Goal: Task Accomplishment & Management: Use online tool/utility

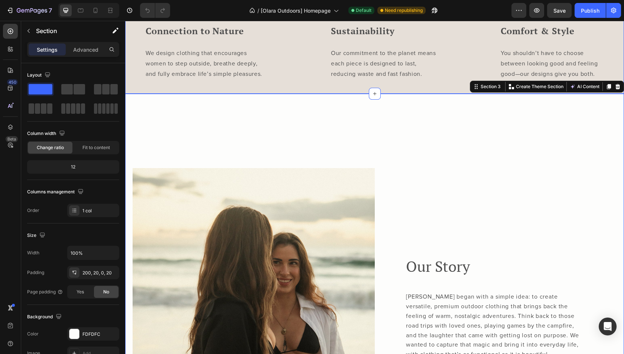
scroll to position [964, 0]
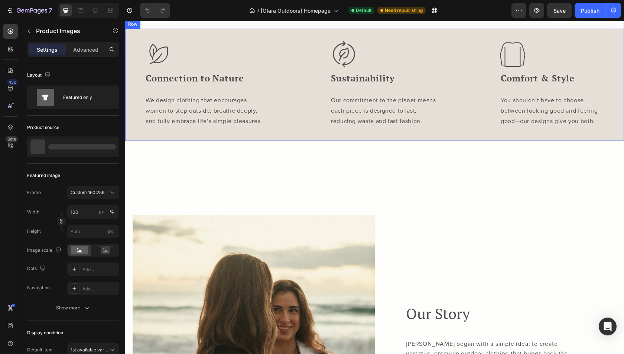
scroll to position [898, 0]
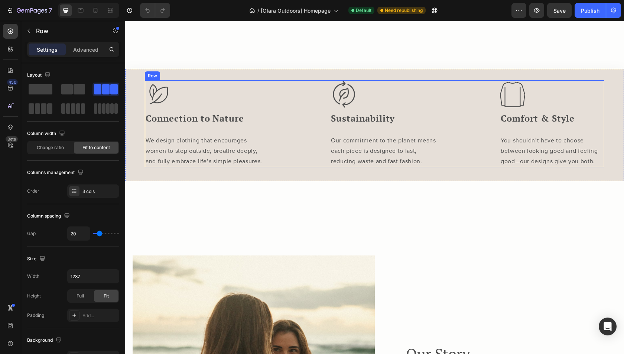
click at [312, 167] on div "Image Connection to Nature Heading We design clothing that encourages women to …" at bounding box center [374, 123] width 459 height 87
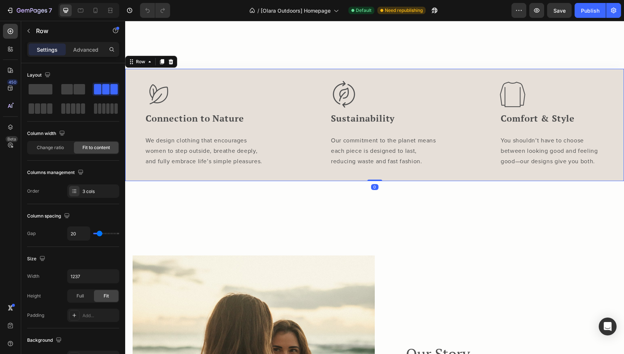
click at [279, 181] on div "Image Connection to Nature Heading We design clothing that encourages women to …" at bounding box center [374, 125] width 499 height 112
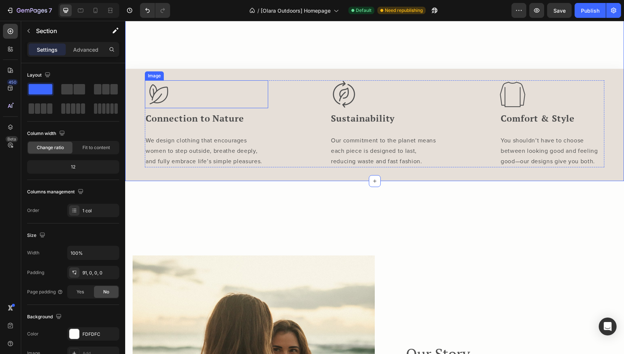
click at [189, 108] on div at bounding box center [206, 94] width 123 height 28
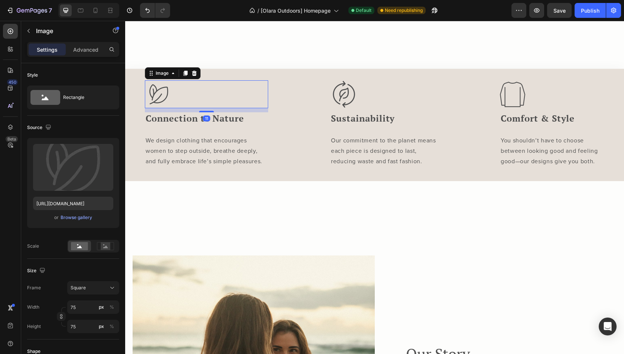
click at [163, 79] on div "Image" at bounding box center [173, 73] width 56 height 12
click at [162, 76] on div "Image" at bounding box center [162, 73] width 16 height 7
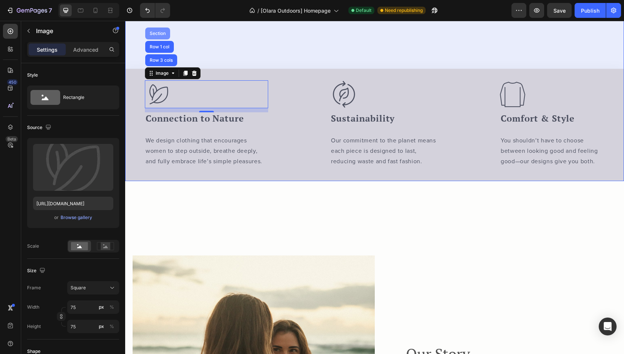
click at [150, 36] on div "Section" at bounding box center [157, 33] width 19 height 4
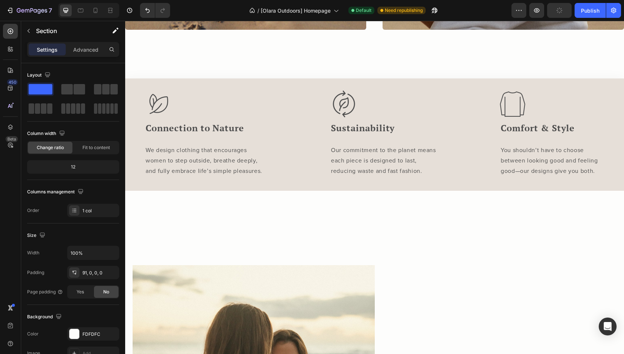
scroll to position [897, 0]
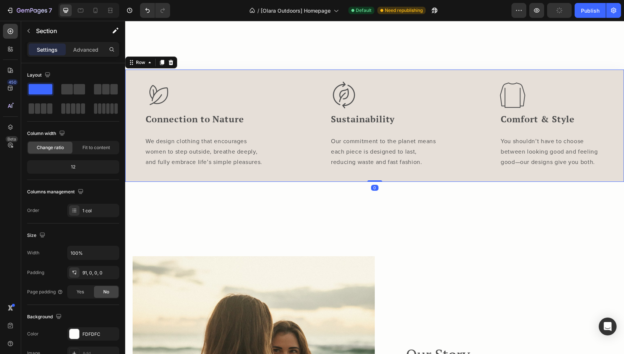
click at [346, 182] on div "Image Connection to Nature Heading We design clothing that encourages women to …" at bounding box center [374, 125] width 499 height 112
click at [88, 48] on p "Advanced" at bounding box center [85, 50] width 25 height 8
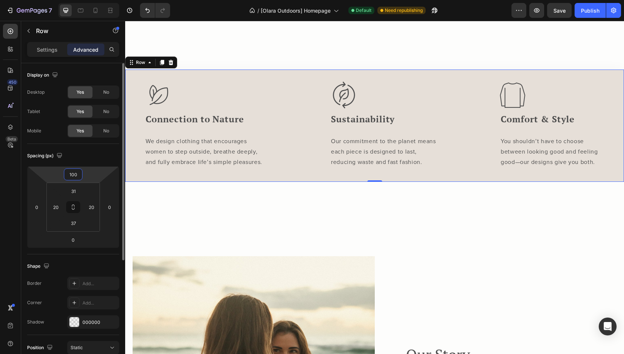
click at [74, 175] on input "100" at bounding box center [73, 174] width 15 height 11
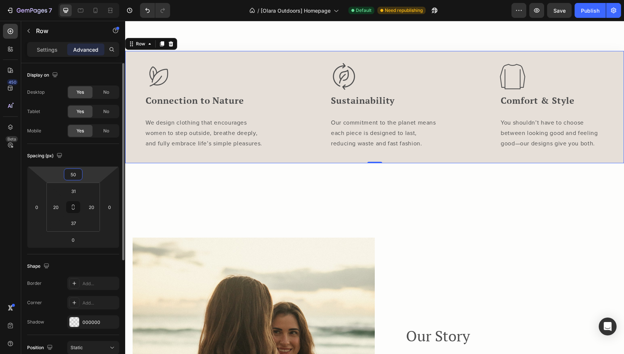
type input "5"
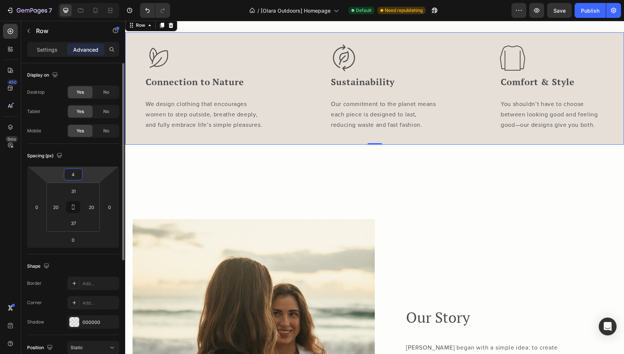
type input "40"
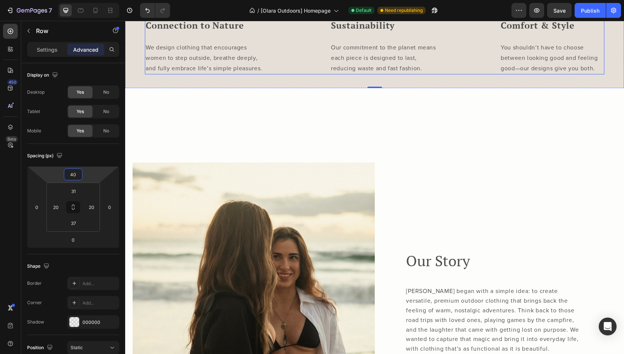
scroll to position [985, 0]
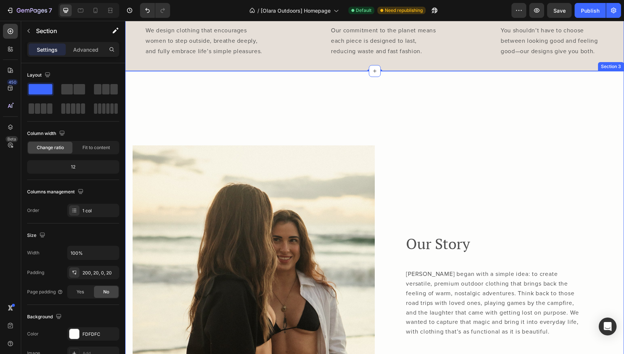
click at [301, 276] on div "Image Our Story Heading Olara began with a simple idea: to create versatile, pr…" at bounding box center [374, 266] width 499 height 390
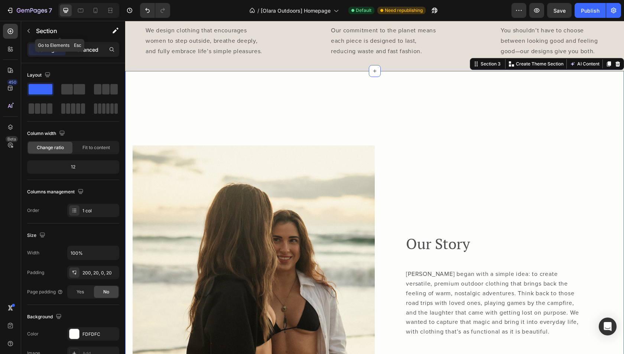
click at [89, 49] on p "Advanced" at bounding box center [85, 50] width 25 height 8
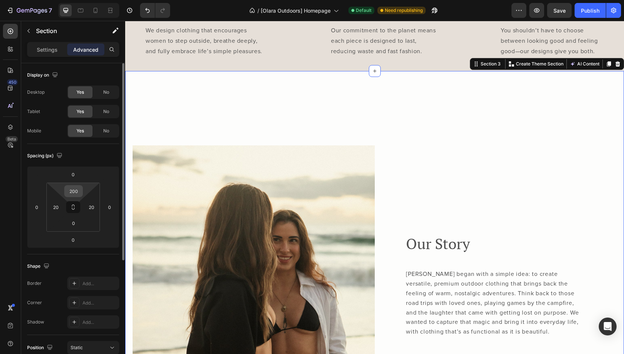
click at [76, 188] on input "200" at bounding box center [73, 190] width 15 height 11
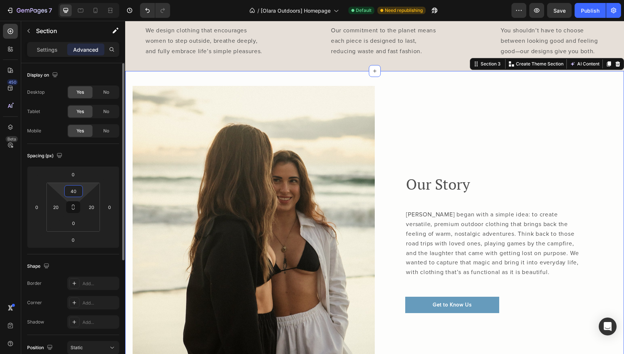
type input "4"
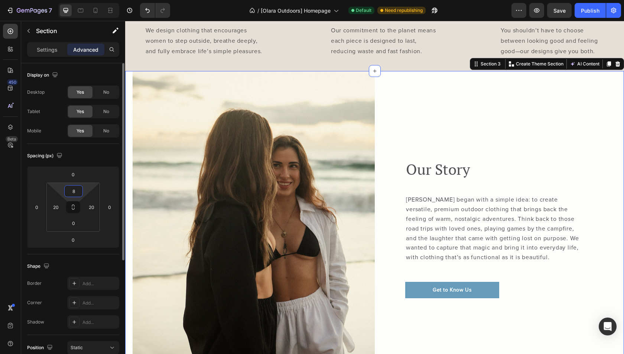
type input "80"
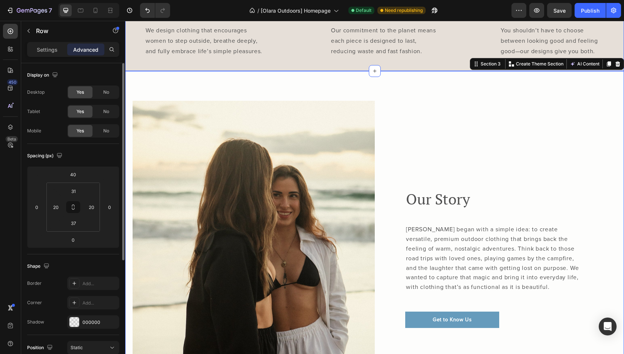
click at [314, 71] on div "Image Connection to Nature Heading We design clothing that encourages women to …" at bounding box center [374, 15] width 499 height 112
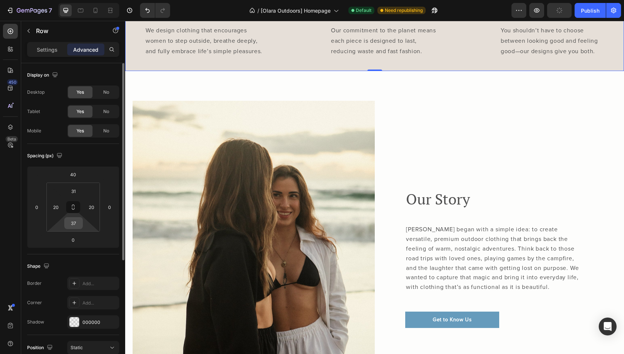
click at [76, 226] on input "37" at bounding box center [73, 222] width 15 height 11
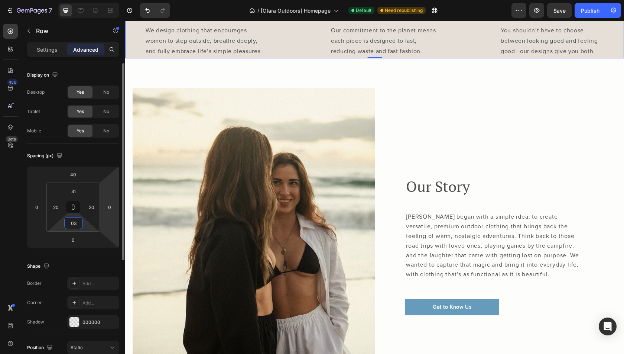
type input "0"
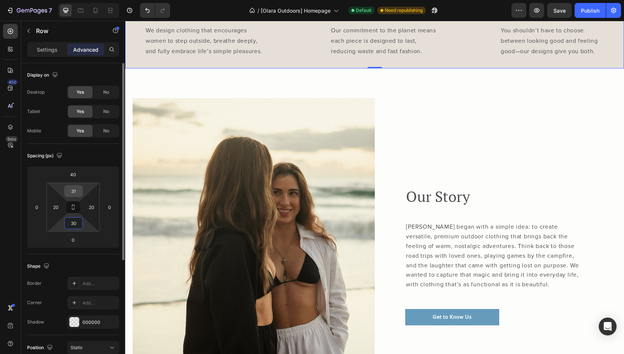
type input "30"
click at [74, 192] on input "31" at bounding box center [73, 190] width 15 height 11
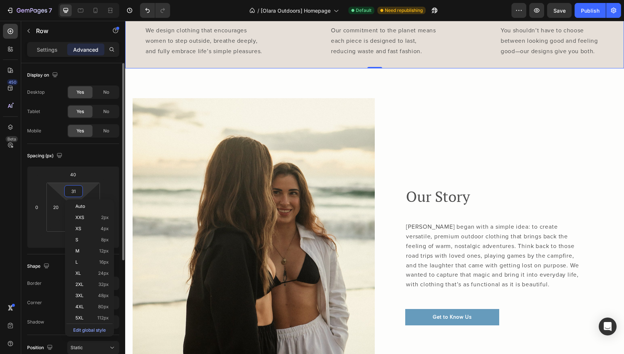
click at [74, 192] on input "31" at bounding box center [73, 190] width 15 height 11
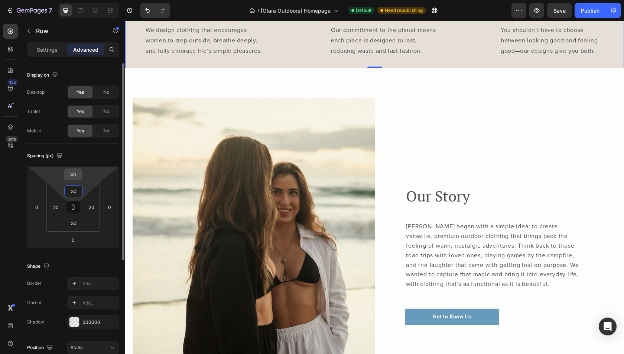
type input "30"
click at [76, 172] on input "40" at bounding box center [73, 174] width 15 height 11
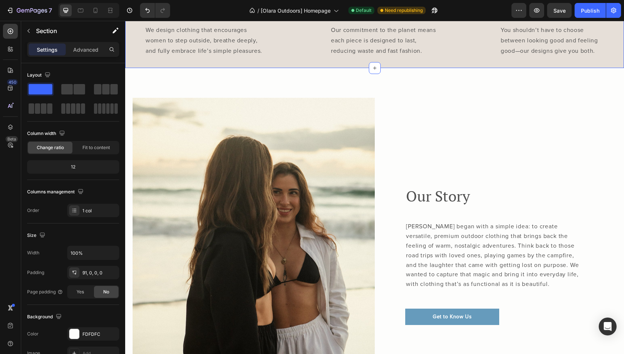
click at [286, 57] on div "Image Connection to Nature Heading We design clothing that encourages women to …" at bounding box center [374, 13] width 459 height 87
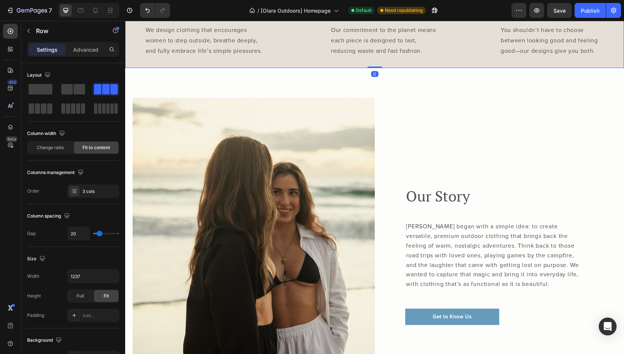
click at [284, 68] on div "Image Connection to Nature Heading We design clothing that encourages women to …" at bounding box center [374, 13] width 499 height 109
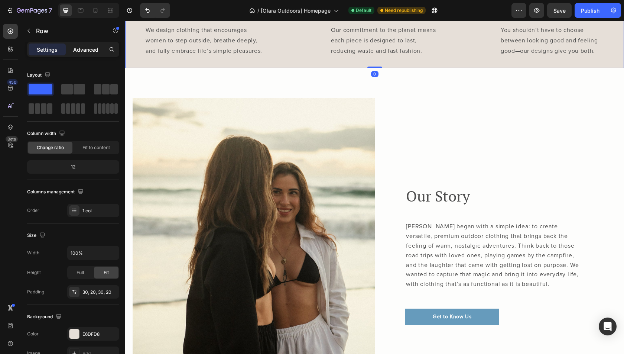
click at [78, 49] on p "Advanced" at bounding box center [85, 50] width 25 height 8
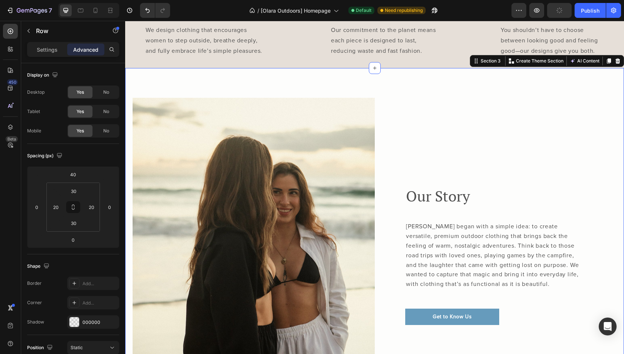
click at [259, 238] on div "Image Our Story Heading Olara began with a simple idea: to create versatile, pr…" at bounding box center [374, 240] width 499 height 345
click at [251, 228] on div "Image Our Story Heading Olara began with a simple idea: to create versatile, pr…" at bounding box center [374, 240] width 499 height 345
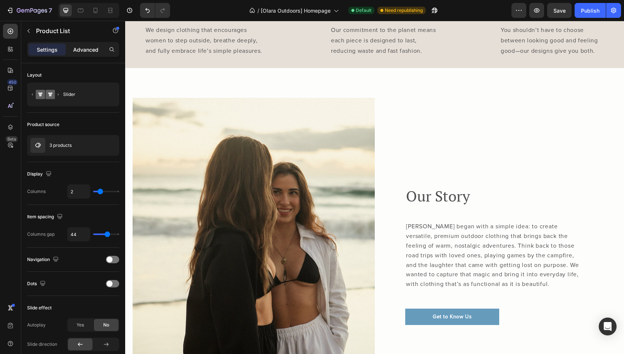
click at [75, 46] on p "Advanced" at bounding box center [85, 50] width 25 height 8
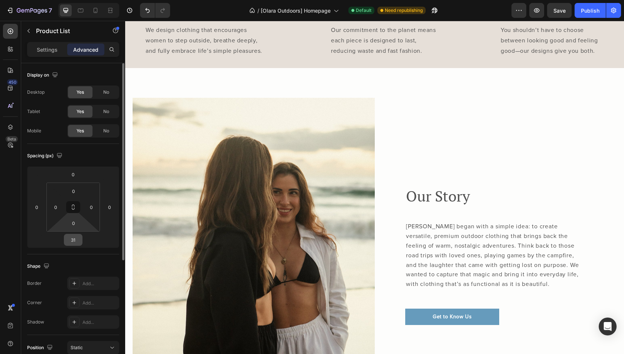
click at [77, 238] on input "31" at bounding box center [73, 239] width 15 height 11
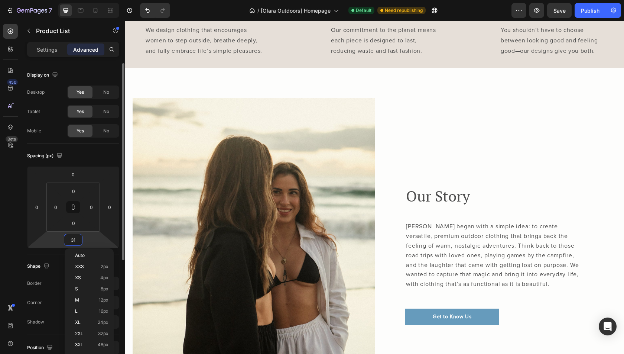
type input "0"
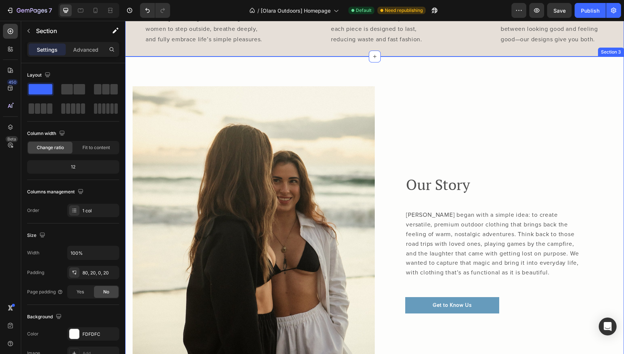
click at [204, 206] on div "Image Our Story Heading Olara began with a simple idea: to create versatile, pr…" at bounding box center [374, 228] width 499 height 345
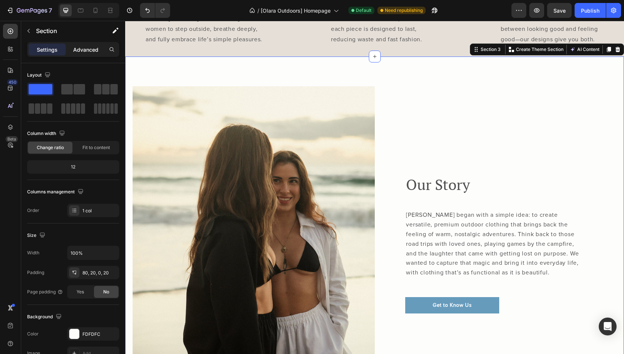
click at [95, 48] on p "Advanced" at bounding box center [85, 50] width 25 height 8
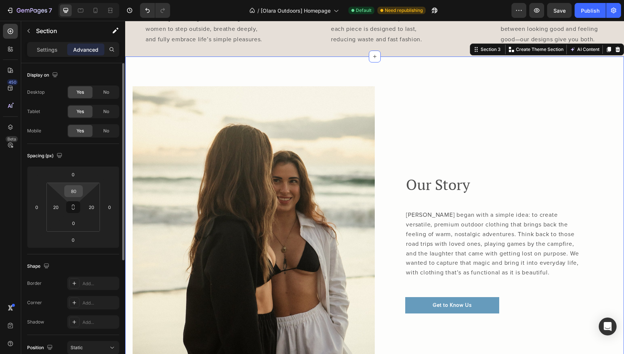
click at [76, 195] on input "80" at bounding box center [73, 190] width 15 height 11
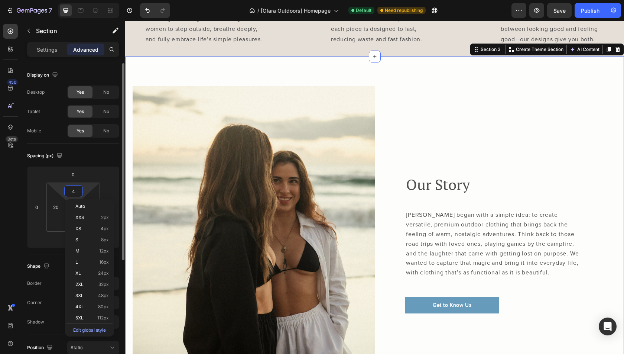
type input "40"
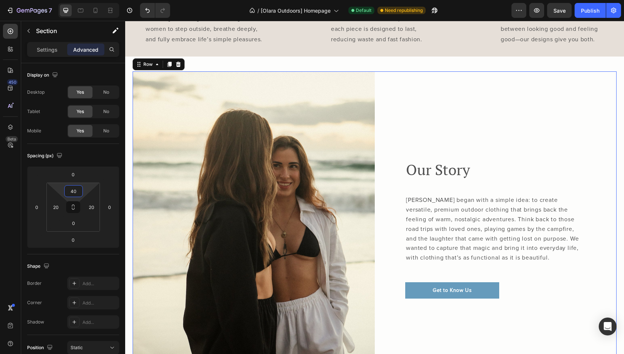
click at [471, 252] on div "Our Story Heading Olara began with a simple idea: to create versatile, premium …" at bounding box center [496, 228] width 242 height 315
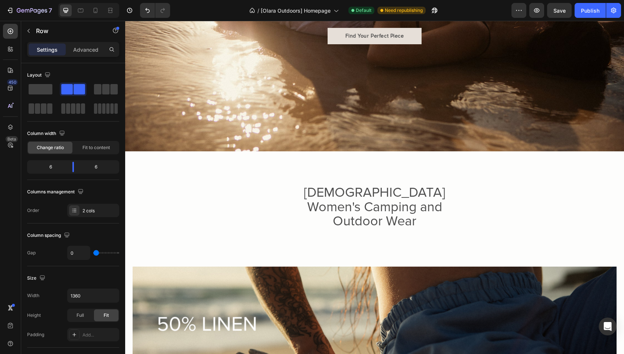
scroll to position [263, 0]
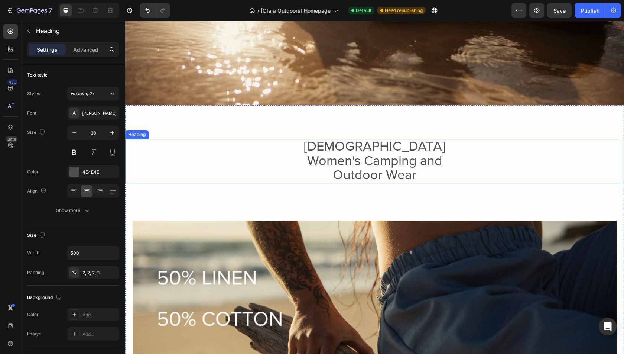
click at [351, 152] on span "Australian Women's Camping and Outdoor Wear" at bounding box center [374, 160] width 141 height 45
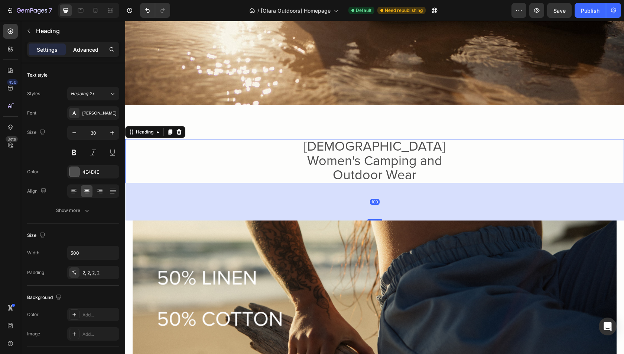
click at [92, 55] on div "Advanced" at bounding box center [85, 49] width 37 height 12
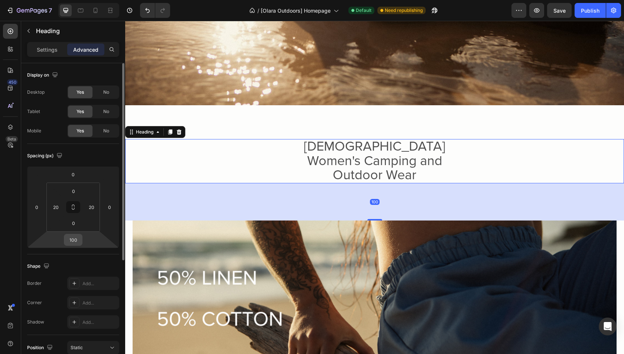
click at [73, 240] on input "100" at bounding box center [73, 239] width 15 height 11
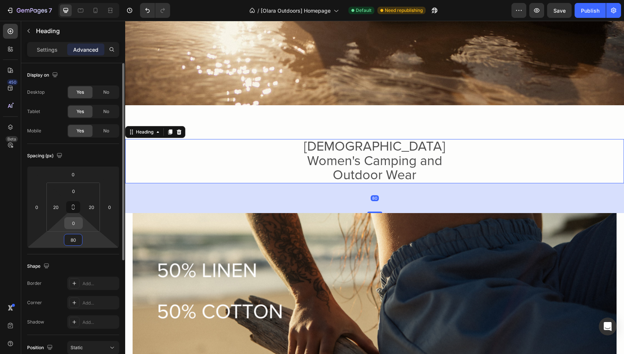
type input "8"
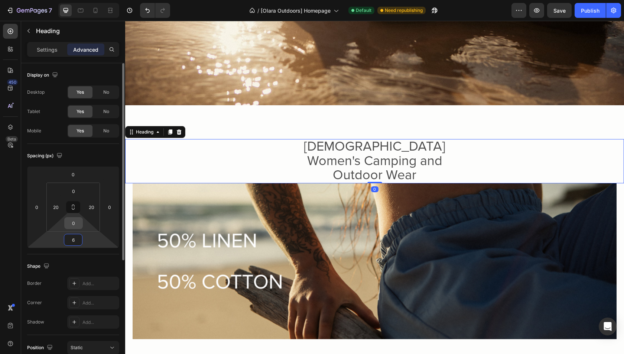
type input "60"
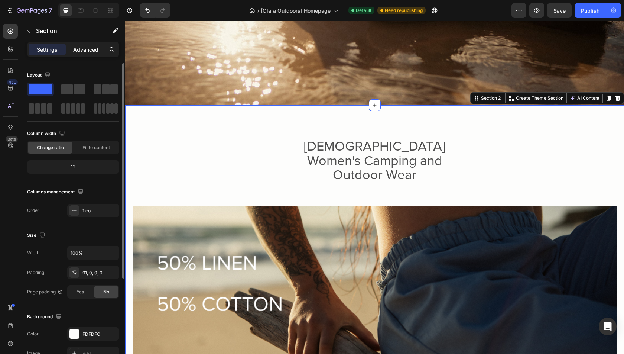
click at [90, 46] on p "Advanced" at bounding box center [85, 50] width 25 height 8
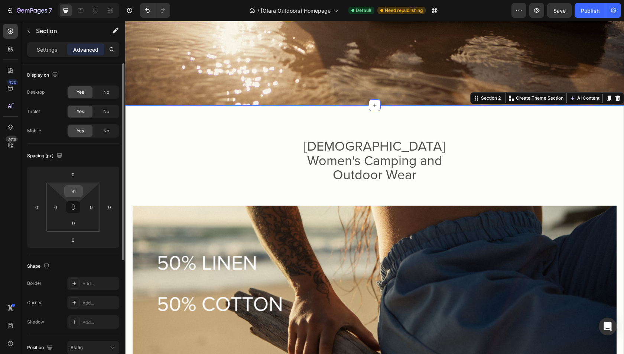
click at [76, 194] on input "91" at bounding box center [73, 190] width 15 height 11
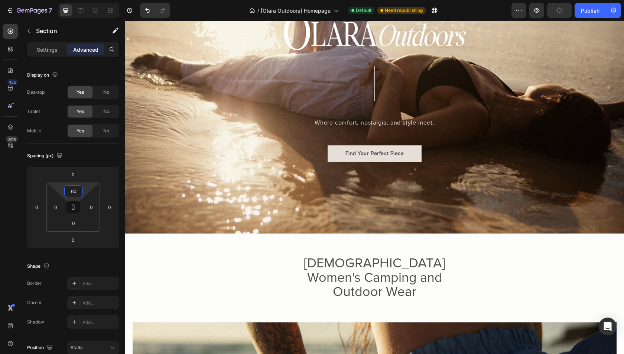
scroll to position [141, 0]
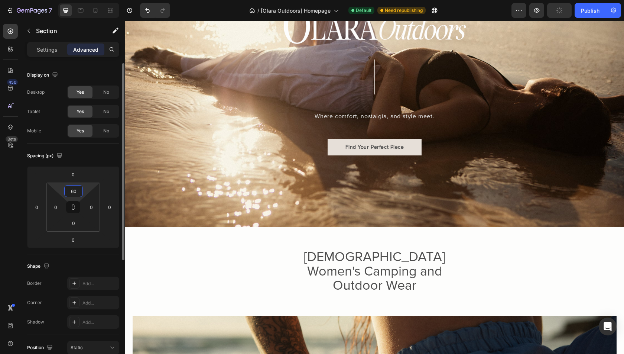
type input "6"
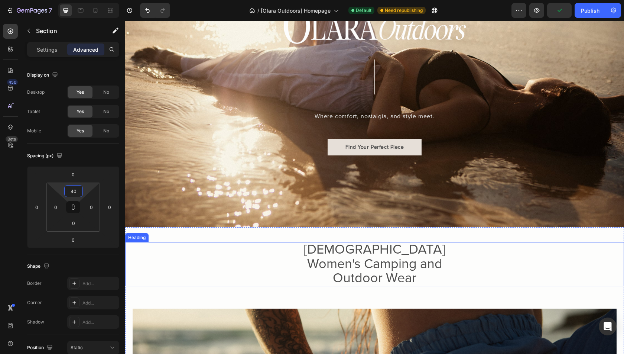
type input "40"
click at [316, 264] on h2 "Australian Women's Camping and Outdoor Wear" at bounding box center [375, 264] width 186 height 44
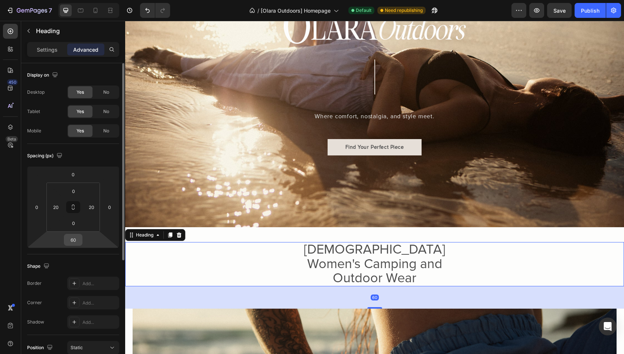
click at [76, 240] on input "60" at bounding box center [73, 239] width 15 height 11
type input "40"
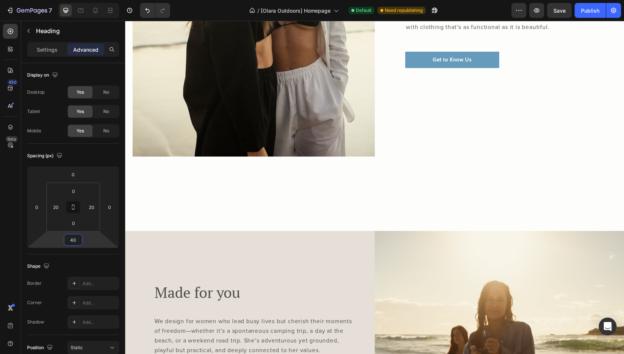
scroll to position [1322, 0]
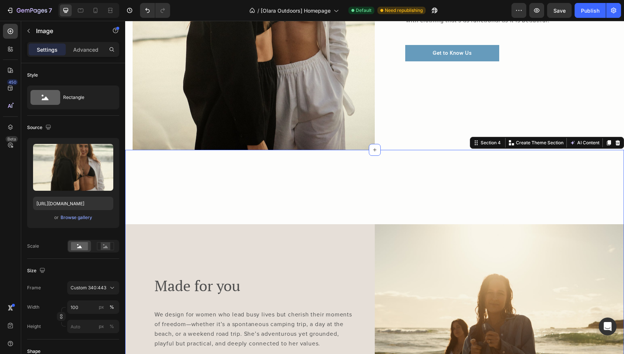
click at [337, 216] on div "Made for you Heading We design for women who lead busy lives but cherish their …" at bounding box center [374, 293] width 499 height 286
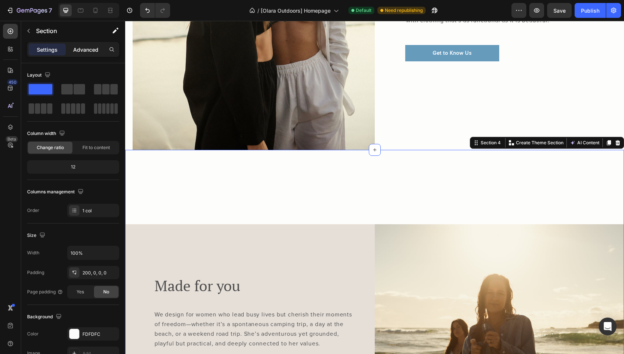
click at [80, 55] on div "Advanced" at bounding box center [85, 49] width 37 height 12
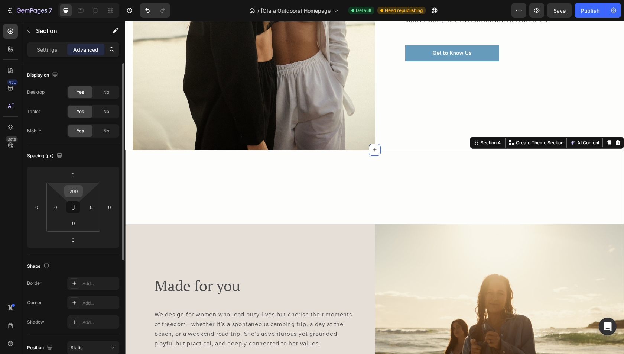
click at [78, 192] on input "200" at bounding box center [73, 190] width 15 height 11
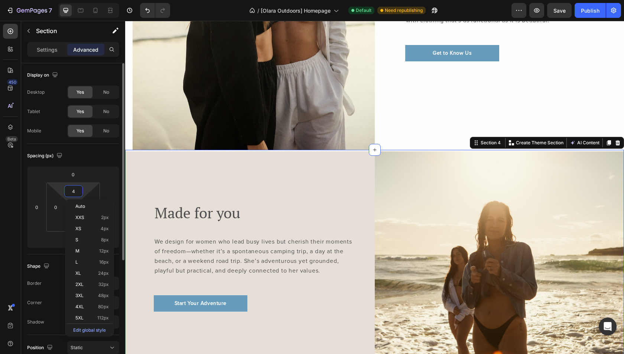
type input "40"
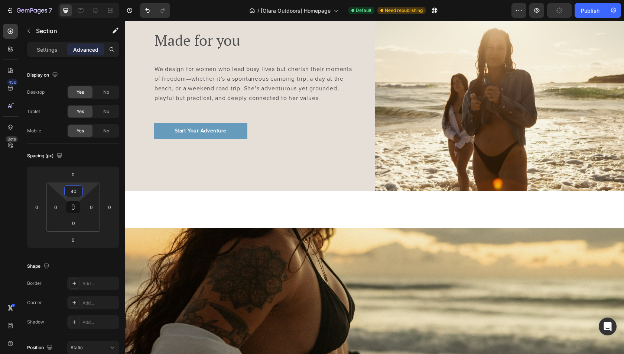
scroll to position [1509, 0]
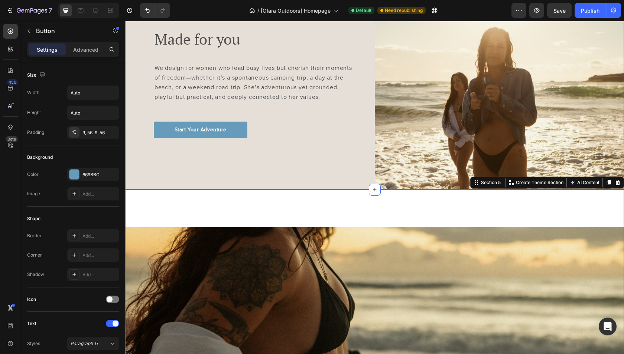
click at [351, 126] on div "Start Your Adventure Button" at bounding box center [253, 129] width 199 height 16
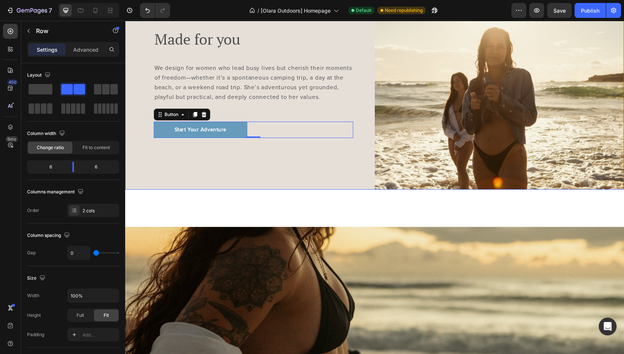
click at [373, 149] on div "Made for you Heading We design for women who lead busy lives but cherish their …" at bounding box center [250, 84] width 250 height 212
click at [75, 50] on p "Advanced" at bounding box center [85, 50] width 25 height 8
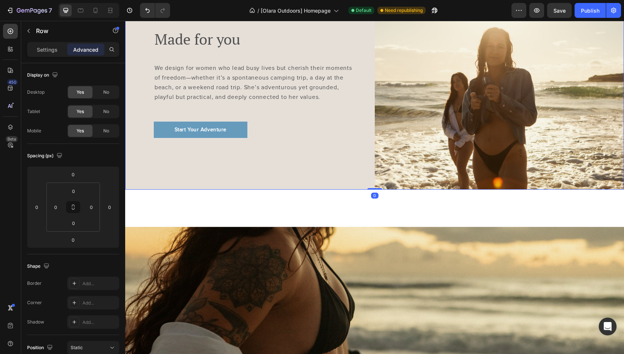
click at [206, 179] on div "Made for you Heading We design for women who lead busy lives but cherish their …" at bounding box center [250, 84] width 250 height 212
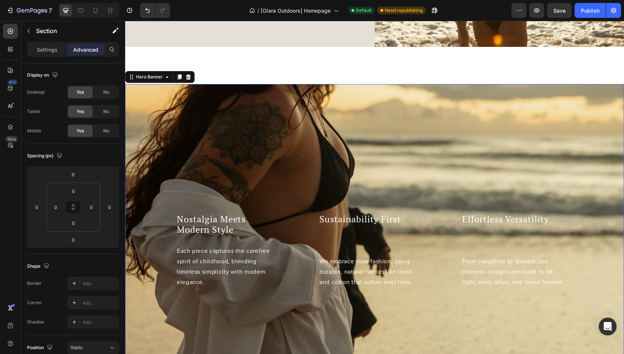
click at [335, 180] on div "Background Image" at bounding box center [374, 250] width 499 height 332
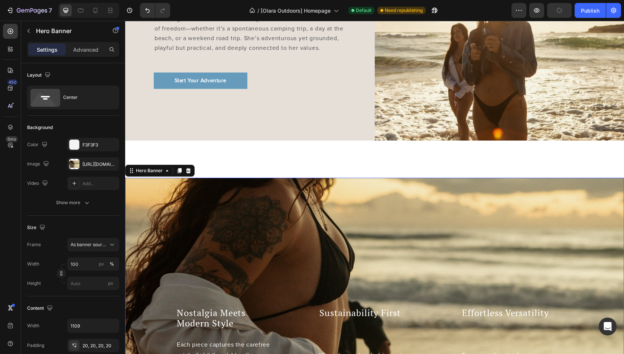
scroll to position [1538, 0]
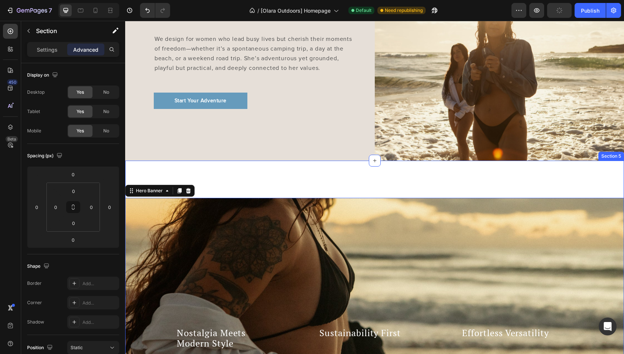
click at [332, 167] on div "Nostalgia Meets Modern Style Heading Each piece captures the carefree spirit of…" at bounding box center [374, 344] width 499 height 369
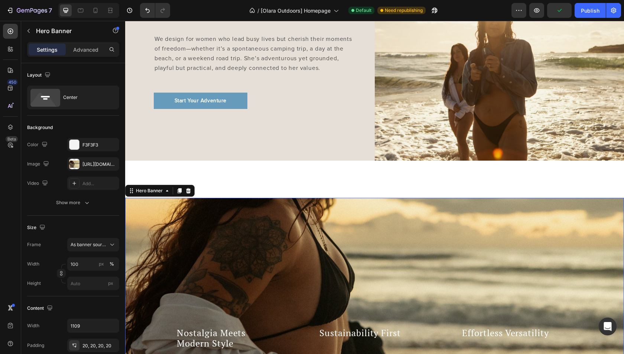
click at [94, 55] on div "Settings Advanced" at bounding box center [73, 49] width 92 height 15
click at [86, 42] on div "Settings Advanced" at bounding box center [73, 49] width 92 height 15
click at [86, 50] on p "Advanced" at bounding box center [85, 50] width 25 height 8
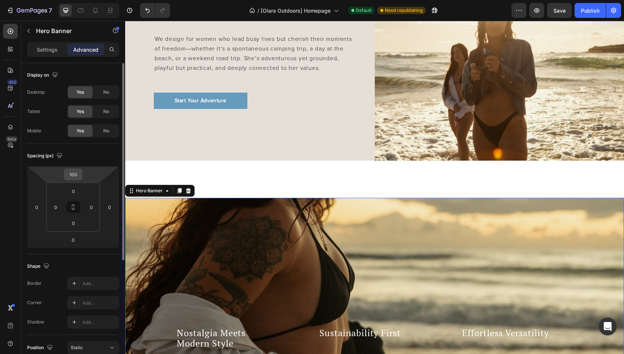
click at [72, 176] on input "100" at bounding box center [73, 174] width 15 height 11
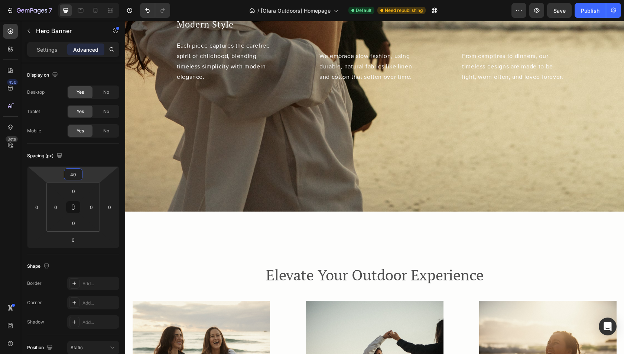
scroll to position [1857, 0]
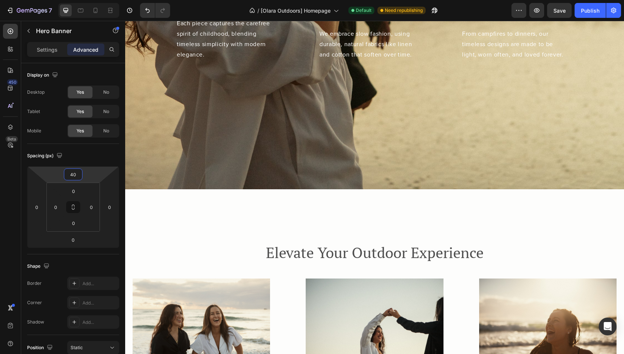
type input "40"
click at [340, 179] on div "Background Image" at bounding box center [374, 23] width 499 height 332
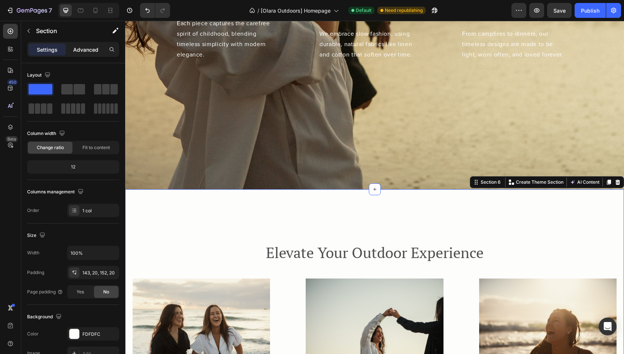
click at [92, 50] on p "Advanced" at bounding box center [85, 50] width 25 height 8
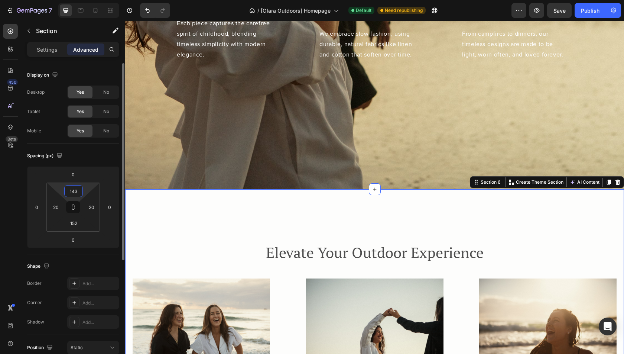
click at [76, 186] on input "143" at bounding box center [73, 190] width 15 height 11
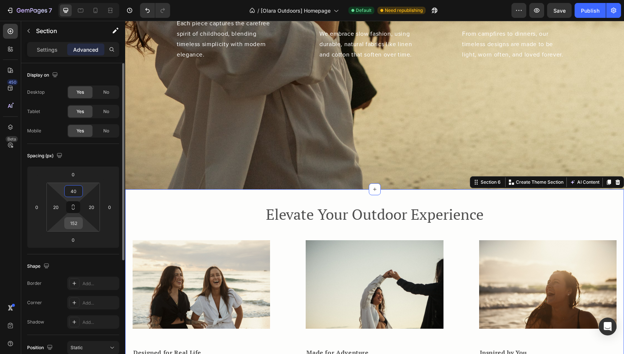
type input "40"
click at [78, 221] on input "152" at bounding box center [73, 222] width 15 height 11
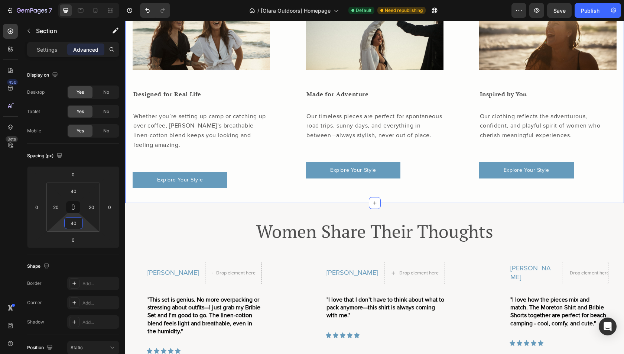
scroll to position [2120, 0]
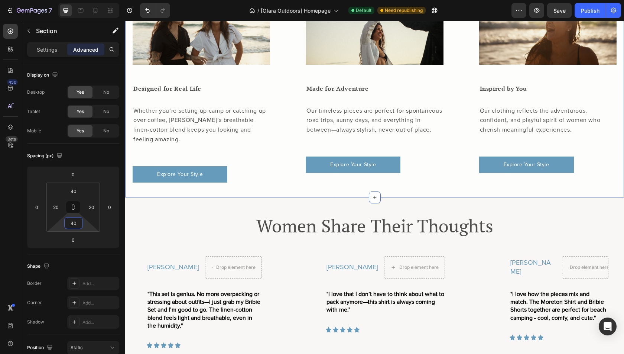
type input "40"
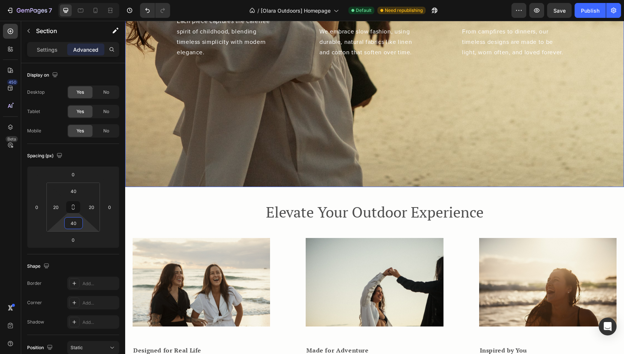
scroll to position [1932, 0]
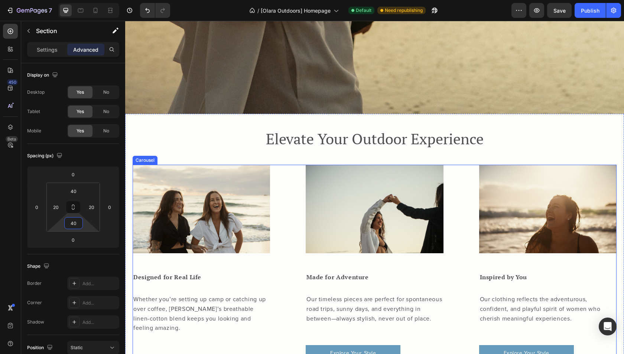
click at [294, 184] on div "Image Designed for Real Life Heading Whether you’re setting up camp or catching…" at bounding box center [375, 268] width 484 height 206
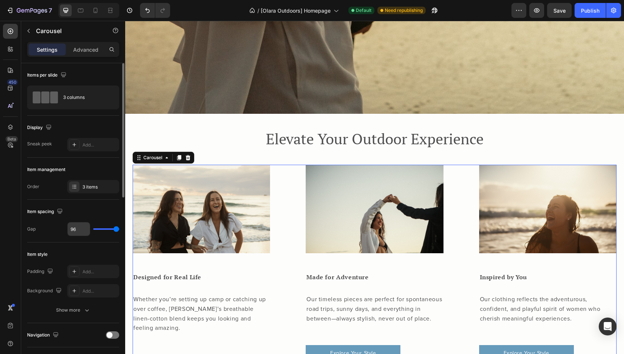
click at [86, 228] on input "96" at bounding box center [79, 228] width 22 height 13
type input "5"
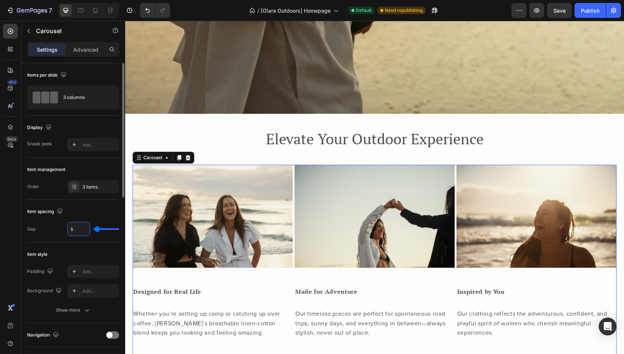
type input "50"
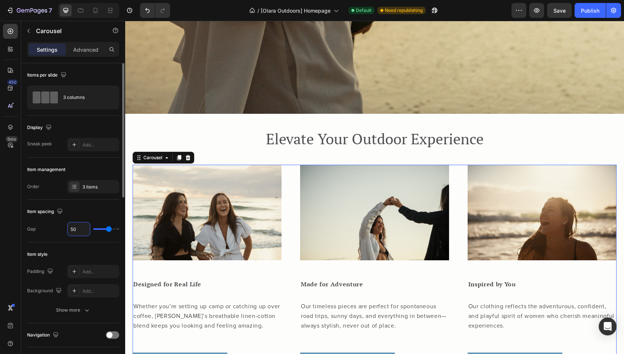
type input "5"
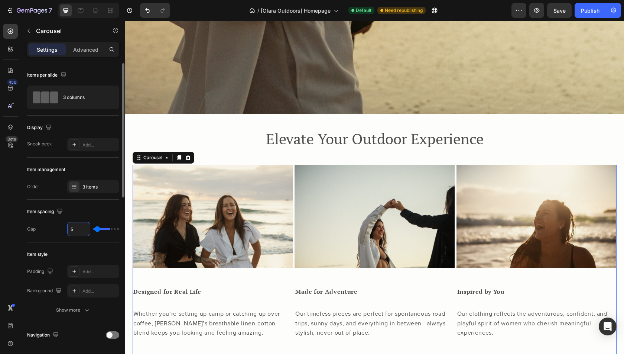
type input "0"
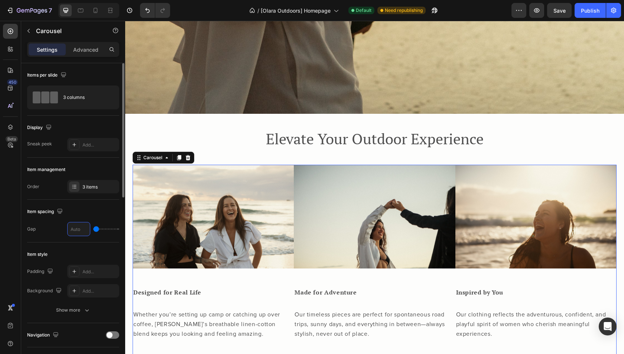
type input "4"
type input "40"
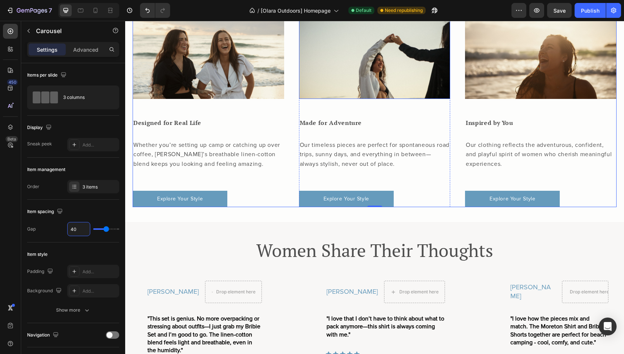
scroll to position [2098, 0]
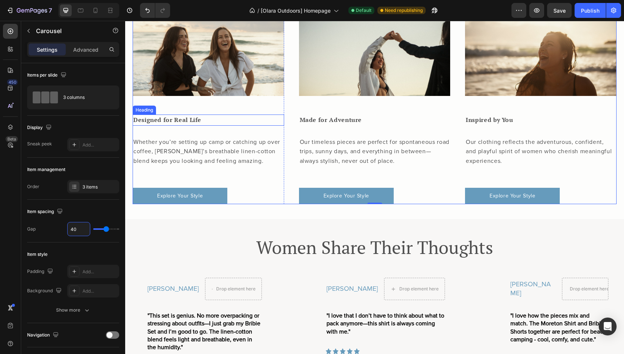
click at [209, 101] on div "Image Designed for Real Life Heading Whether you’re setting up camp or catching…" at bounding box center [209, 101] width 152 height 205
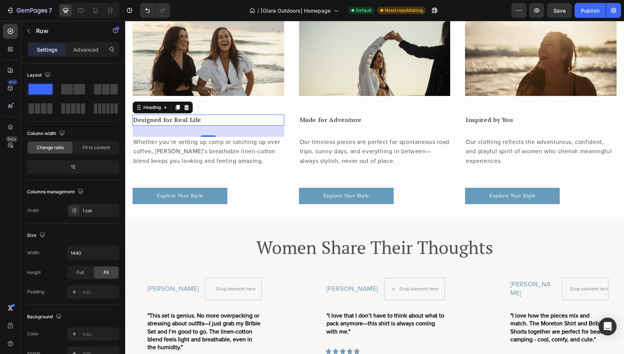
click at [188, 115] on h3 "Designed for Real Life" at bounding box center [209, 119] width 152 height 11
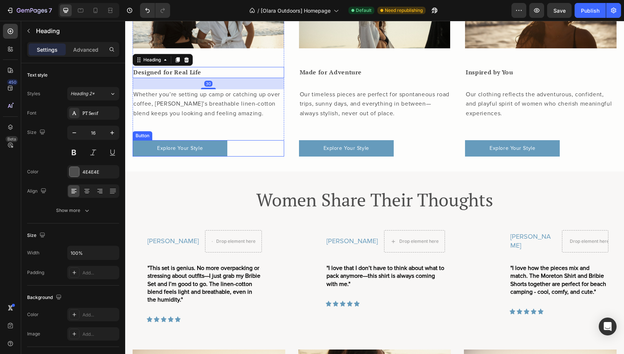
scroll to position [2149, 0]
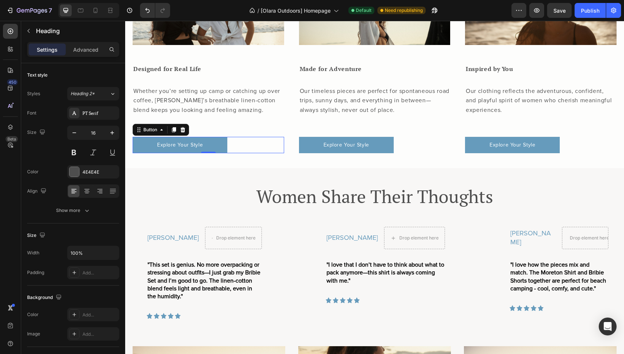
click at [264, 152] on div "Explore Your Style Button 0" at bounding box center [209, 145] width 152 height 16
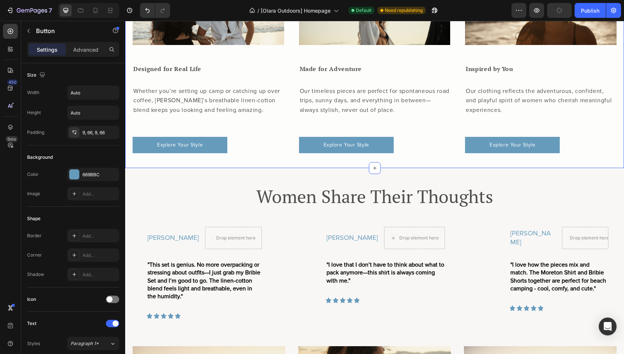
click at [266, 165] on div "Elevate Your Outdoor Experience Heading Image Designed for Real Life Heading Wh…" at bounding box center [374, 32] width 499 height 271
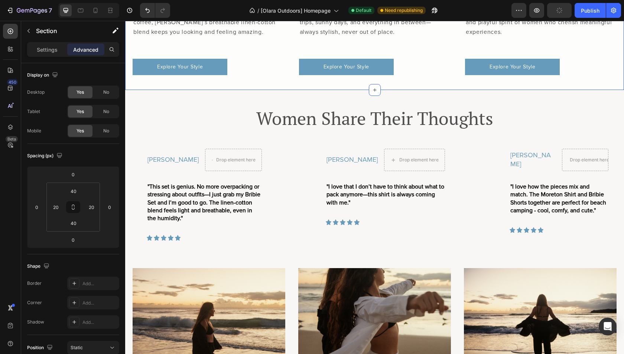
scroll to position [2238, 0]
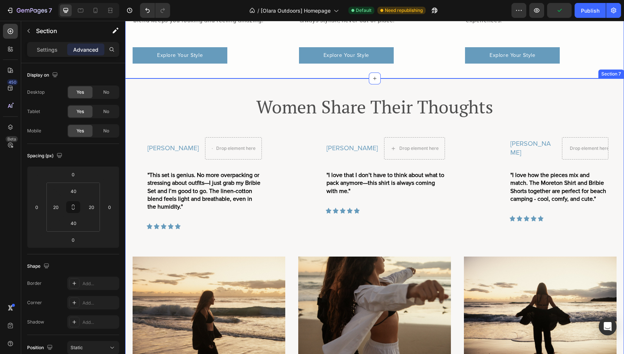
click at [255, 132] on div "Women Share Their Thoughts Heading Samantha S. Text Block Drop element here Row…" at bounding box center [375, 288] width 484 height 386
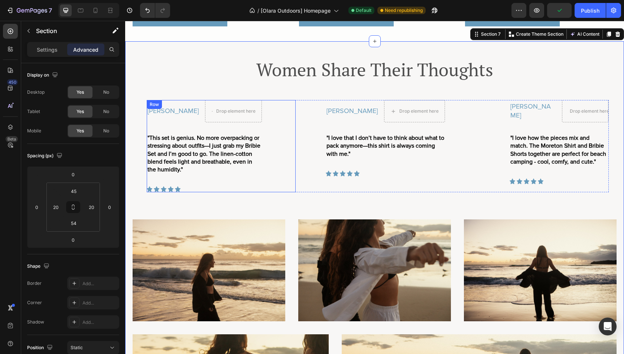
scroll to position [2306, 0]
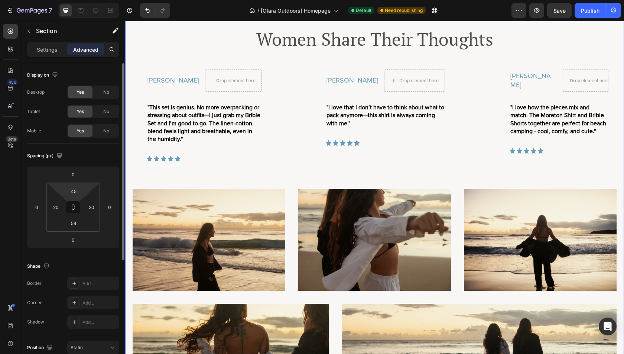
click at [79, 0] on html "7 Version history / [Olara Outdoors] Homepage Default Need republishing Preview…" at bounding box center [312, 0] width 624 height 0
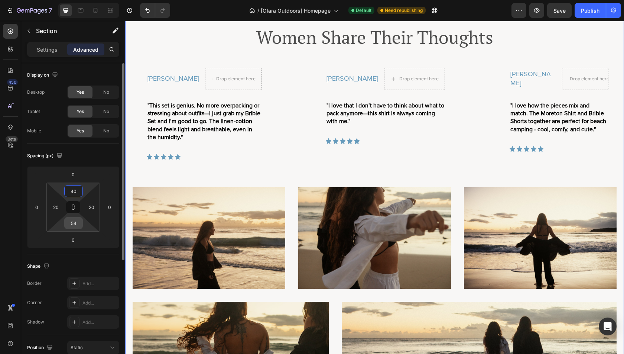
type input "40"
click at [78, 227] on input "54" at bounding box center [73, 222] width 15 height 11
type input "40"
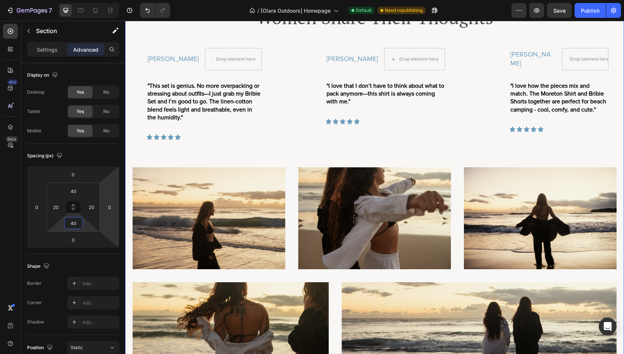
scroll to position [2353, 0]
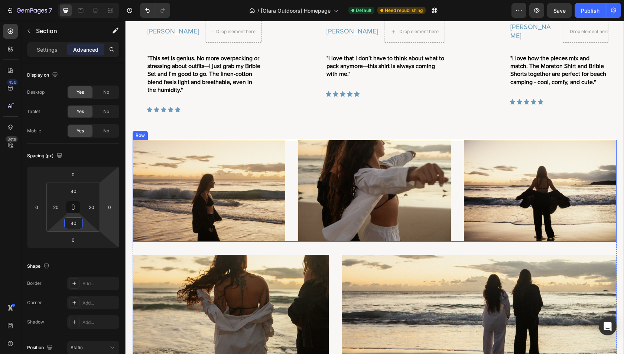
click at [296, 180] on div "Image Image Image Row" at bounding box center [375, 191] width 484 height 102
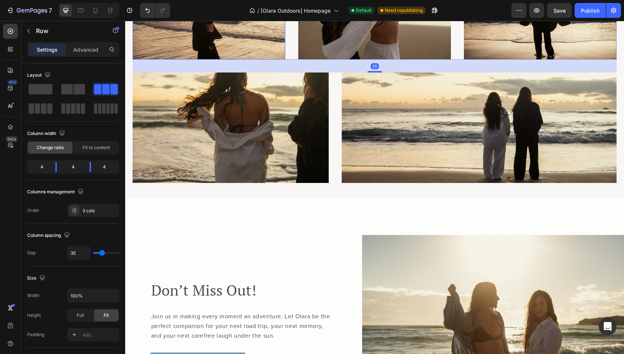
scroll to position [2560, 0]
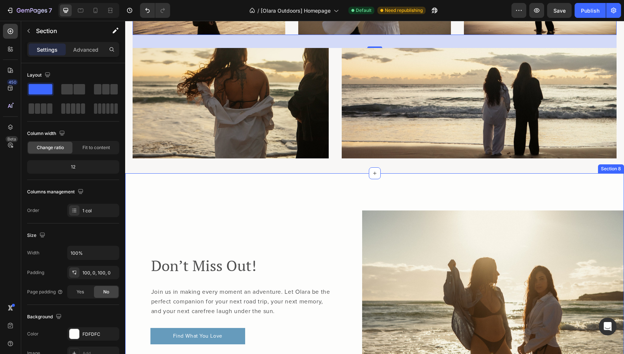
click at [333, 189] on div "Don’t Miss Out! Heading Join us in making every moment an adventure. Let Olara …" at bounding box center [374, 299] width 499 height 253
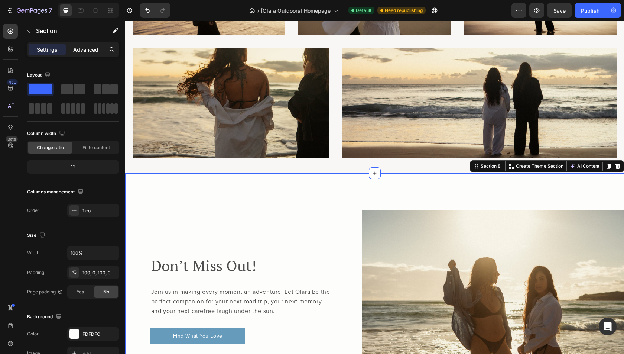
click at [85, 51] on p "Advanced" at bounding box center [85, 50] width 25 height 8
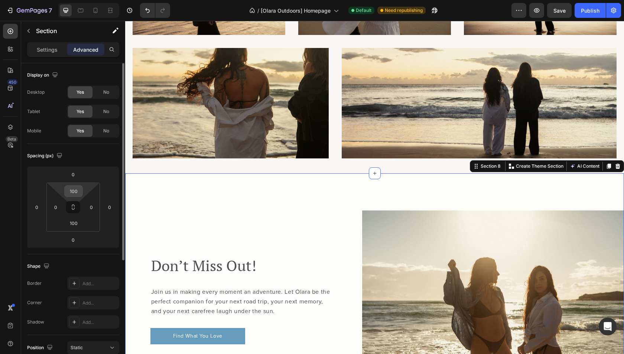
click at [76, 186] on input "100" at bounding box center [73, 190] width 15 height 11
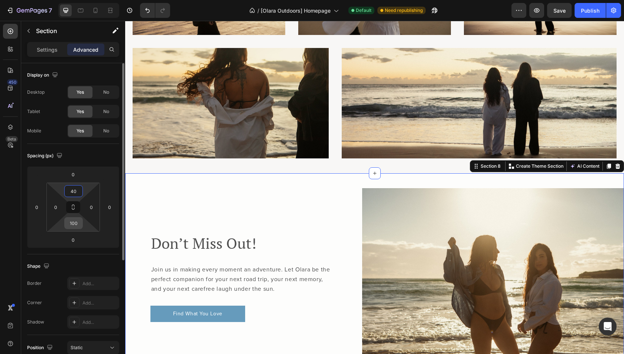
type input "40"
click at [77, 226] on input "100" at bounding box center [73, 222] width 15 height 11
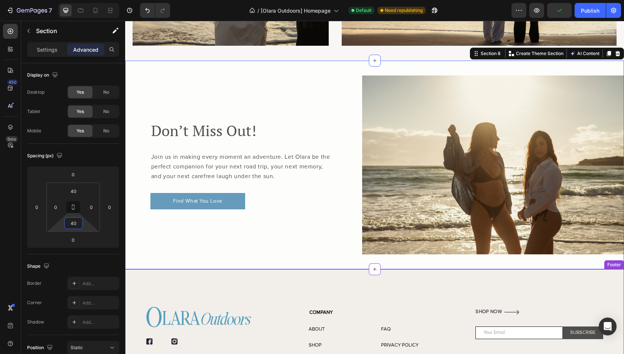
scroll to position [2664, 0]
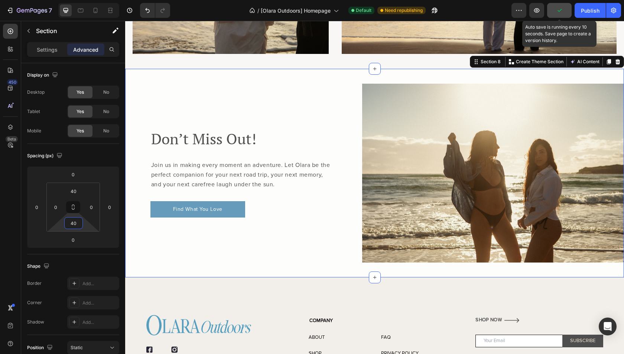
type input "40"
click at [556, 7] on icon "button" at bounding box center [559, 10] width 7 height 7
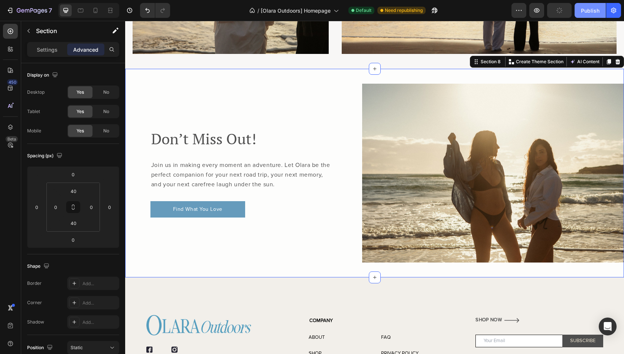
click at [595, 9] on div "Publish" at bounding box center [590, 11] width 19 height 8
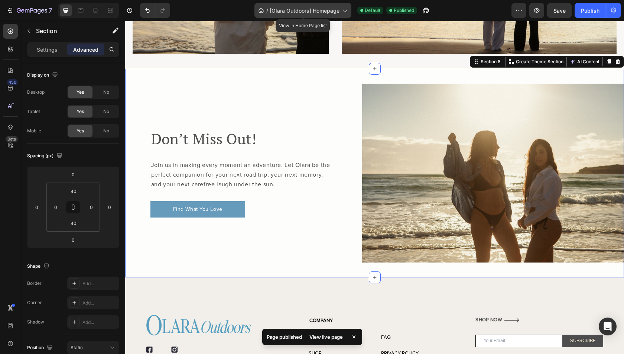
click at [288, 14] on div "/ [Olara Outdoors] Homepage" at bounding box center [302, 10] width 97 height 15
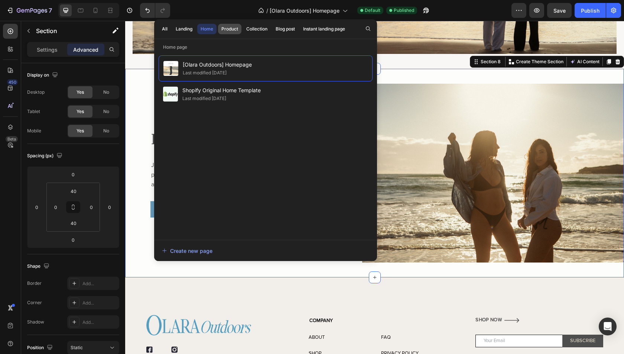
click at [228, 29] on div "Product" at bounding box center [229, 29] width 17 height 7
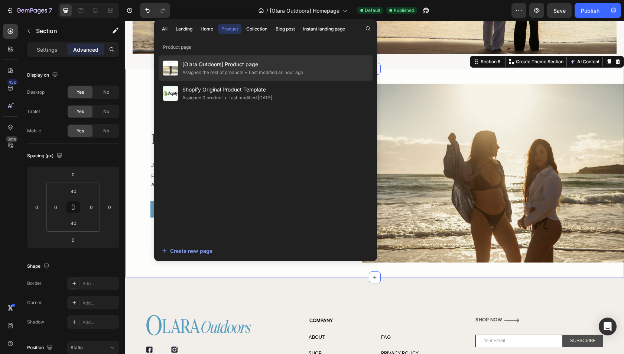
click at [224, 71] on div "Assigned the rest of products" at bounding box center [212, 72] width 61 height 7
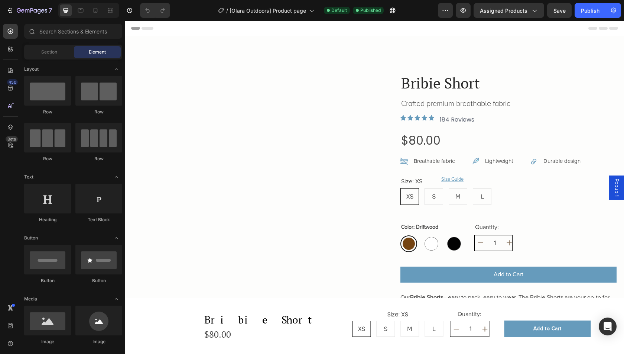
radio input "false"
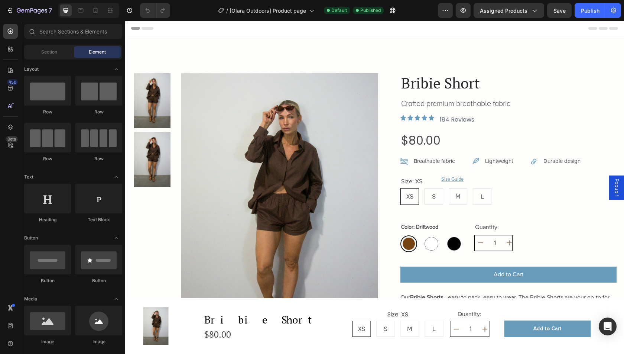
radio input "false"
click at [315, 46] on div "Product Images Bribie Short Product Title Crafted premium breathable fabric Tex…" at bounding box center [374, 289] width 499 height 507
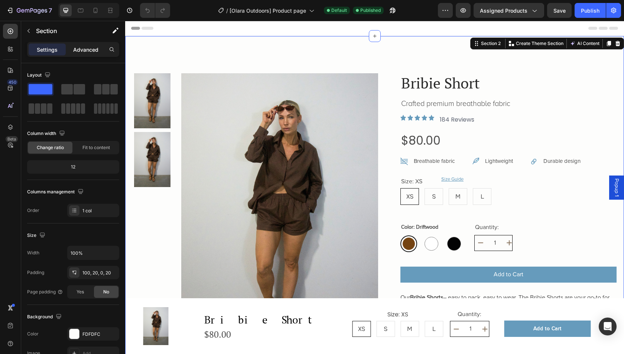
click at [79, 53] on div "Advanced" at bounding box center [85, 49] width 37 height 12
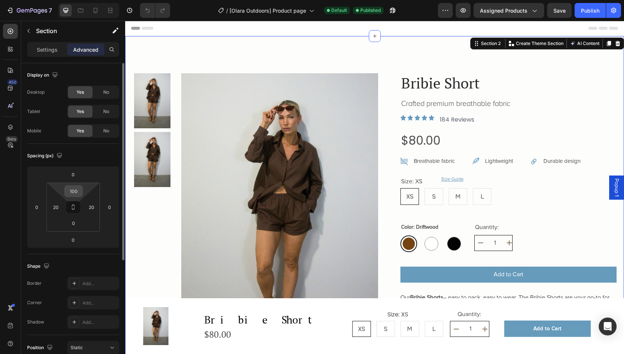
click at [78, 190] on input "100" at bounding box center [73, 190] width 15 height 11
type input "40"
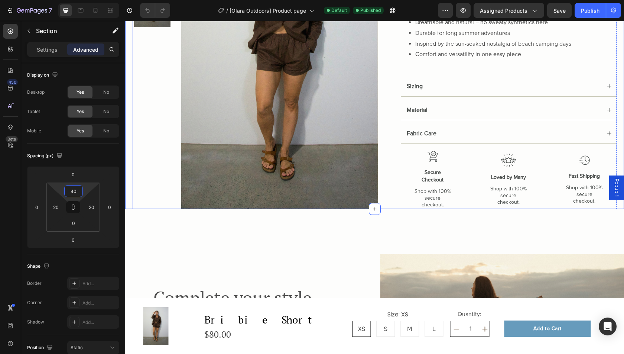
scroll to position [436, 0]
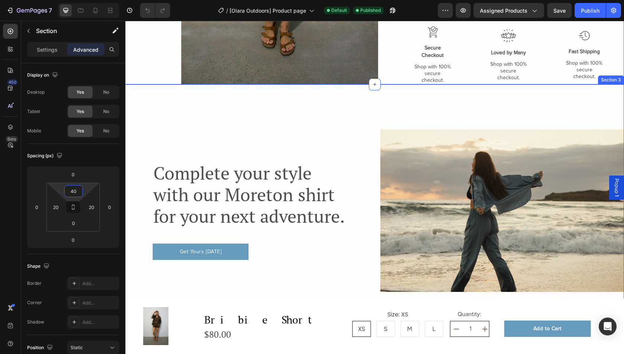
click at [355, 84] on div "Complete your style with our Moreton shirt for your next adventure. Heading Get…" at bounding box center [374, 266] width 499 height 364
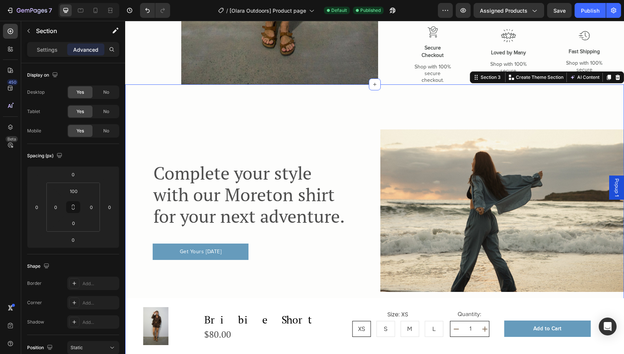
click at [169, 86] on div "Complete your style with our Moreton shirt for your next adventure. Heading Get…" at bounding box center [374, 266] width 499 height 364
click at [78, 192] on input "100" at bounding box center [73, 190] width 15 height 11
type input "40"
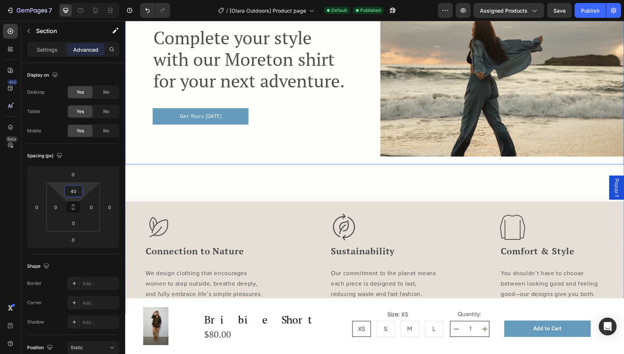
scroll to position [552, 0]
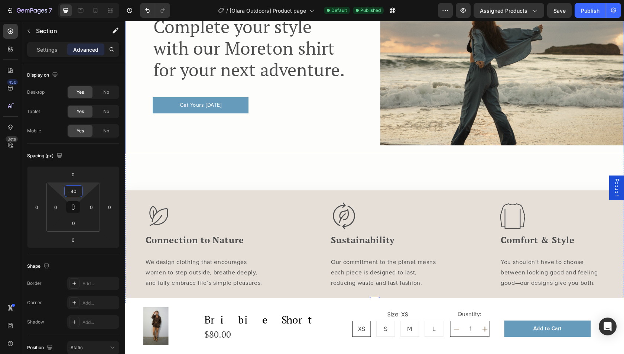
click at [363, 145] on div "Complete your style with our Moreton shirt for your next adventure. Heading Get…" at bounding box center [250, 64] width 250 height 178
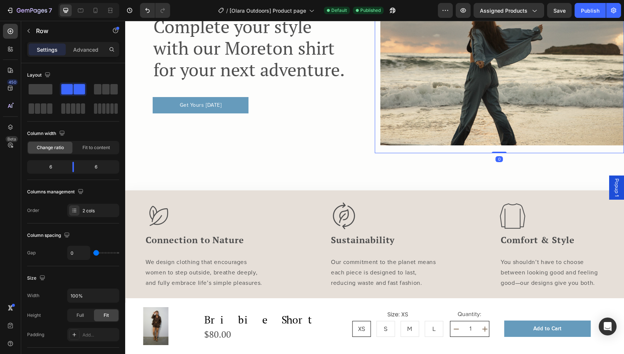
click at [387, 98] on img at bounding box center [502, 64] width 244 height 178
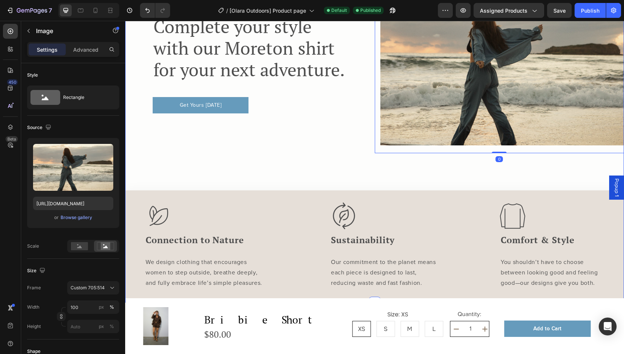
click at [343, 144] on div "Complete your style with our Moreton shirt for your next adventure. Heading Get…" at bounding box center [250, 64] width 250 height 178
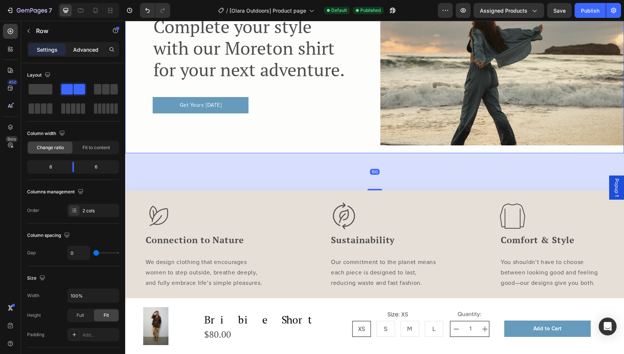
click at [89, 44] on div "Advanced" at bounding box center [85, 49] width 37 height 12
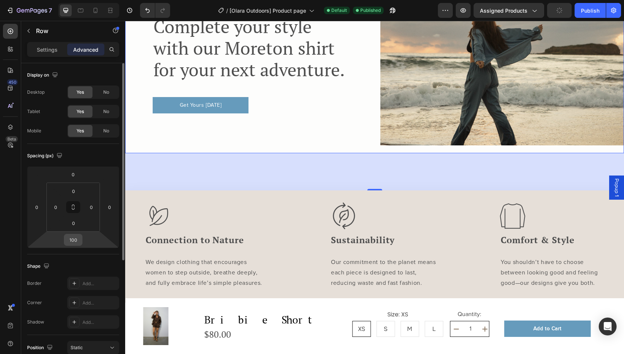
click at [77, 241] on input "100" at bounding box center [73, 239] width 15 height 11
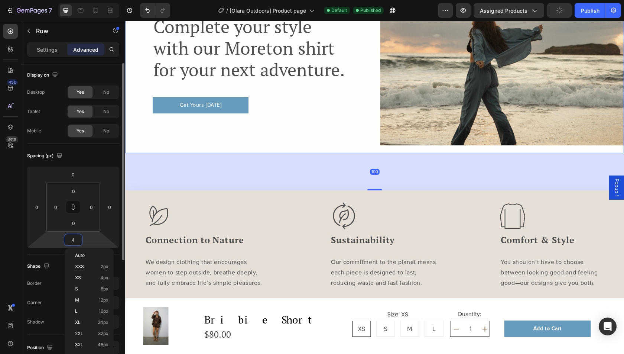
type input "40"
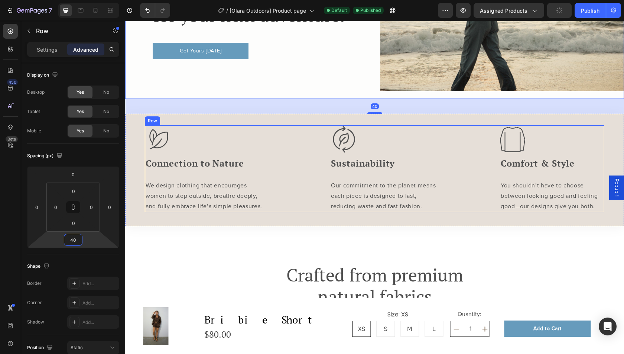
scroll to position [629, 0]
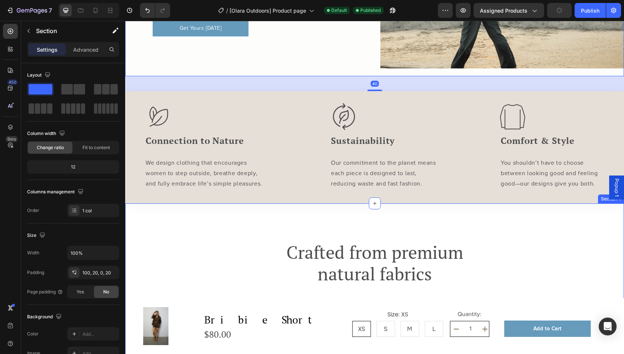
click at [308, 211] on div "Crafted from premium natural fabrics Heading Image Section 4" at bounding box center [374, 333] width 499 height 260
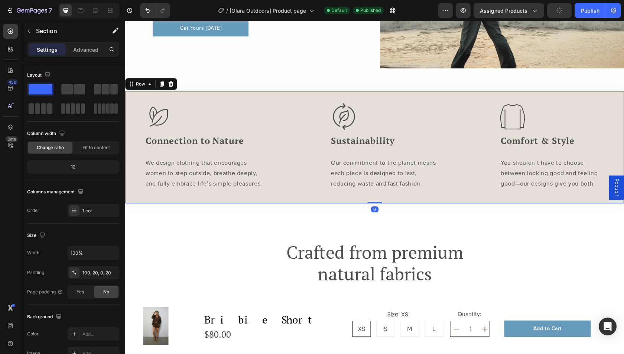
click at [304, 197] on div "Image Connection to Nature Heading We design clothing that encourages women to …" at bounding box center [374, 147] width 499 height 112
click at [81, 51] on p "Advanced" at bounding box center [85, 50] width 25 height 8
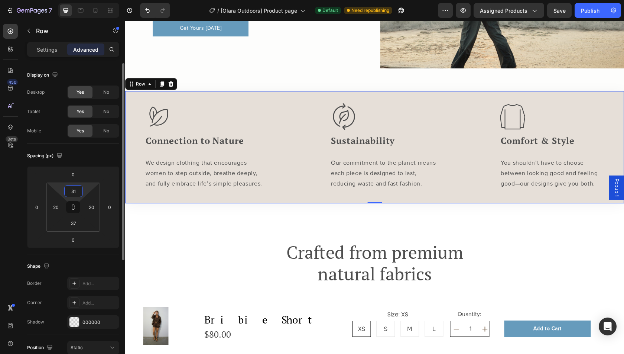
click at [72, 185] on input "31" at bounding box center [73, 190] width 15 height 11
type input "30"
click at [74, 224] on input "37" at bounding box center [73, 222] width 15 height 11
type input "30"
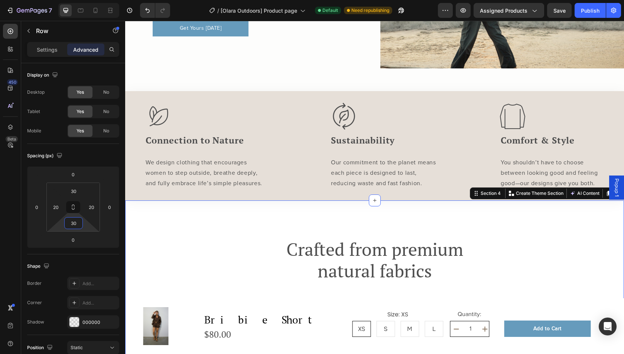
click at [261, 209] on div "Crafted from premium natural fabrics Heading Image Section 4 You can create reu…" at bounding box center [374, 330] width 499 height 260
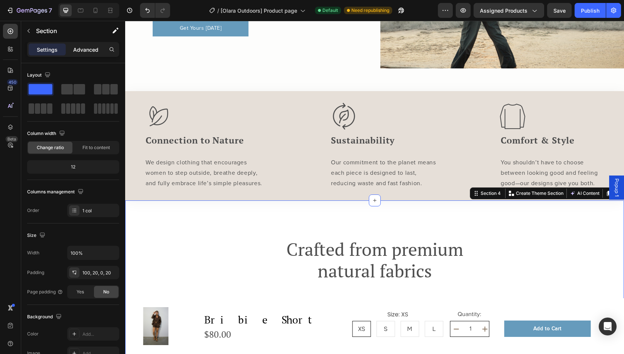
click at [81, 47] on p "Advanced" at bounding box center [85, 50] width 25 height 8
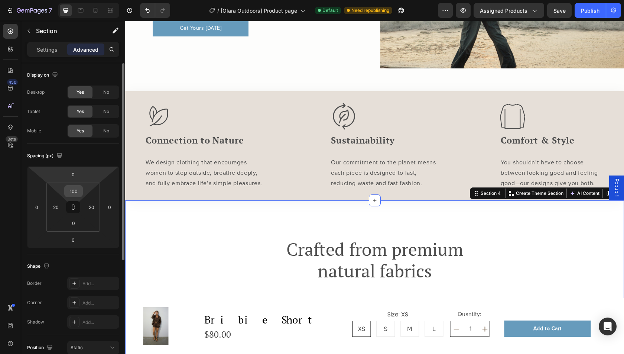
click at [77, 189] on input "100" at bounding box center [73, 190] width 15 height 11
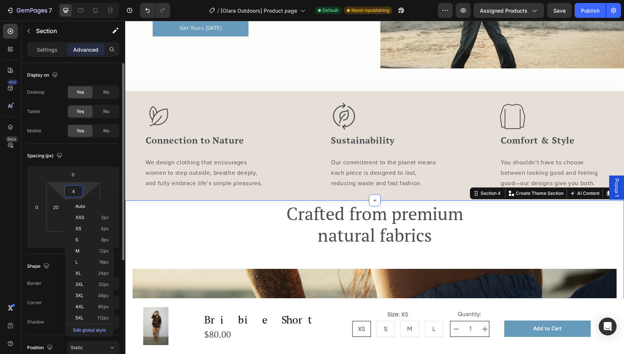
type input "40"
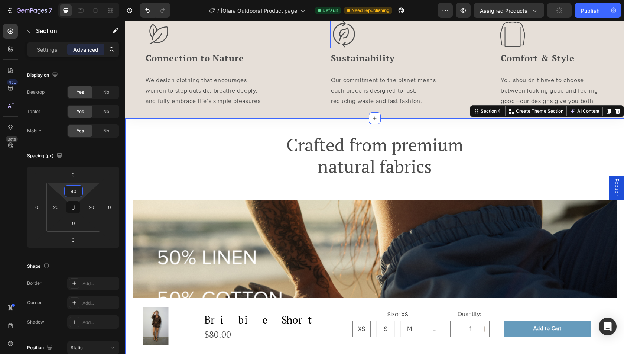
scroll to position [739, 0]
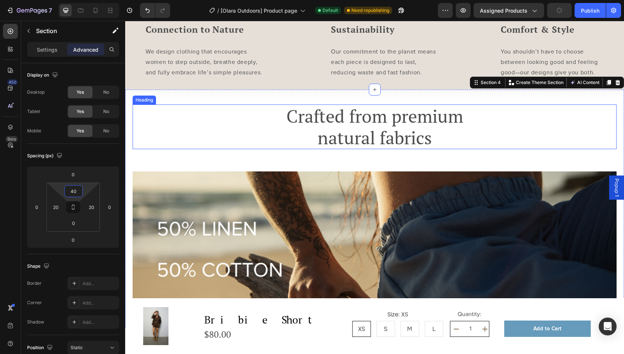
click at [281, 138] on h2 "Crafted from premium natural fabrics" at bounding box center [375, 126] width 198 height 45
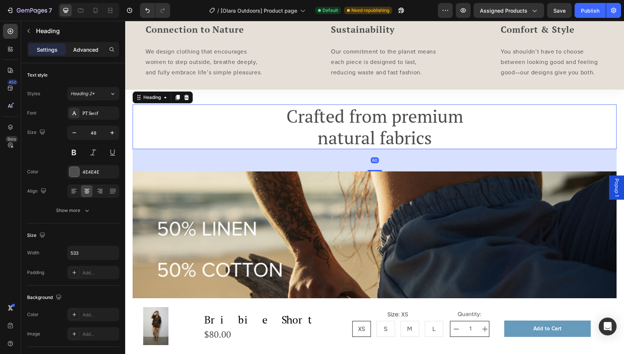
click at [80, 51] on p "Advanced" at bounding box center [85, 50] width 25 height 8
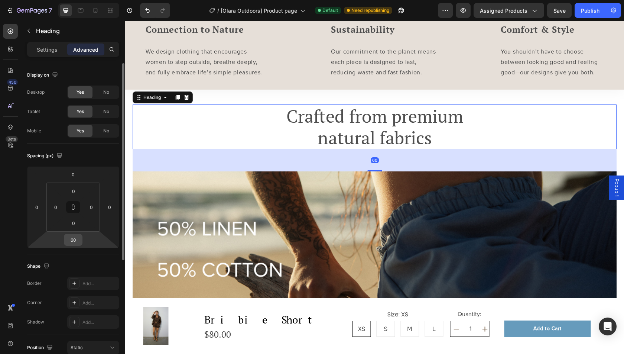
click at [71, 234] on input "60" at bounding box center [73, 239] width 15 height 11
type input "40"
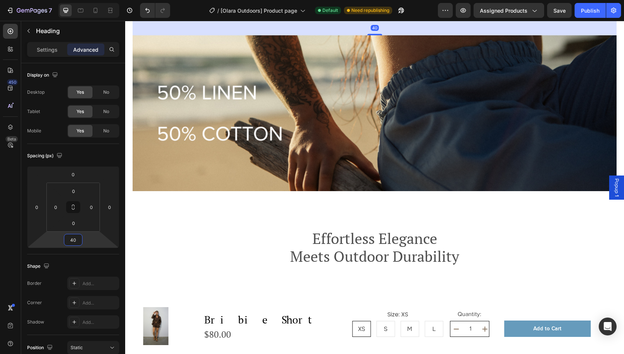
scroll to position [899, 0]
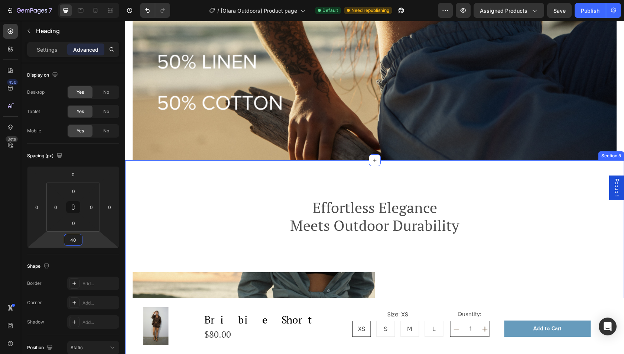
click at [294, 155] on img at bounding box center [375, 82] width 484 height 156
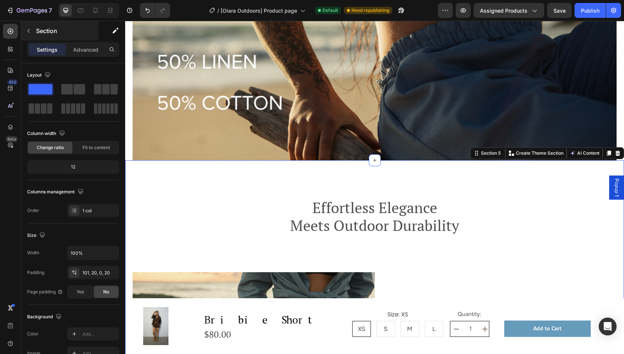
click at [77, 32] on p "Section" at bounding box center [66, 30] width 61 height 9
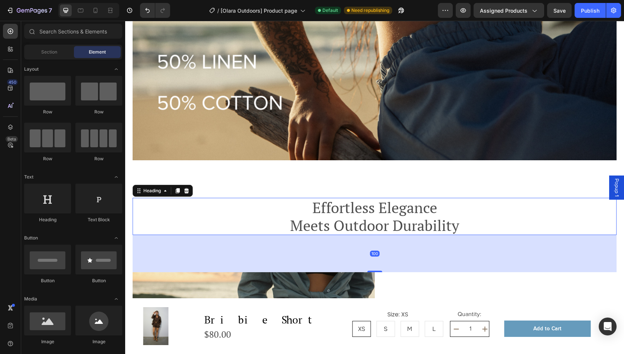
click at [255, 221] on div "Effortless Elegance Meets Outdoor Durability" at bounding box center [375, 216] width 484 height 37
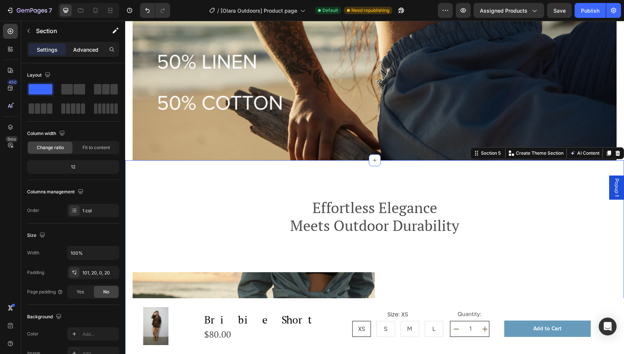
click at [74, 47] on p "Advanced" at bounding box center [85, 50] width 25 height 8
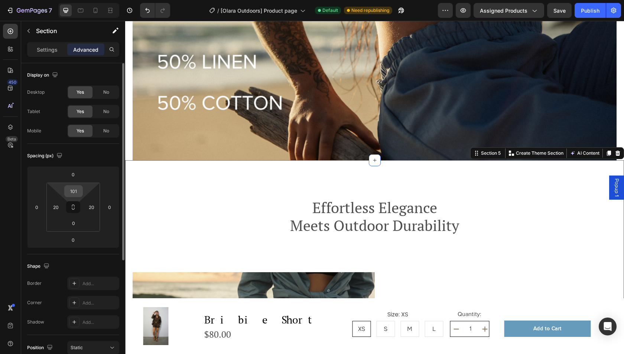
click at [74, 192] on input "101" at bounding box center [73, 190] width 15 height 11
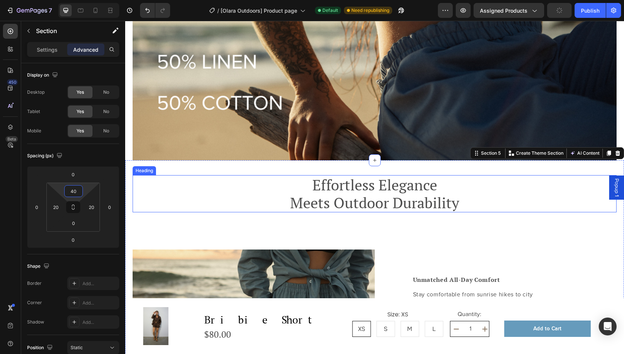
type input "40"
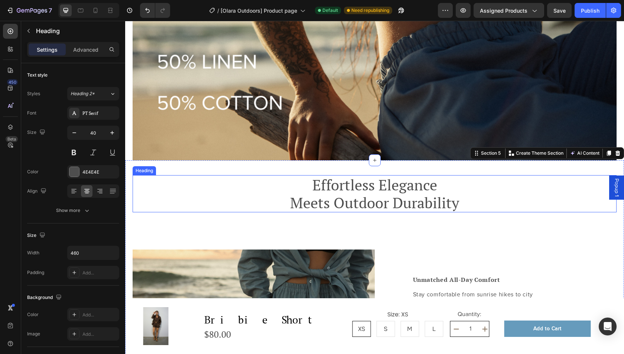
click at [299, 202] on h2 "Effortless Elegance Meets Outdoor Durability" at bounding box center [374, 193] width 171 height 37
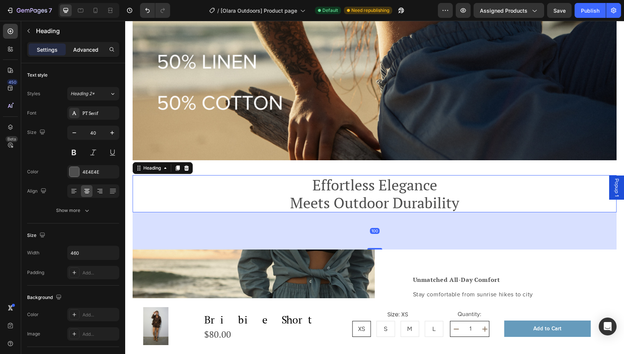
click at [84, 49] on p "Advanced" at bounding box center [85, 50] width 25 height 8
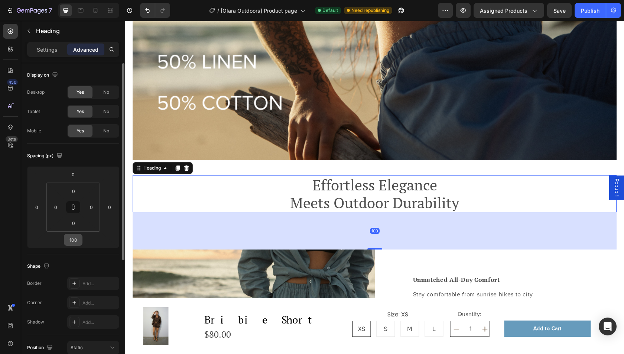
click at [74, 238] on input "100" at bounding box center [73, 239] width 15 height 11
type input "40"
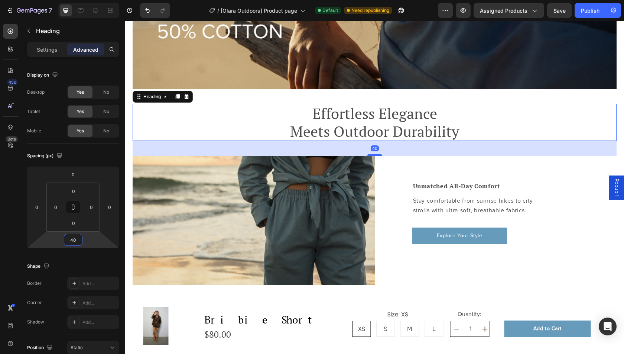
scroll to position [1027, 0]
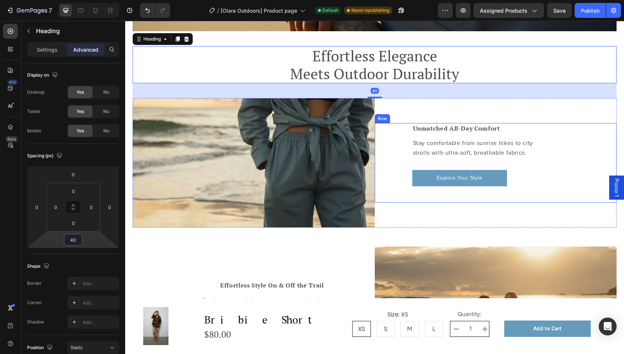
click at [379, 191] on div "Unmatched All-Day Comfort Heading Stay comfortable from sunrise hikes to city s…" at bounding box center [496, 162] width 242 height 79
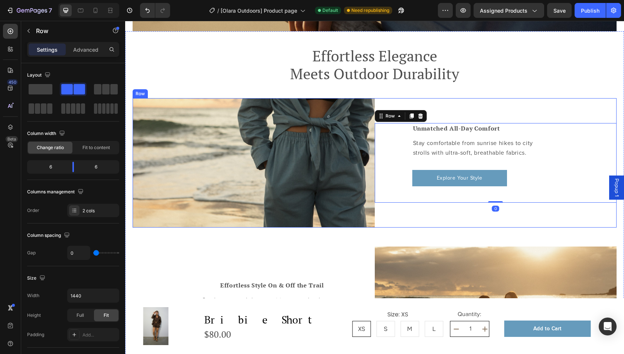
click at [378, 217] on div "Unmatched All-Day Comfort Heading Stay comfortable from sunrise hikes to city s…" at bounding box center [496, 163] width 242 height 130
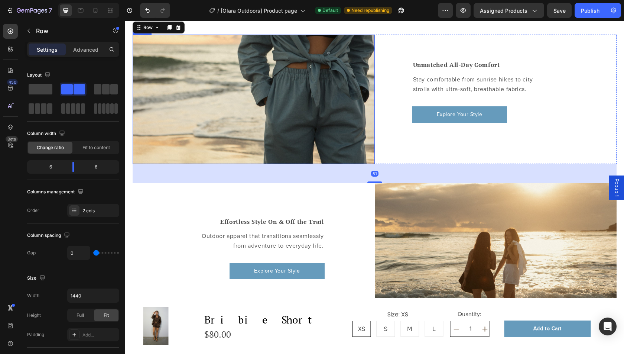
scroll to position [1139, 0]
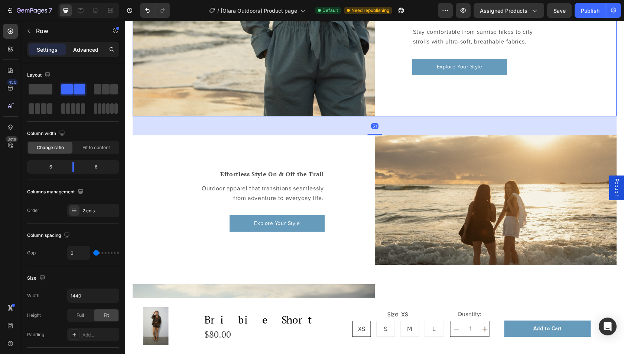
click at [80, 45] on div "Advanced" at bounding box center [85, 49] width 37 height 12
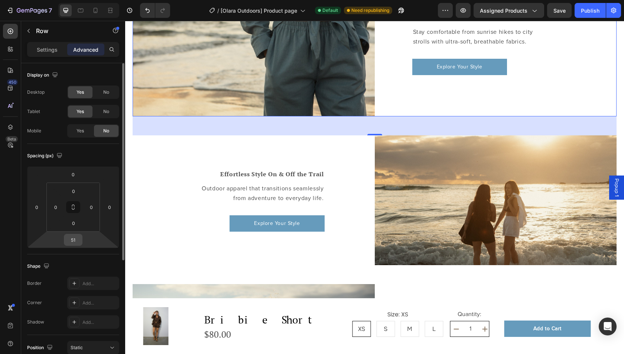
click at [74, 240] on input "51" at bounding box center [73, 239] width 15 height 11
type input "40"
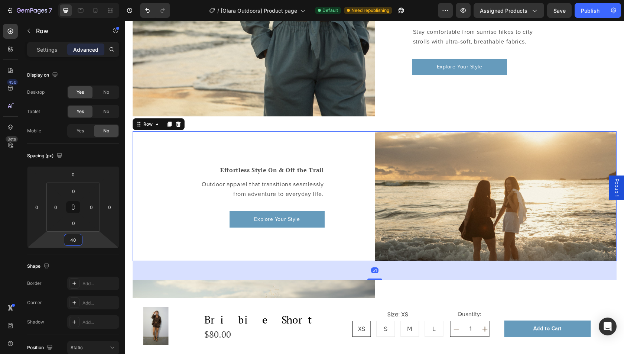
click at [357, 153] on div "Effortless Style On & Off the Trail Heading Outdoor apparel that transitions se…" at bounding box center [254, 196] width 242 height 130
click at [74, 240] on input "51" at bounding box center [73, 239] width 15 height 11
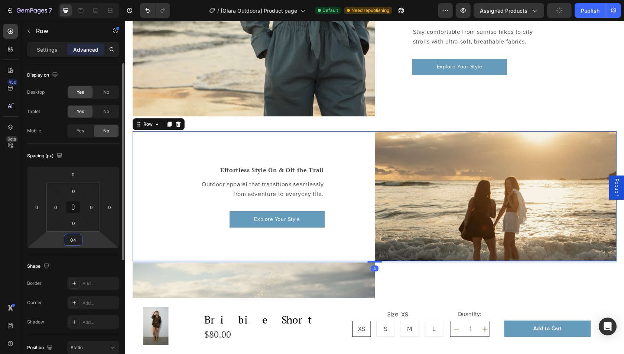
type input "0"
type input "40"
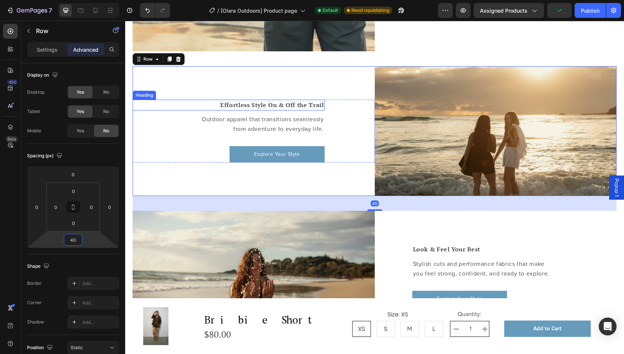
scroll to position [1277, 0]
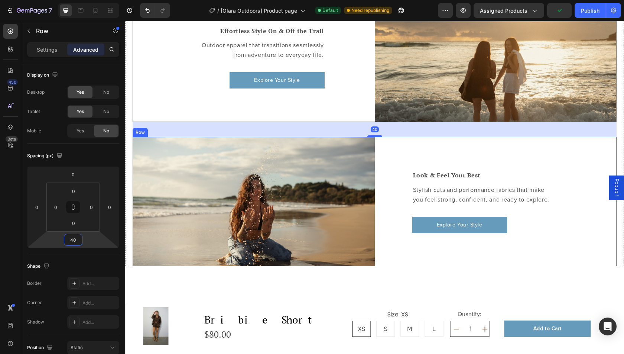
click at [390, 159] on div "Look & Feel Your Best Heading Stylish cuts and performance fabrics that make yo…" at bounding box center [496, 202] width 242 height 130
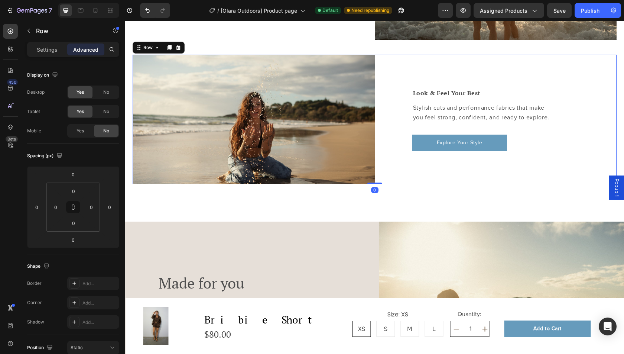
scroll to position [1391, 0]
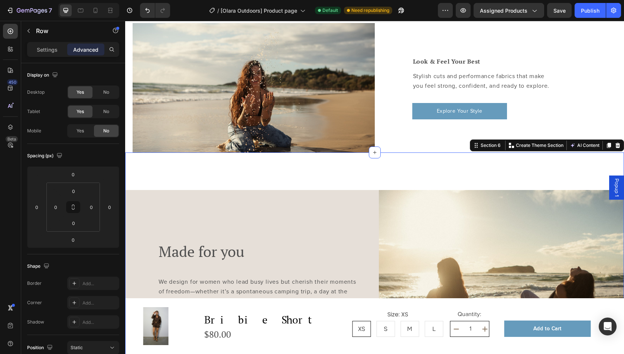
click at [362, 174] on div "Made for you Heading We design for women who lead busy lives but cherish their …" at bounding box center [374, 277] width 499 height 251
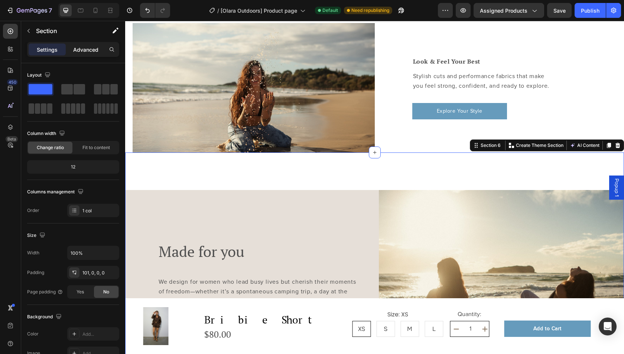
click at [74, 46] on p "Advanced" at bounding box center [85, 50] width 25 height 8
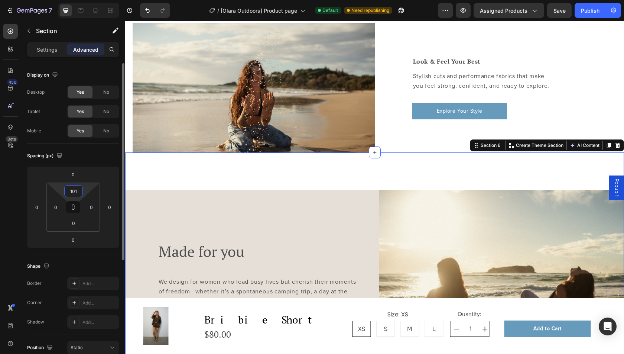
click at [71, 185] on input "101" at bounding box center [73, 190] width 15 height 11
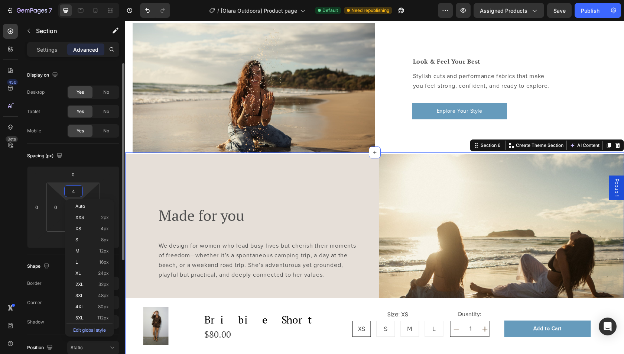
type input "40"
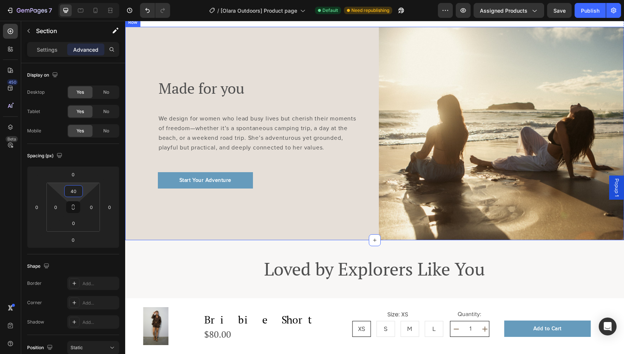
scroll to position [1543, 0]
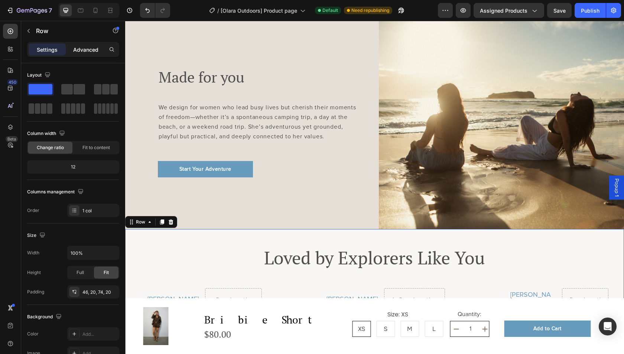
click at [79, 46] on p "Advanced" at bounding box center [85, 50] width 25 height 8
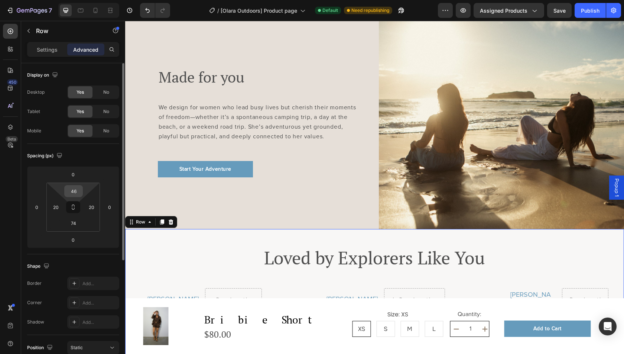
click at [75, 192] on input "46" at bounding box center [73, 190] width 15 height 11
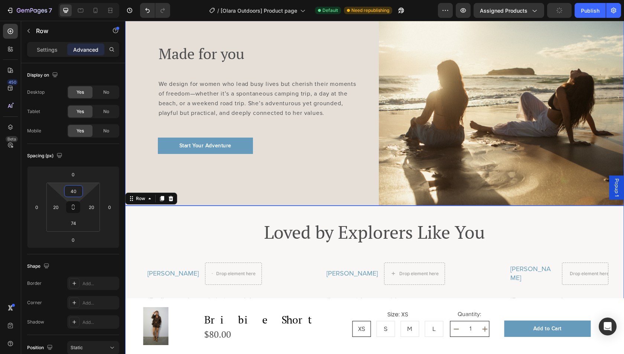
scroll to position [1652, 0]
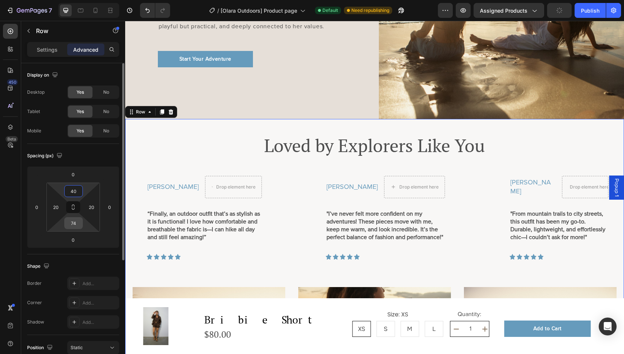
type input "40"
click at [77, 225] on input "74" at bounding box center [73, 222] width 15 height 11
type input "40"
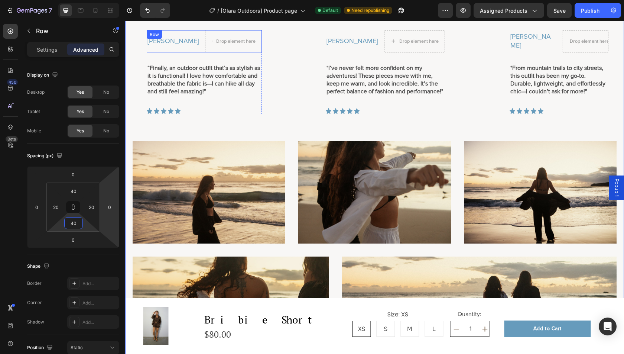
scroll to position [1833, 0]
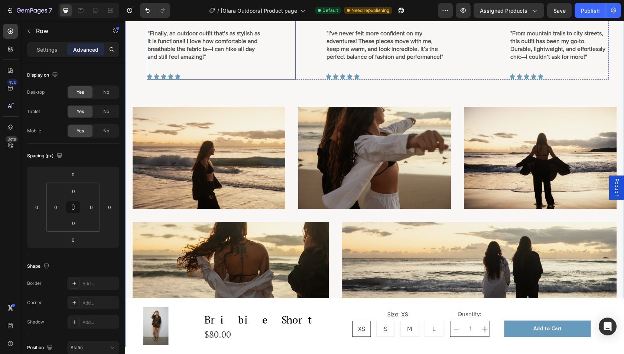
click at [276, 59] on div "Samantha S. Text Block Drop element here Row “Finally, an outdoor outfit that’s…" at bounding box center [221, 38] width 149 height 84
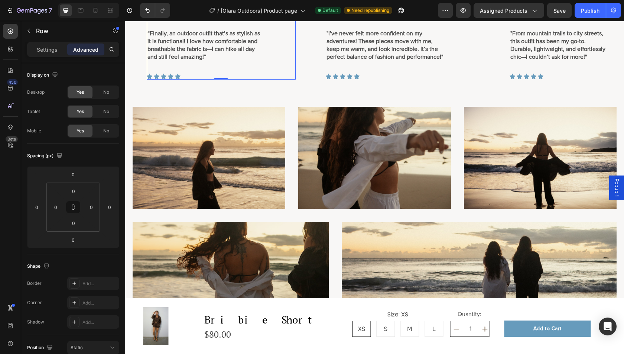
click at [296, 73] on div "Samantha S. Text Block Drop element here Row “Finally, an outdoor outfit that’s…" at bounding box center [378, 38] width 462 height 84
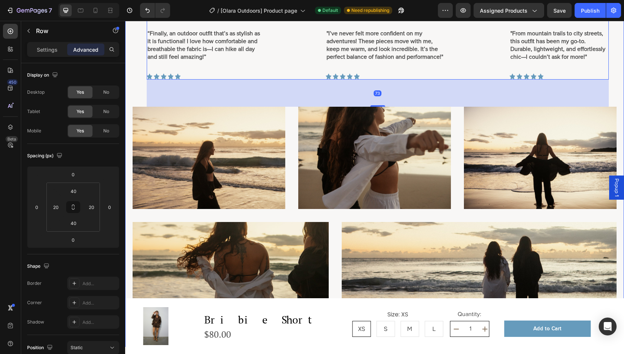
click at [135, 94] on div "Samantha S. Text Block Drop element here Row “Finally, an outdoor outfit that’s…" at bounding box center [375, 51] width 484 height 111
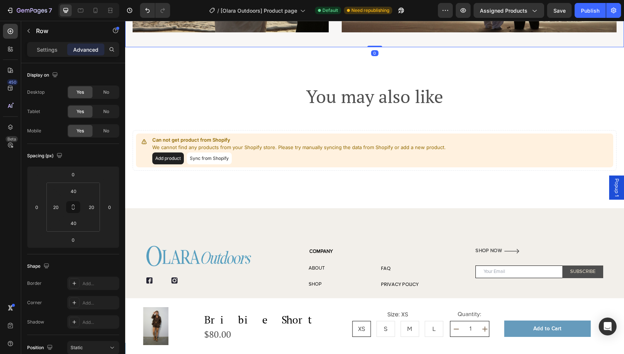
scroll to position [2133, 0]
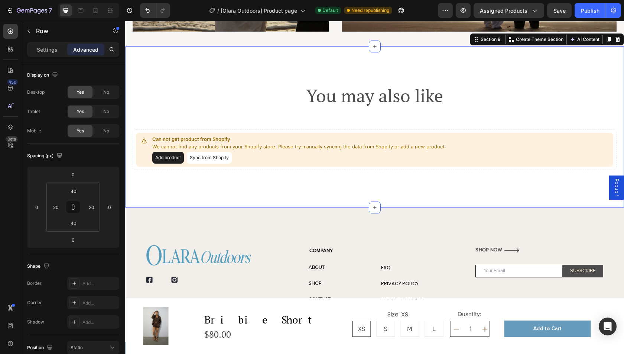
click at [282, 78] on div "You may also like Heading Can not get product from Shopify We cannot find any p…" at bounding box center [374, 126] width 499 height 161
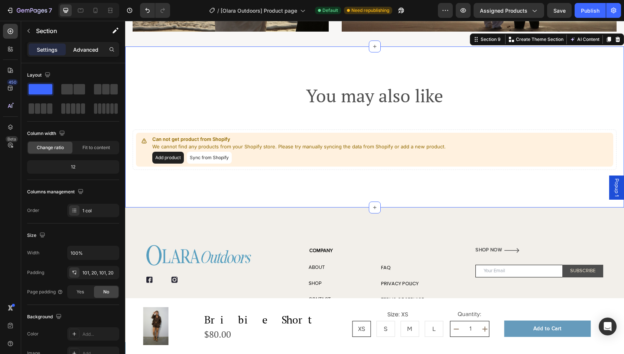
click at [86, 51] on p "Advanced" at bounding box center [85, 50] width 25 height 8
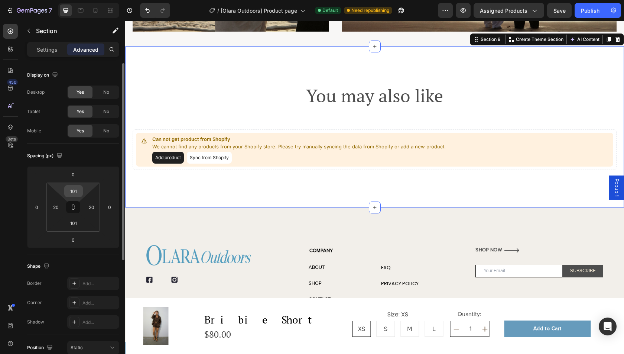
click at [81, 193] on input "101" at bounding box center [73, 190] width 15 height 11
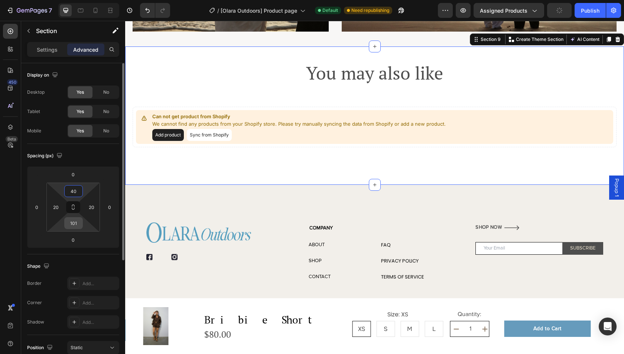
type input "40"
click at [74, 224] on input "101" at bounding box center [73, 222] width 15 height 11
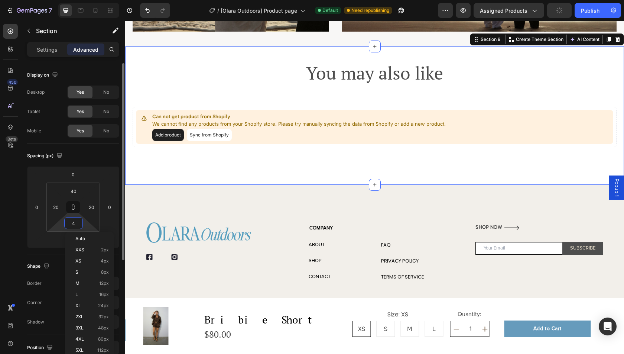
type input "40"
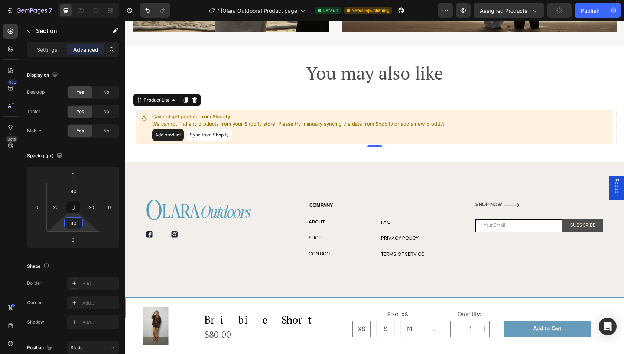
click at [432, 108] on div "Can not get product from Shopify We cannot find any products from your Shopify …" at bounding box center [375, 127] width 484 height 40
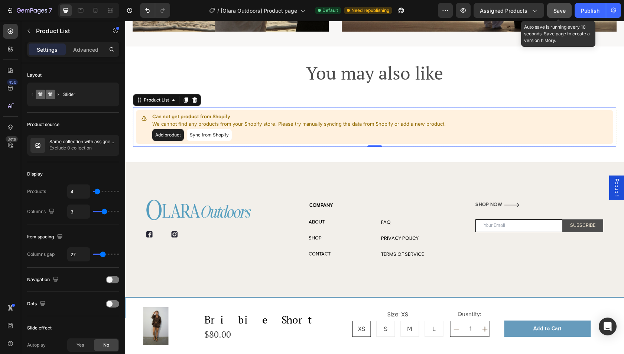
click at [558, 10] on span "Save" at bounding box center [559, 10] width 12 height 6
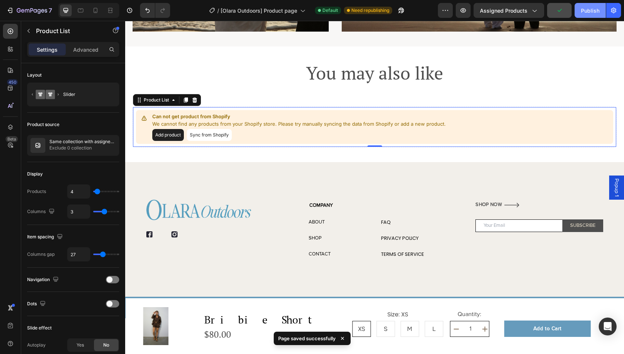
click at [589, 6] on button "Publish" at bounding box center [589, 10] width 31 height 15
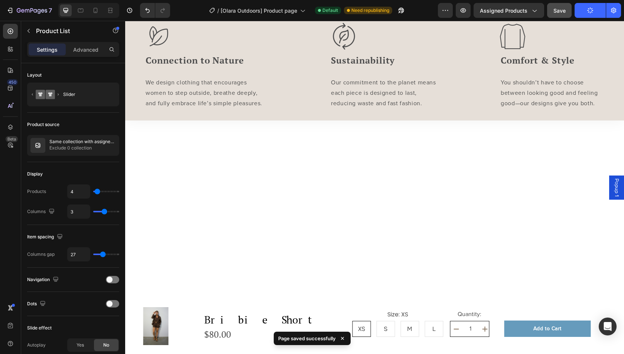
scroll to position [0, 0]
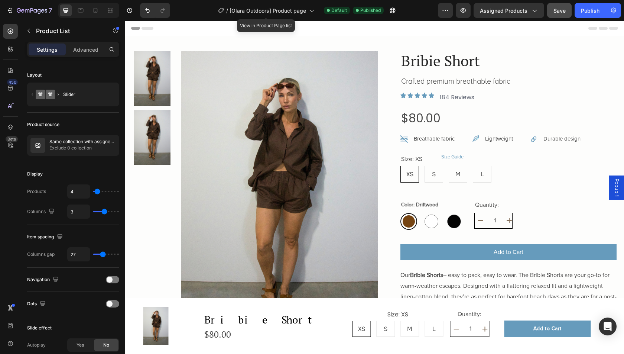
click at [289, 18] on div "/ [Olara Outdoors] Product page" at bounding box center [266, 10] width 104 height 18
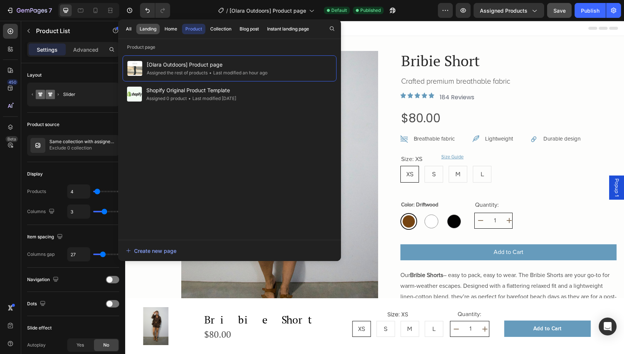
click at [161, 33] on button "Landing" at bounding box center [170, 29] width 19 height 10
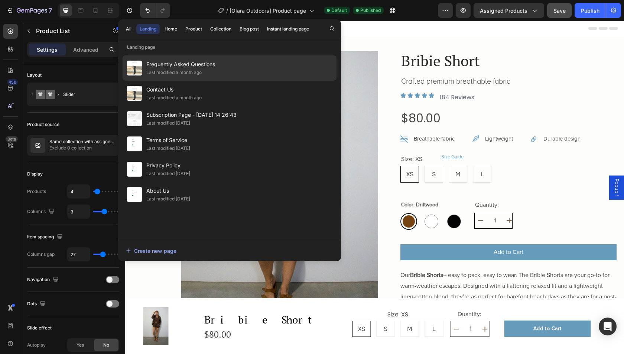
click at [182, 62] on span "Frequently Asked Questions" at bounding box center [180, 64] width 69 height 9
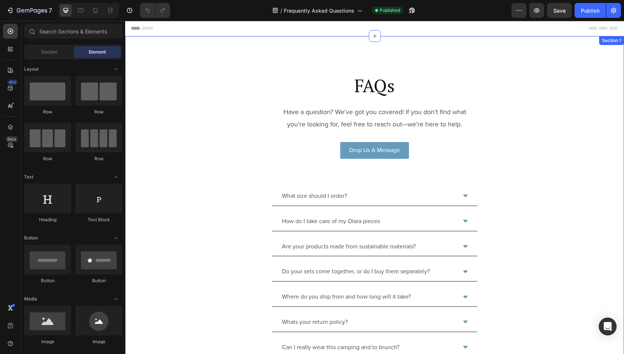
click at [257, 56] on div "FAQs Heading Have a question? We've got you covered! If you don’t find what you…" at bounding box center [374, 215] width 499 height 358
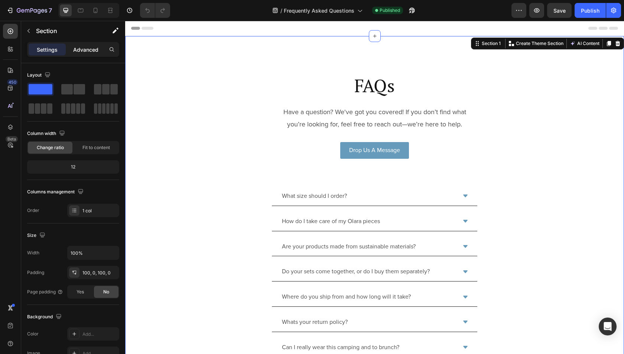
click at [85, 48] on p "Advanced" at bounding box center [85, 50] width 25 height 8
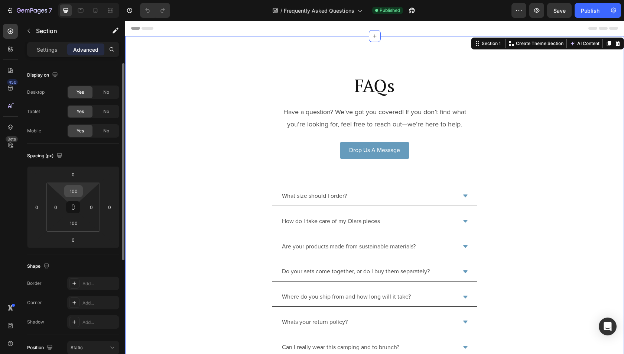
click at [75, 189] on input "100" at bounding box center [73, 190] width 15 height 11
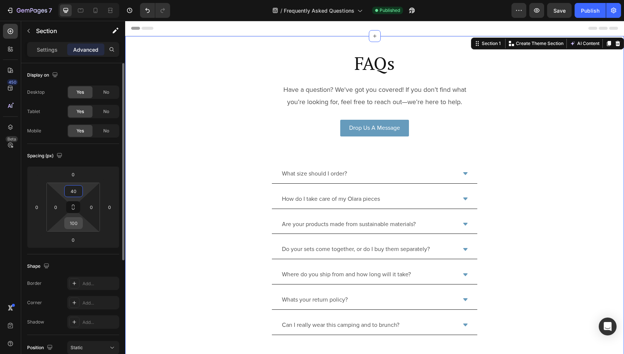
type input "40"
click at [75, 219] on input "100" at bounding box center [73, 222] width 15 height 11
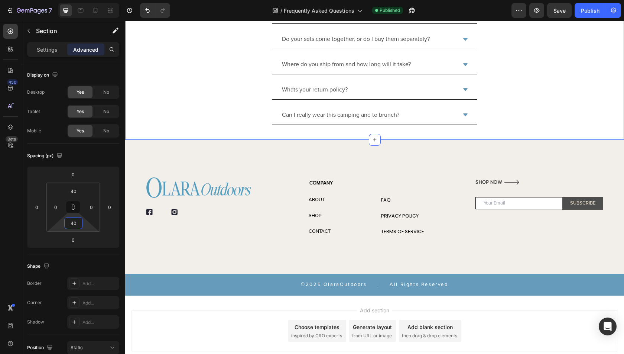
scroll to position [227, 0]
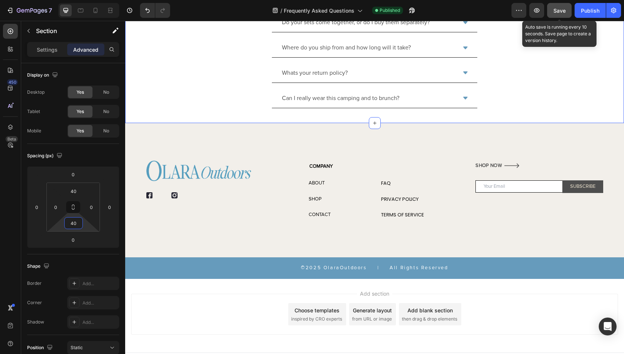
type input "40"
click at [560, 7] on span "Save" at bounding box center [559, 10] width 12 height 6
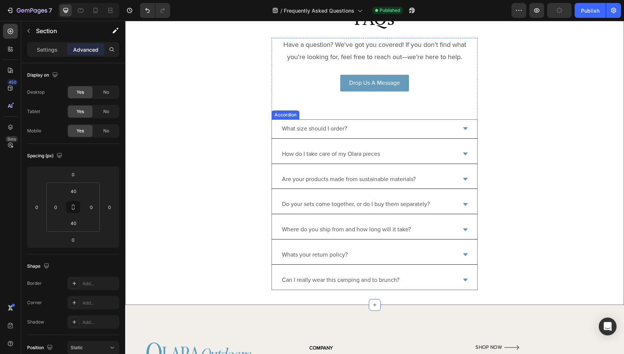
scroll to position [0, 0]
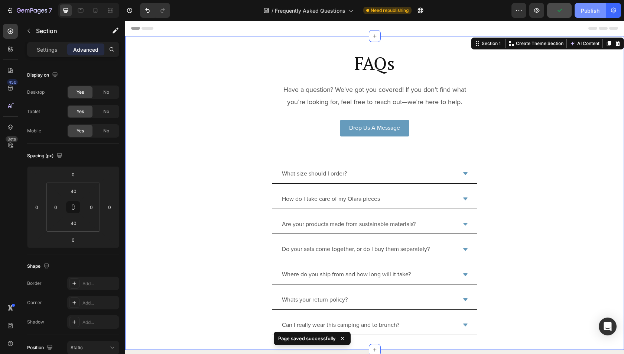
click at [590, 5] on button "Publish" at bounding box center [589, 10] width 31 height 15
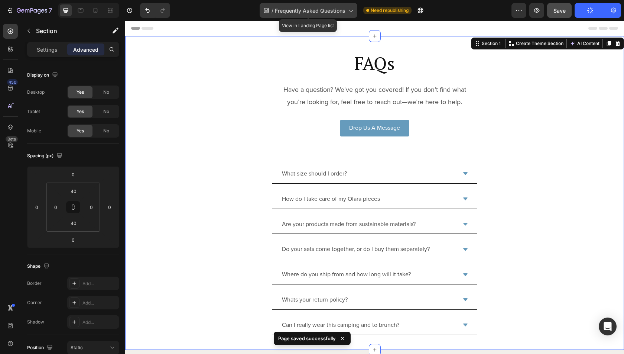
click at [329, 9] on span "Frequently Asked Questions" at bounding box center [310, 11] width 71 height 8
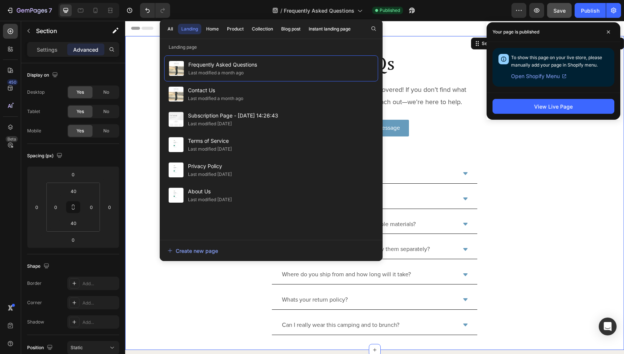
click at [512, 201] on div "FAQs Heading Have a question? We've got you covered! If you don’t find what you…" at bounding box center [374, 193] width 499 height 284
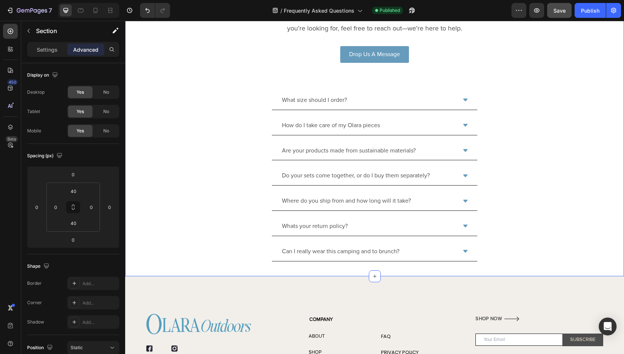
scroll to position [236, 0]
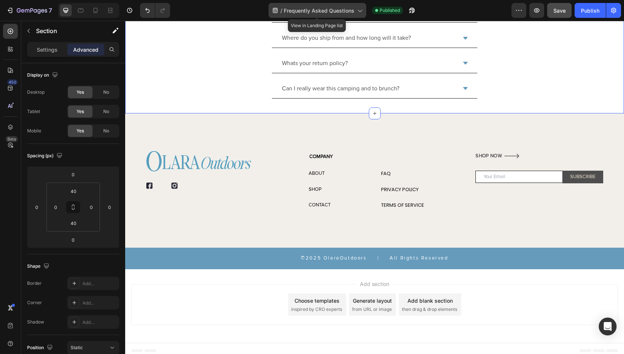
click at [304, 14] on span "Frequently Asked Questions" at bounding box center [319, 11] width 71 height 8
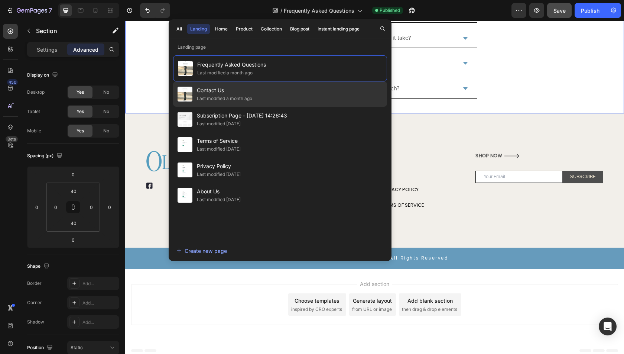
click at [262, 107] on div "Contact Us Last modified a month ago" at bounding box center [280, 119] width 214 height 25
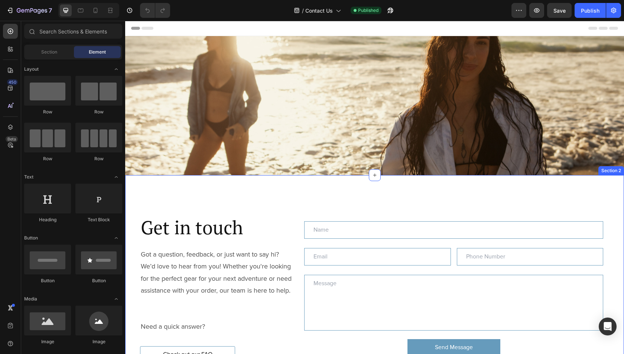
click at [255, 187] on div "Get in touch Heading Got a question, feedback, or just want to say hi? We’d lov…" at bounding box center [374, 285] width 499 height 221
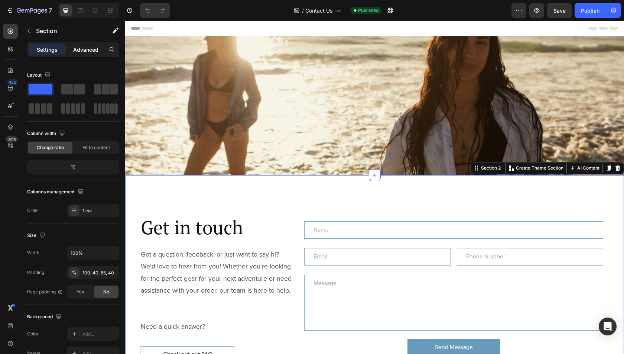
click at [78, 48] on p "Advanced" at bounding box center [85, 50] width 25 height 8
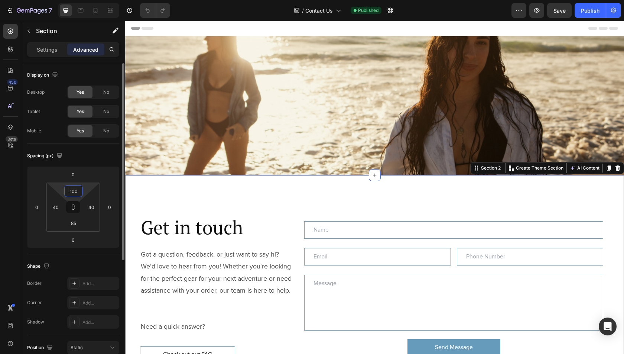
click at [76, 189] on input "100" at bounding box center [73, 190] width 15 height 11
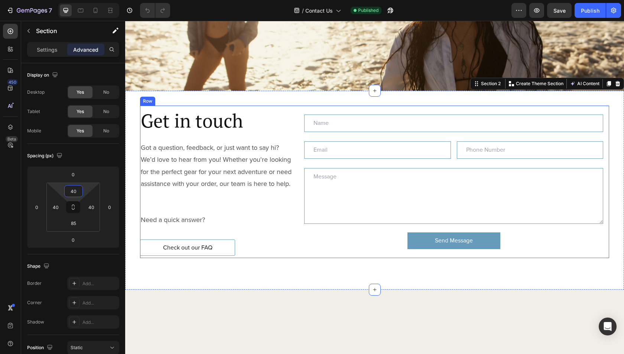
scroll to position [112, 0]
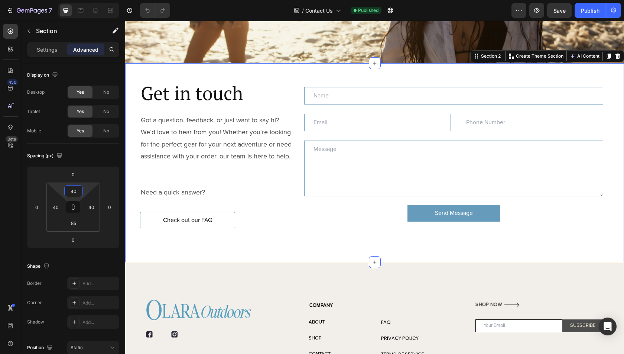
type input "40"
click at [270, 242] on div "Get in touch Heading Got a question, feedback, or just want to say hi? We’d lov…" at bounding box center [374, 162] width 499 height 198
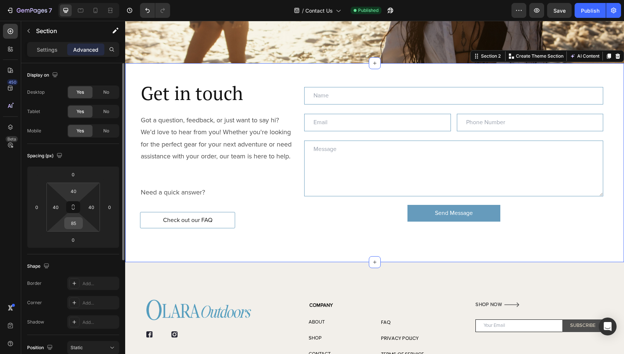
click at [71, 228] on div "85" at bounding box center [73, 223] width 19 height 12
click at [71, 228] on input "85" at bounding box center [73, 222] width 15 height 11
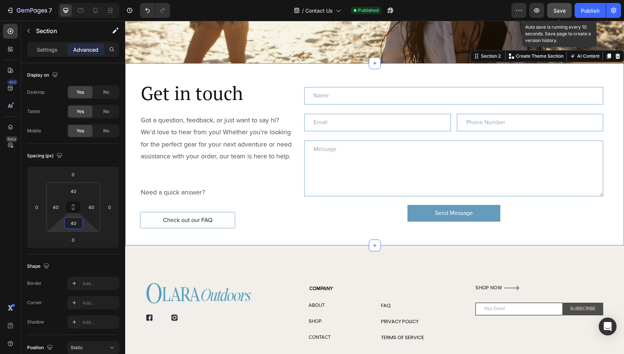
type input "40"
click at [561, 6] on button "Save" at bounding box center [559, 10] width 25 height 15
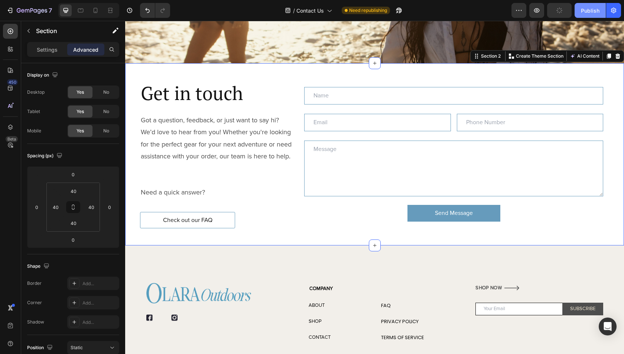
click at [586, 7] on div "Publish" at bounding box center [590, 11] width 19 height 8
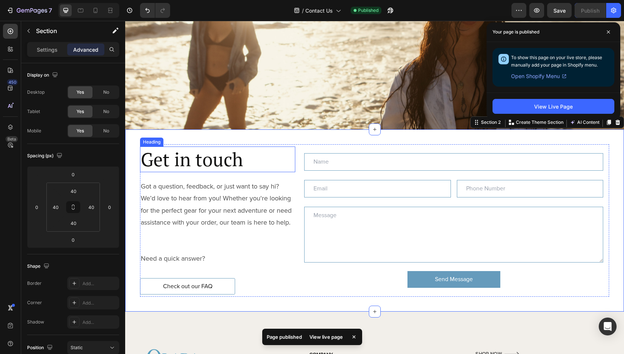
scroll to position [0, 0]
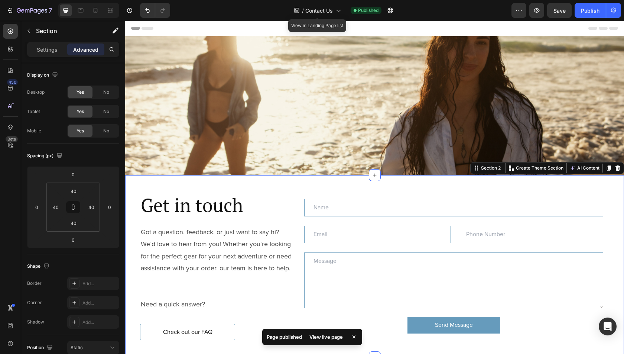
click at [320, 2] on div "/ Contact Us" at bounding box center [317, 10] width 55 height 18
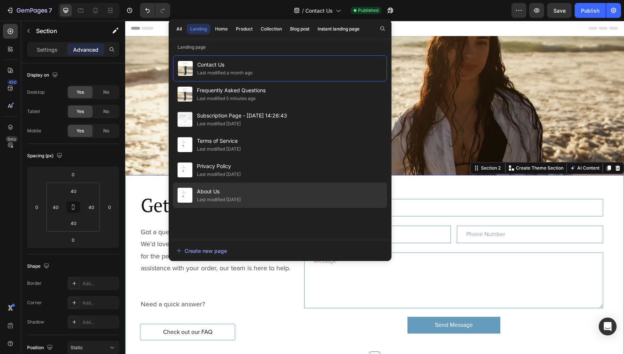
click at [222, 195] on span "About Us" at bounding box center [219, 191] width 44 height 9
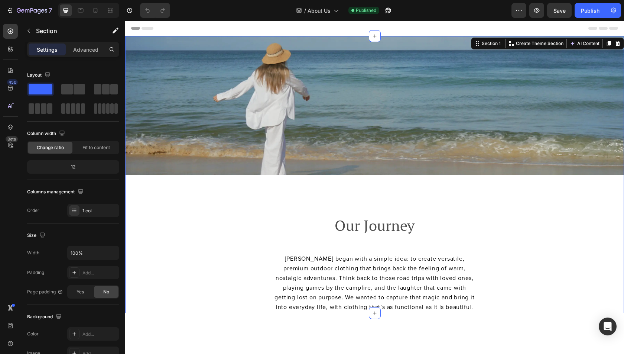
click at [252, 195] on div "Image Our Journey Heading [PERSON_NAME] began with a simple idea: to create ver…" at bounding box center [374, 174] width 499 height 277
click at [325, 200] on div "Image Our Journey Heading [PERSON_NAME] began with a simple idea: to create ver…" at bounding box center [374, 174] width 499 height 277
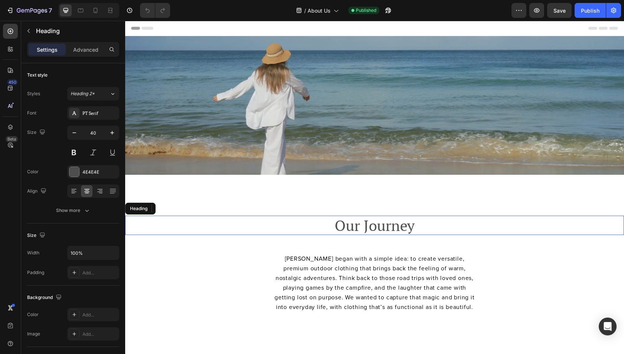
click at [325, 228] on h2 "Our Journey" at bounding box center [375, 224] width 484 height 19
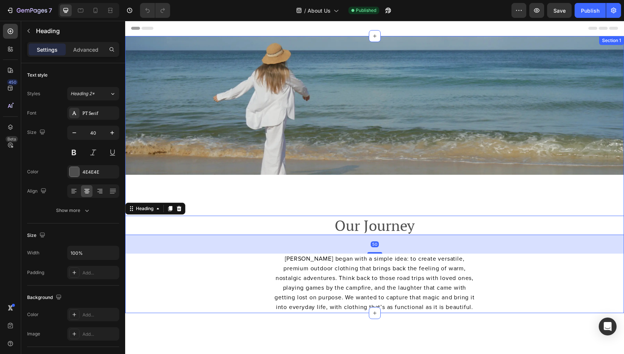
click at [233, 193] on div "Image Our Journey Heading 50 Olara began with a simple idea: to create versatil…" at bounding box center [374, 174] width 499 height 277
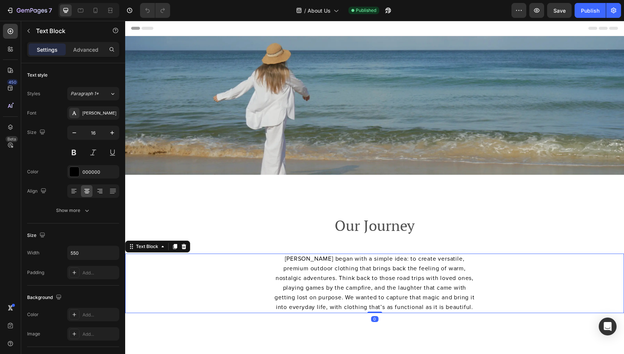
click at [206, 275] on div "[PERSON_NAME] began with a simple idea: to create versatile, premium outdoor cl…" at bounding box center [375, 282] width 484 height 59
click at [242, 213] on div "Image Our Journey Heading [PERSON_NAME] began with a simple idea: to create ver…" at bounding box center [374, 174] width 499 height 277
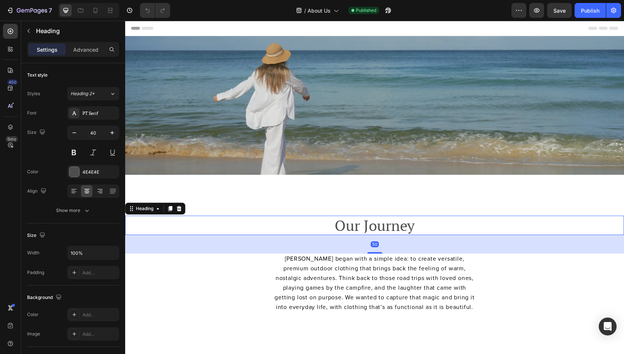
click at [358, 221] on h2 "Our Journey" at bounding box center [375, 224] width 484 height 19
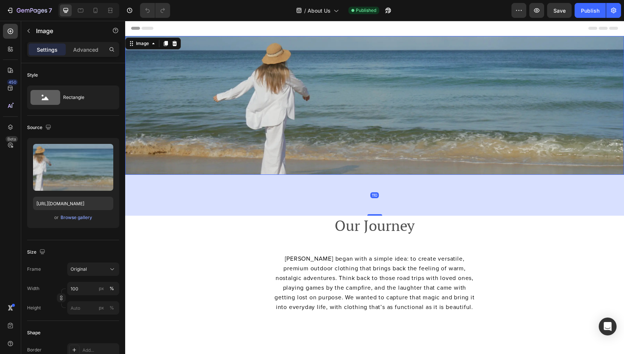
click at [204, 131] on img at bounding box center [374, 105] width 499 height 139
click at [85, 49] on p "Advanced" at bounding box center [85, 50] width 25 height 8
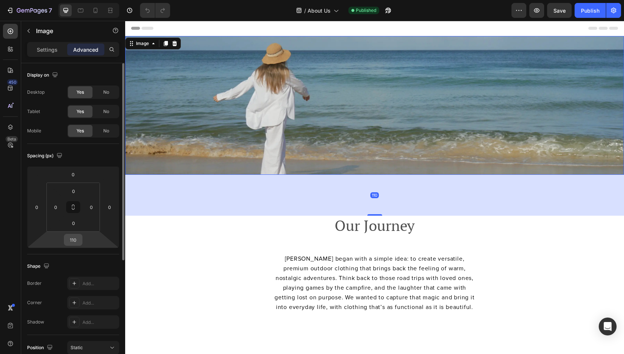
click at [68, 237] on input "110" at bounding box center [73, 239] width 15 height 11
type input "40"
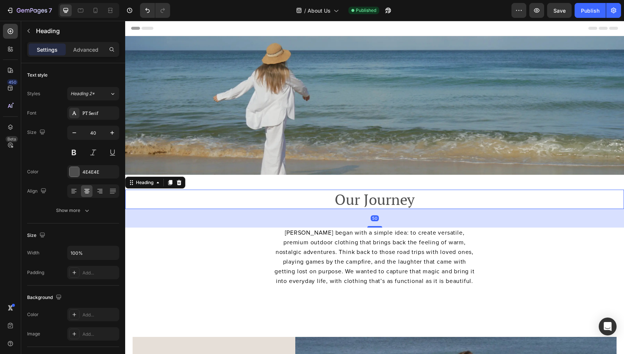
click at [323, 200] on h2 "Our Journey" at bounding box center [375, 198] width 484 height 19
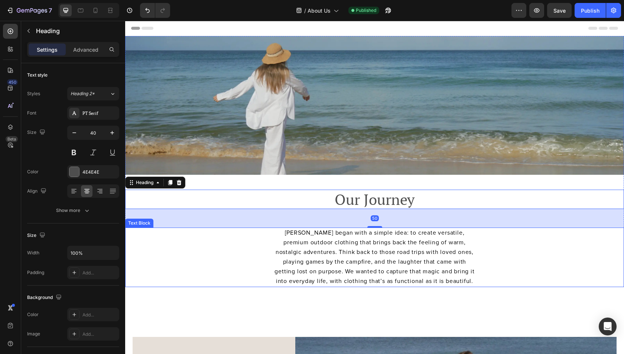
click at [245, 249] on div "[PERSON_NAME] began with a simple idea: to create versatile, premium outdoor cl…" at bounding box center [375, 256] width 484 height 59
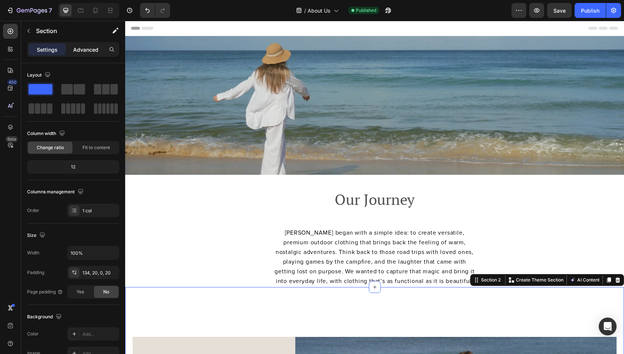
click at [93, 44] on div "Advanced" at bounding box center [85, 49] width 37 height 12
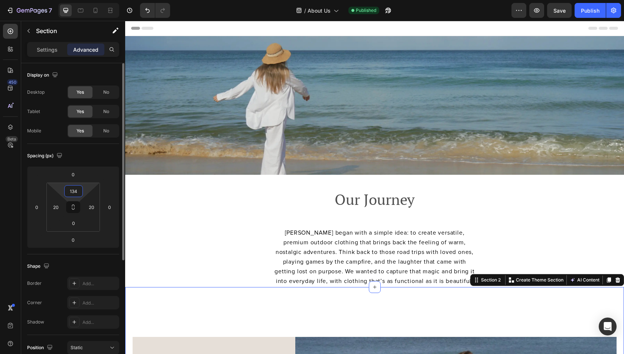
click at [76, 189] on input "134" at bounding box center [73, 190] width 15 height 11
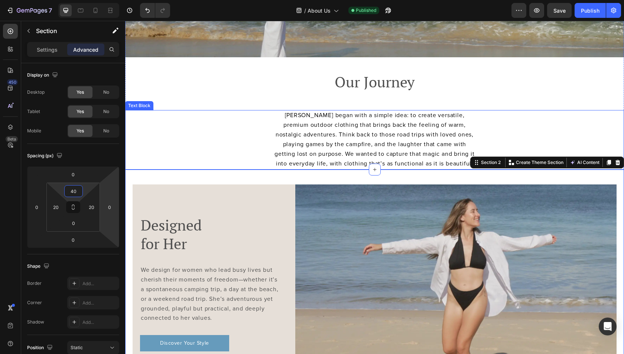
scroll to position [173, 0]
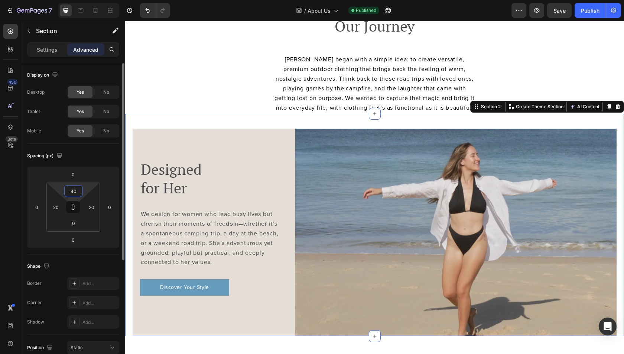
type input "4"
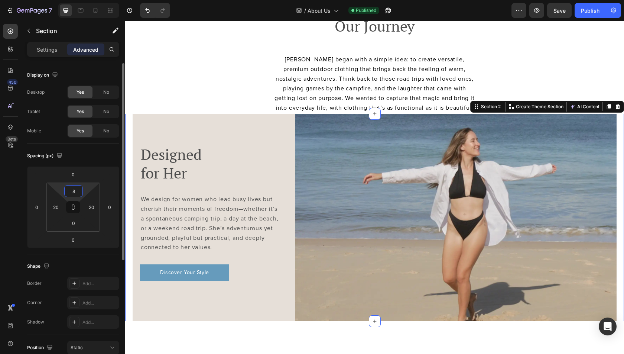
type input "80"
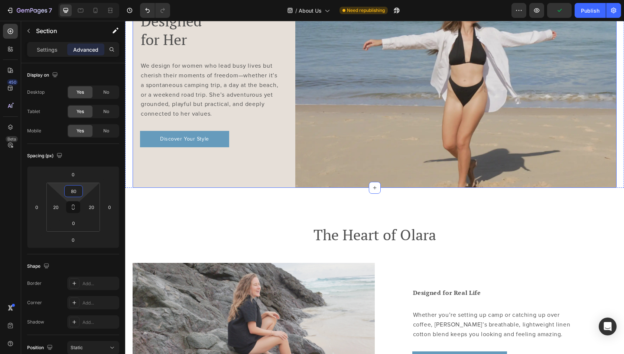
scroll to position [348, 0]
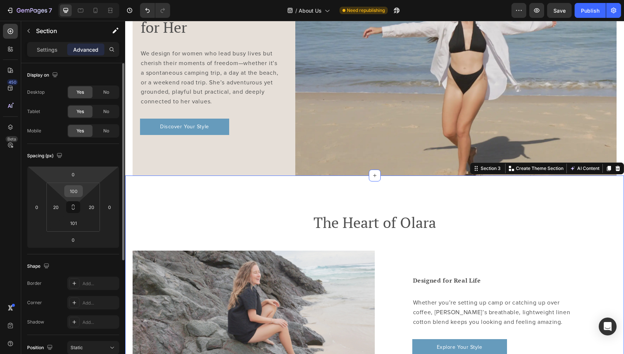
click at [74, 192] on input "100" at bounding box center [73, 190] width 15 height 11
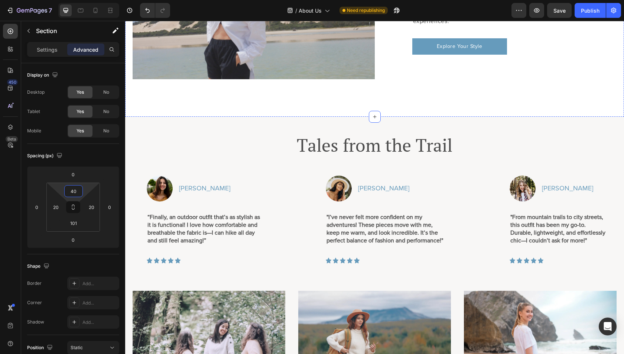
scroll to position [972, 0]
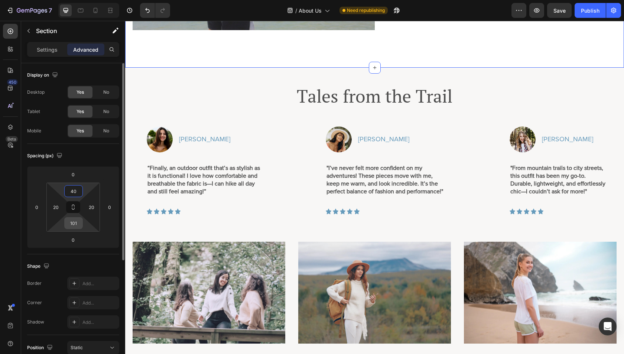
type input "40"
click at [77, 223] on input "101" at bounding box center [73, 222] width 15 height 11
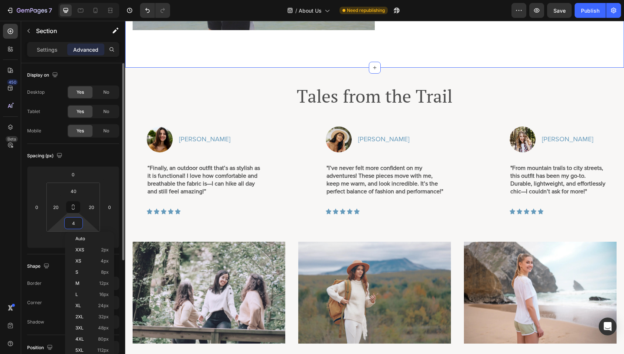
type input "40"
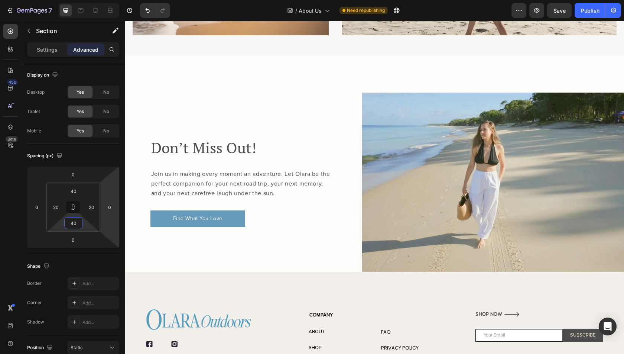
scroll to position [1382, 0]
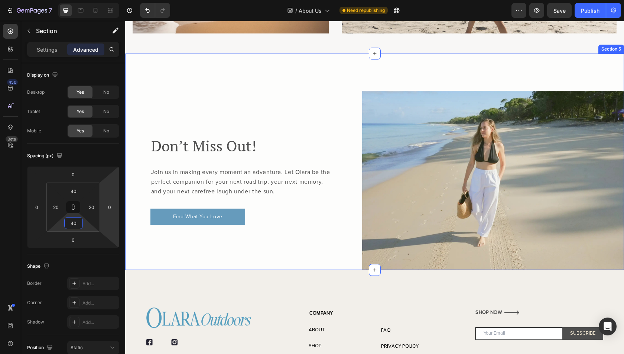
click at [309, 65] on div "Don’t Miss Out! Heading Join us in making every moment an adventure. Let Olara …" at bounding box center [374, 161] width 499 height 216
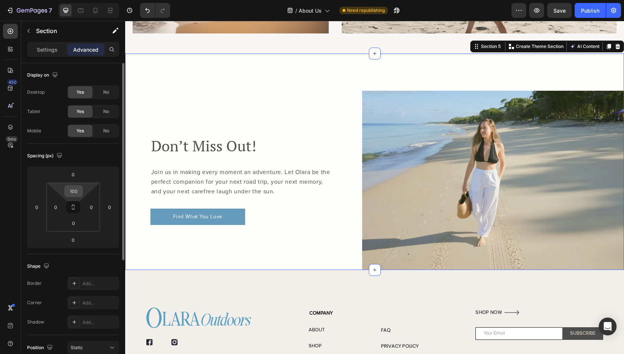
click at [75, 193] on input "100" at bounding box center [73, 190] width 15 height 11
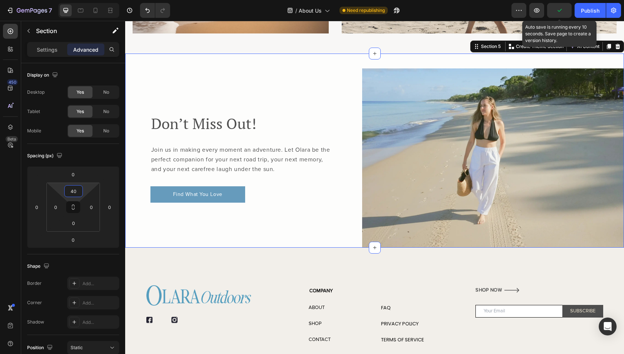
type input "4"
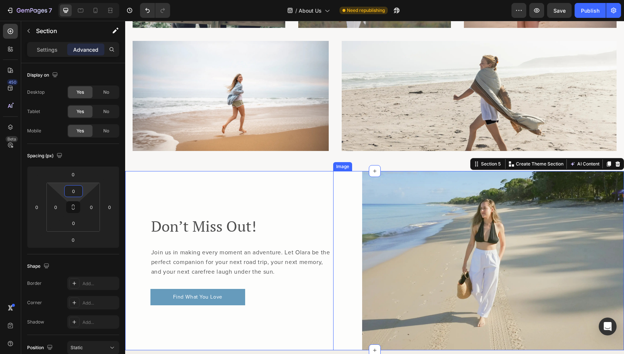
scroll to position [1250, 0]
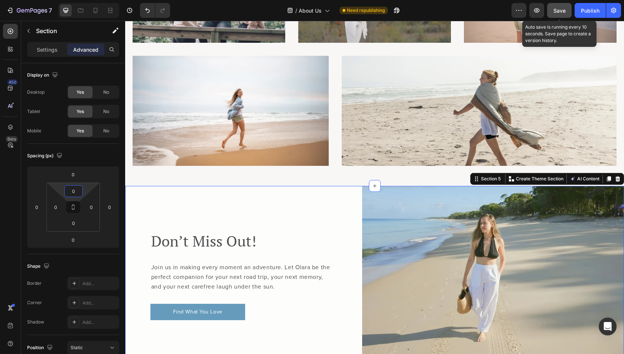
type input "0"
click at [569, 7] on button "Save" at bounding box center [559, 10] width 25 height 15
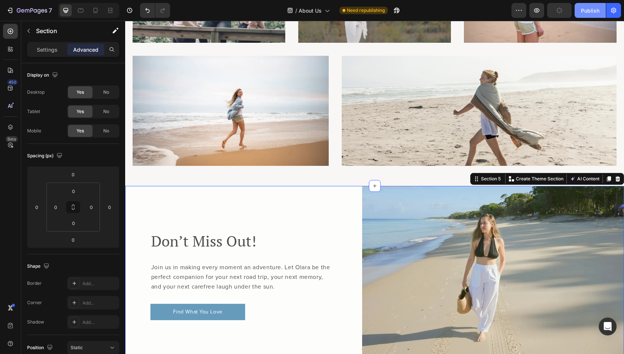
click at [580, 8] on button "Publish" at bounding box center [589, 10] width 31 height 15
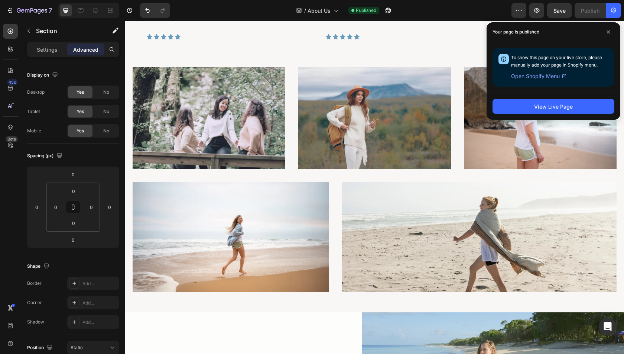
scroll to position [1505, 0]
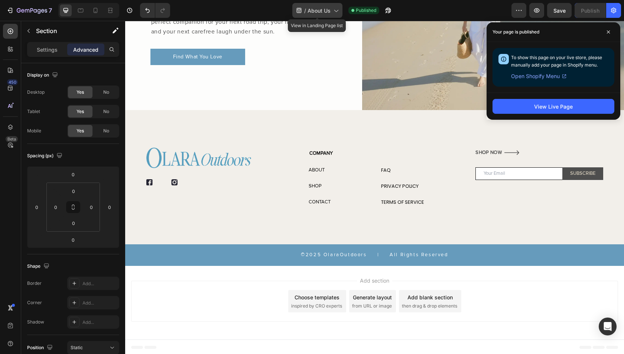
click at [314, 12] on span "About Us" at bounding box center [318, 11] width 23 height 8
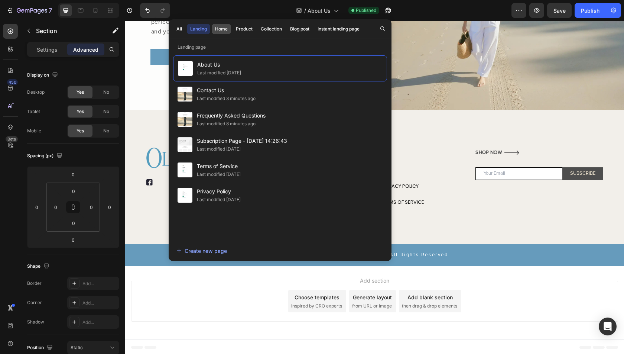
click at [222, 30] on div "Home" at bounding box center [221, 29] width 13 height 7
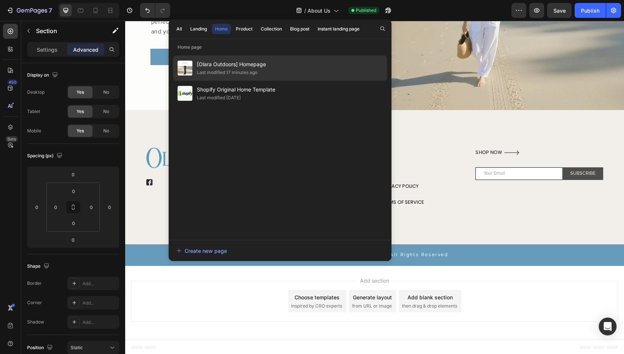
click at [251, 70] on div "Last modified 17 minutes ago" at bounding box center [227, 72] width 61 height 7
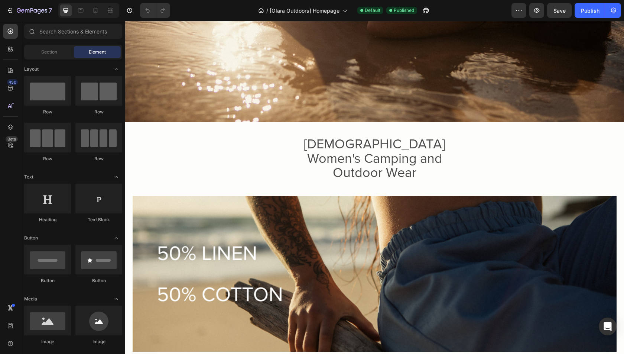
scroll to position [280, 0]
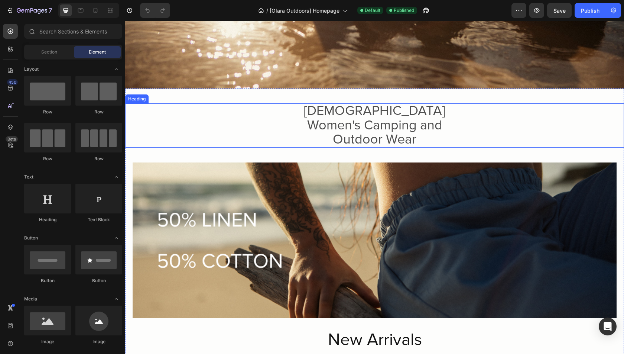
click at [365, 109] on span "Australian Women's Camping and Outdoor Wear" at bounding box center [374, 124] width 141 height 45
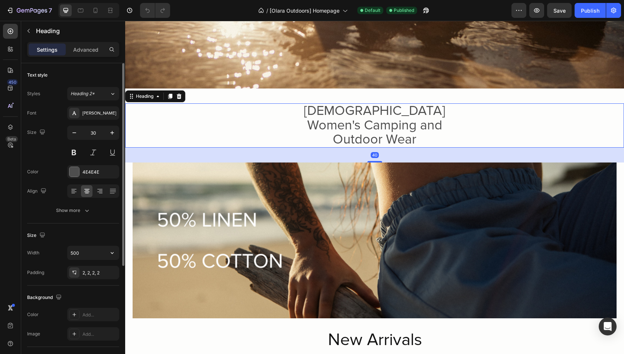
click at [91, 259] on div "Width 500 Padding 2, 2, 2, 2" at bounding box center [73, 261] width 92 height 33
click at [87, 255] on input "500" at bounding box center [93, 252] width 51 height 13
click at [89, 253] on input "500" at bounding box center [93, 252] width 51 height 13
click at [85, 253] on input "500" at bounding box center [93, 252] width 51 height 13
click at [84, 253] on input "500" at bounding box center [93, 252] width 51 height 13
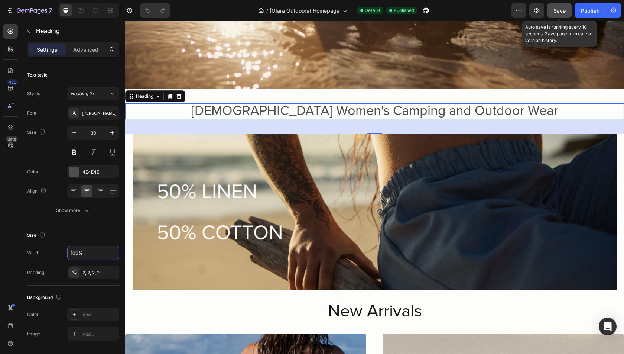
type input "100%"
click at [557, 11] on span "Save" at bounding box center [559, 10] width 12 height 6
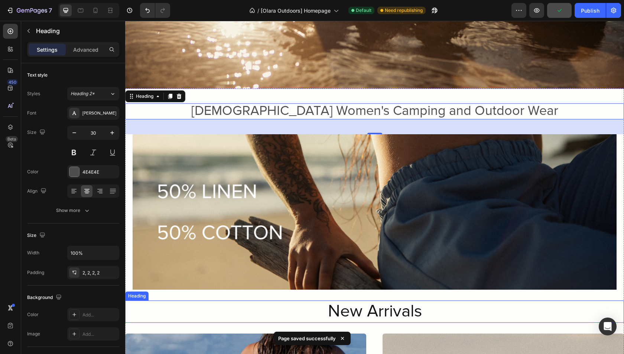
click at [384, 316] on h2 "New Arrivals" at bounding box center [374, 311] width 499 height 22
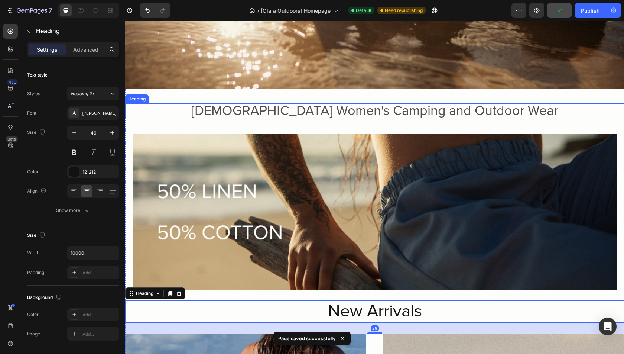
click at [319, 117] on span "[DEMOGRAPHIC_DATA] Women's Camping and Outdoor Wear" at bounding box center [374, 110] width 367 height 16
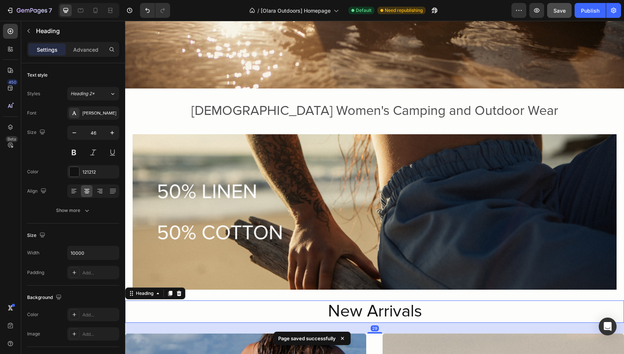
click at [350, 309] on h2 "New Arrivals" at bounding box center [374, 311] width 499 height 22
click at [89, 170] on div "121212" at bounding box center [93, 172] width 22 height 7
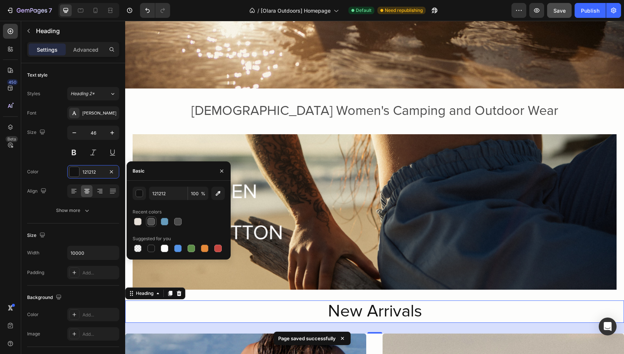
click at [150, 222] on div at bounding box center [150, 221] width 7 height 7
type input "4E4E4E"
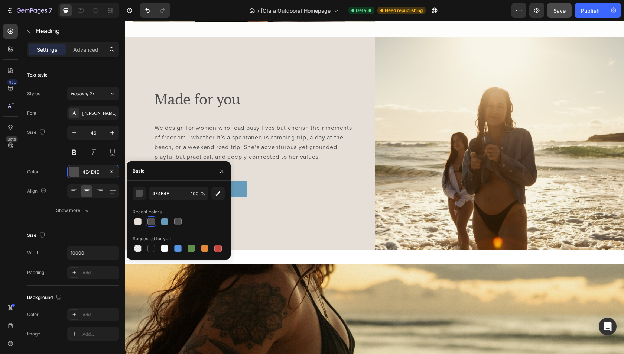
scroll to position [1436, 0]
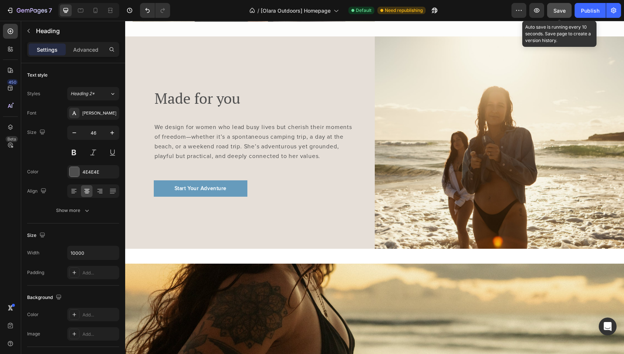
click at [564, 10] on span "Save" at bounding box center [559, 10] width 12 height 6
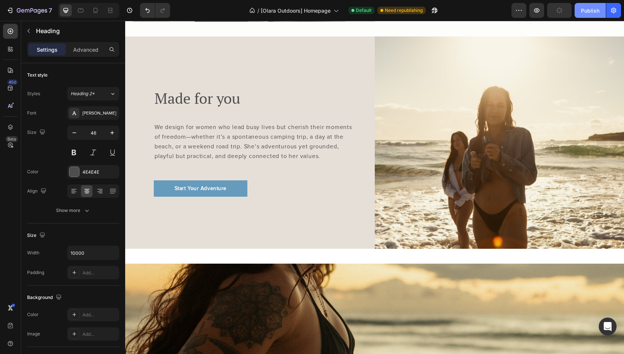
click at [587, 10] on div "Publish" at bounding box center [590, 11] width 19 height 8
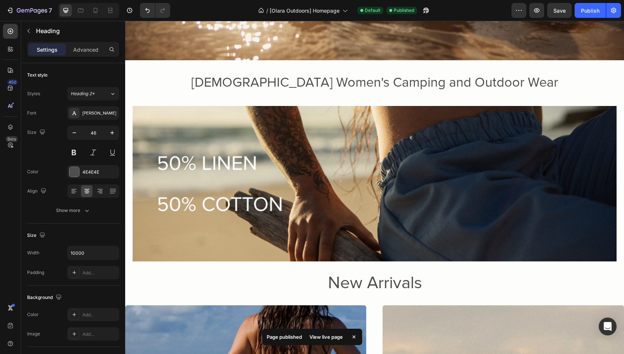
scroll to position [313, 0]
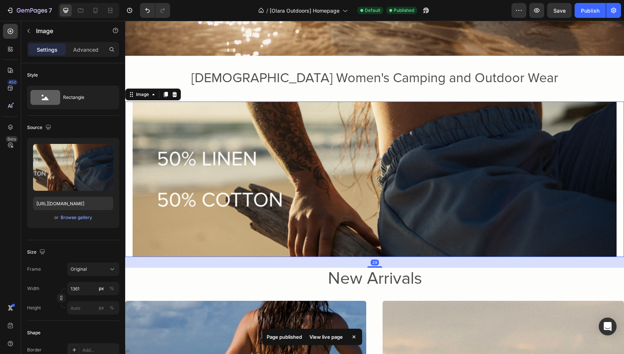
click at [381, 159] on img at bounding box center [375, 179] width 484 height 156
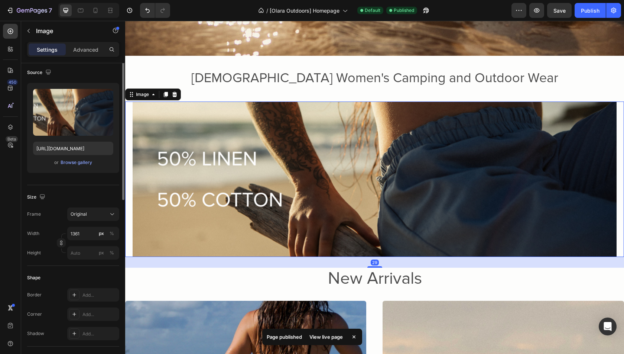
scroll to position [88, 0]
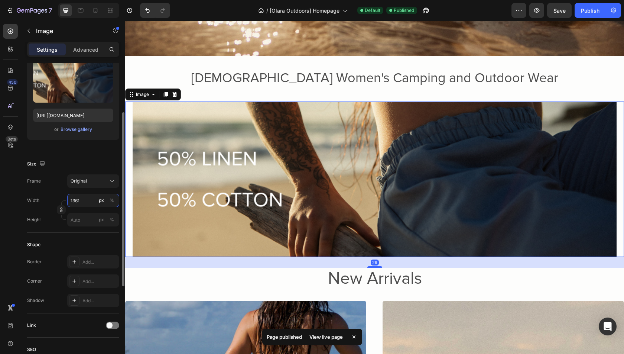
click at [84, 194] on input "1361" at bounding box center [93, 199] width 52 height 13
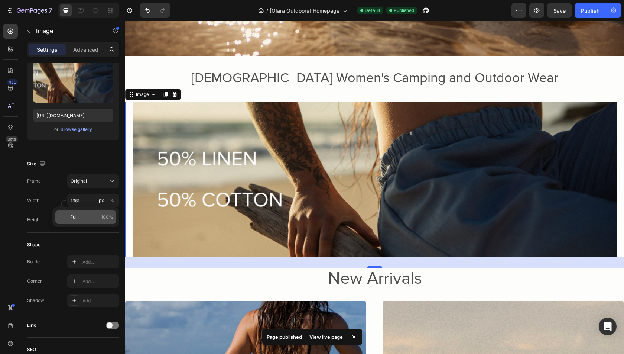
click at [81, 220] on p "Full 100%" at bounding box center [91, 217] width 43 height 7
type input "100"
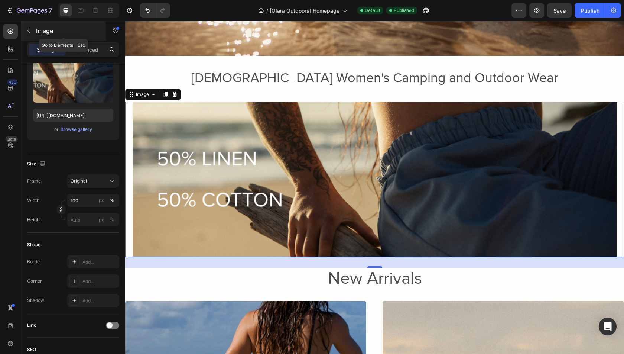
click at [81, 38] on div "Image" at bounding box center [63, 30] width 85 height 19
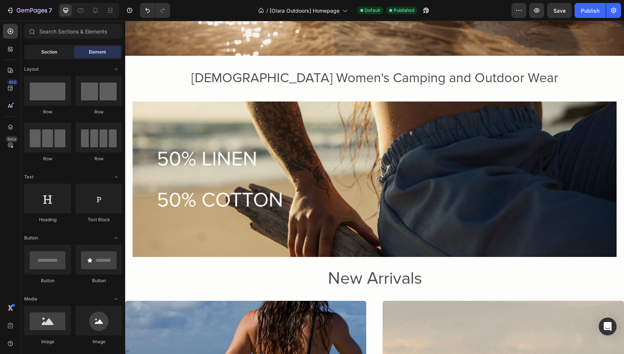
click at [50, 54] on span "Section" at bounding box center [49, 52] width 16 height 7
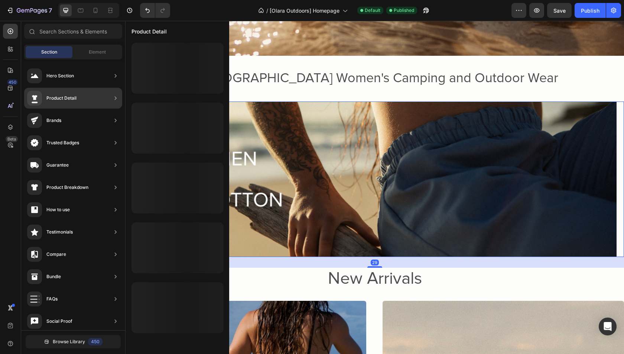
click at [254, 162] on img at bounding box center [375, 179] width 484 height 156
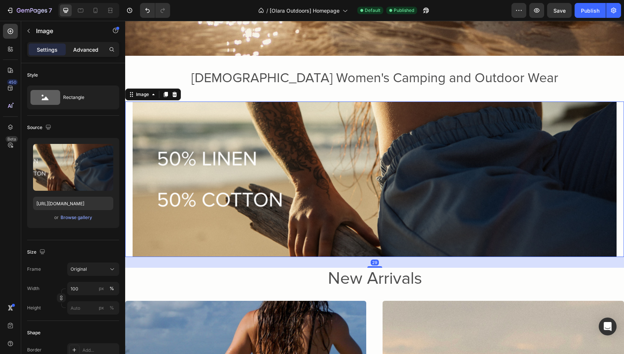
click at [84, 51] on p "Advanced" at bounding box center [85, 50] width 25 height 8
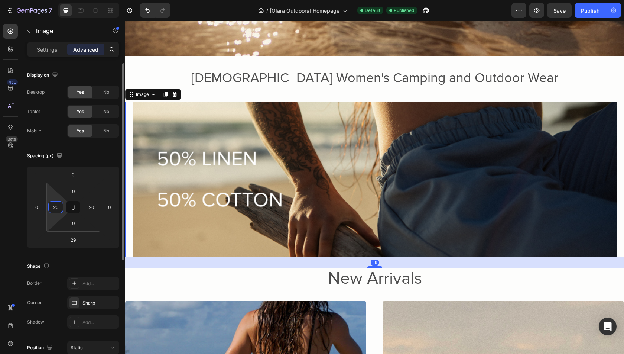
click at [58, 204] on input "20" at bounding box center [55, 206] width 11 height 11
type input "0"
click at [95, 209] on input "20" at bounding box center [91, 206] width 11 height 11
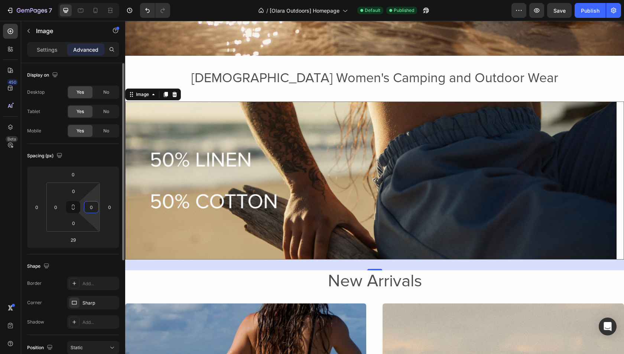
type input "0"
click at [0, 0] on div "Spacing (px) 0 0 29 0 0 0 0 0" at bounding box center [0, 0] width 0 height 0
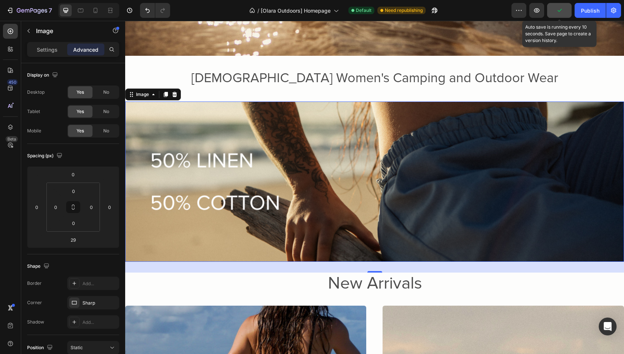
click at [565, 10] on button "button" at bounding box center [559, 10] width 25 height 15
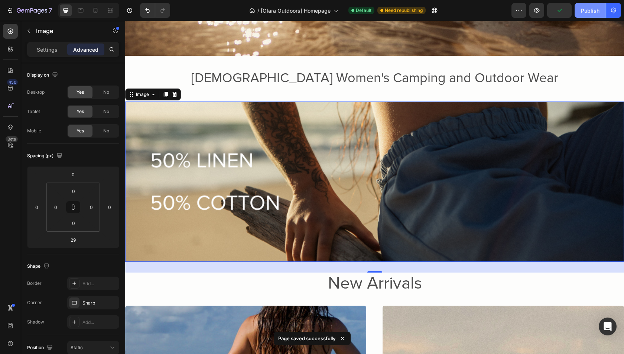
click at [585, 10] on div "Publish" at bounding box center [590, 11] width 19 height 8
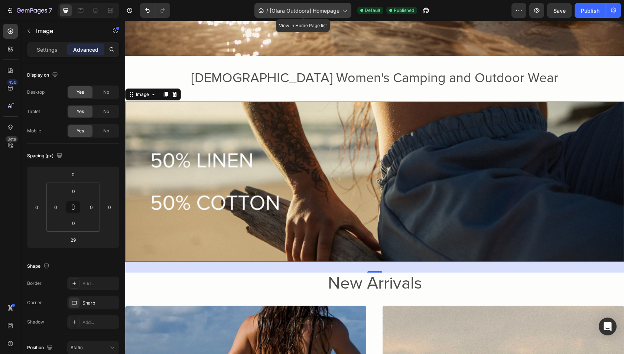
click at [315, 15] on div "/ [Olara Outdoors] Homepage" at bounding box center [302, 10] width 97 height 15
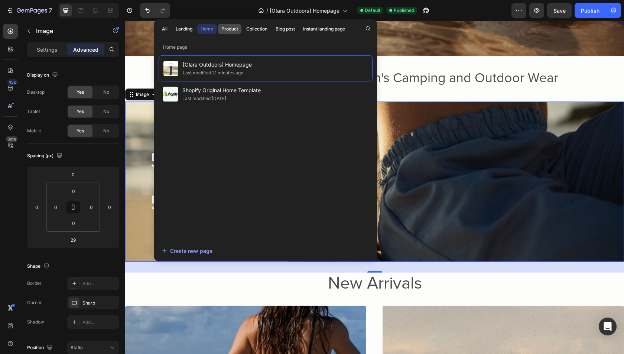
click at [224, 31] on div "Product" at bounding box center [229, 29] width 17 height 7
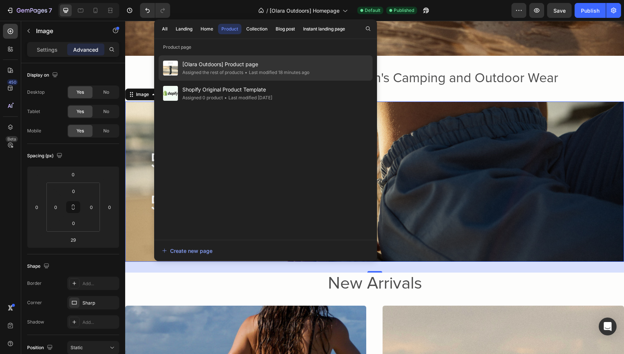
click at [211, 66] on span "[Olara Outdoors] Product page" at bounding box center [245, 64] width 127 height 9
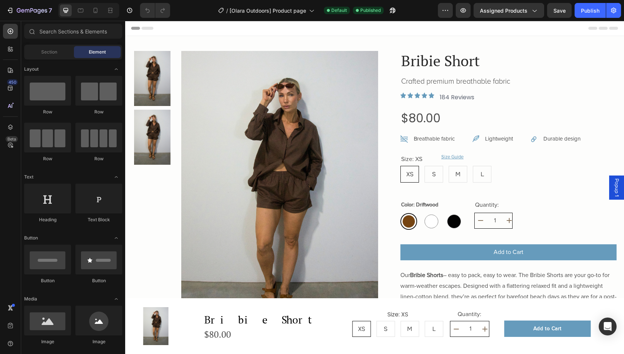
radio input "false"
click at [82, 10] on icon at bounding box center [80, 10] width 7 height 7
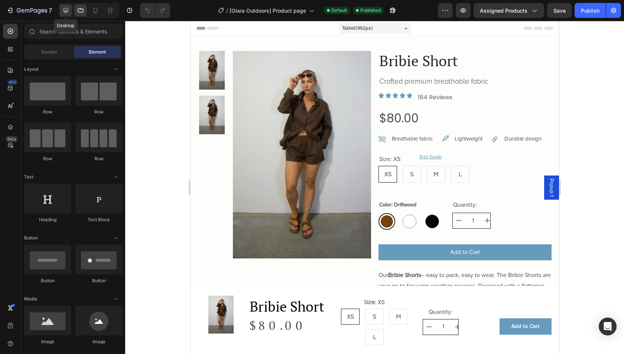
click at [69, 10] on div at bounding box center [66, 10] width 12 height 12
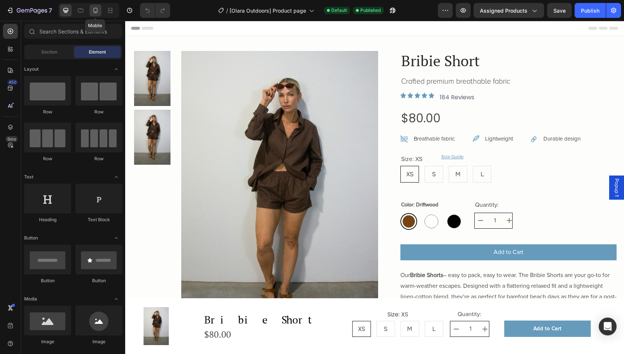
click at [93, 13] on icon at bounding box center [95, 10] width 7 height 7
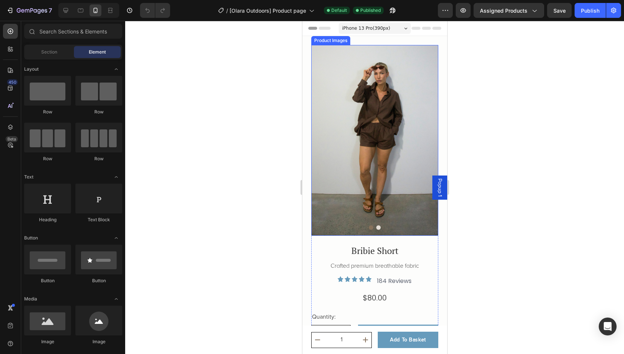
click at [371, 144] on img at bounding box center [374, 140] width 127 height 190
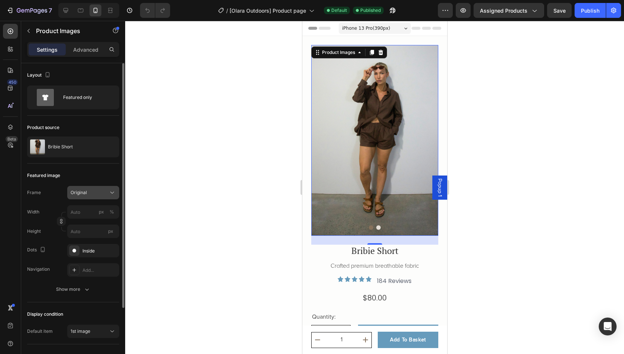
click at [95, 192] on div "Original" at bounding box center [89, 192] width 36 height 7
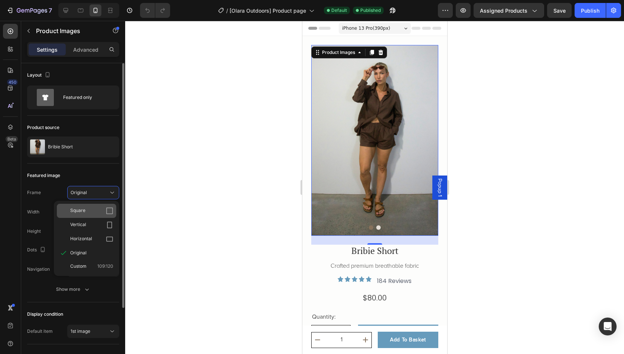
click at [92, 209] on div "Square" at bounding box center [91, 210] width 43 height 7
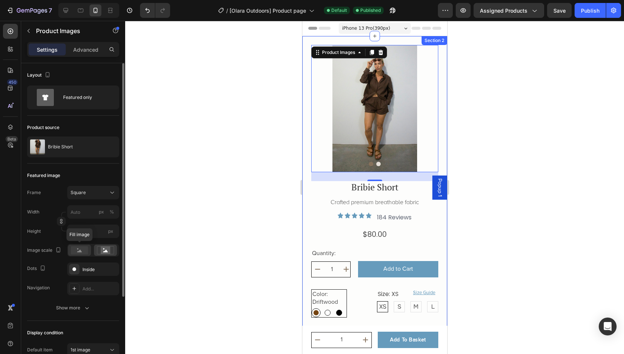
click at [75, 249] on rect at bounding box center [79, 250] width 17 height 8
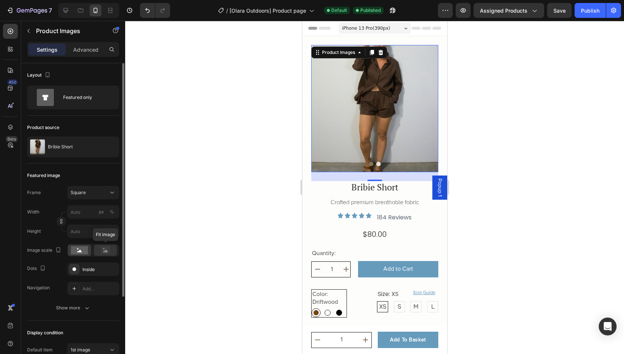
click at [100, 249] on icon at bounding box center [105, 250] width 17 height 8
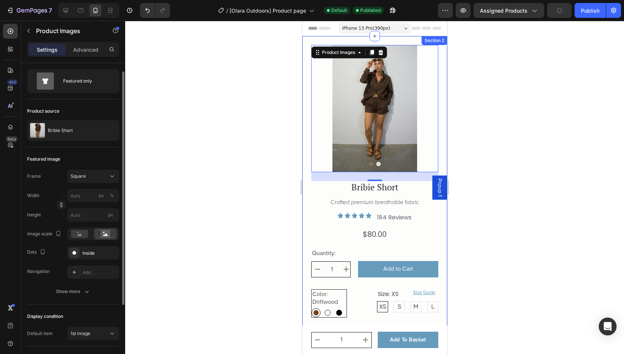
scroll to position [34, 0]
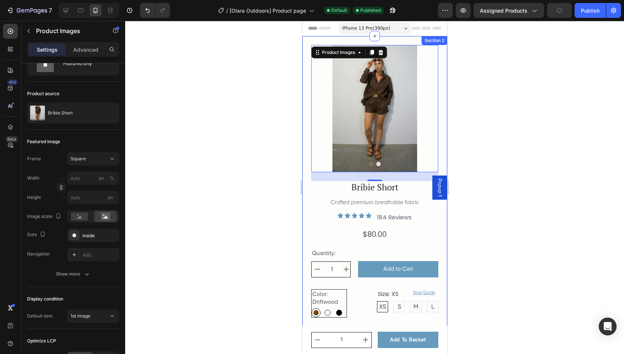
click at [478, 251] on div at bounding box center [374, 187] width 499 height 333
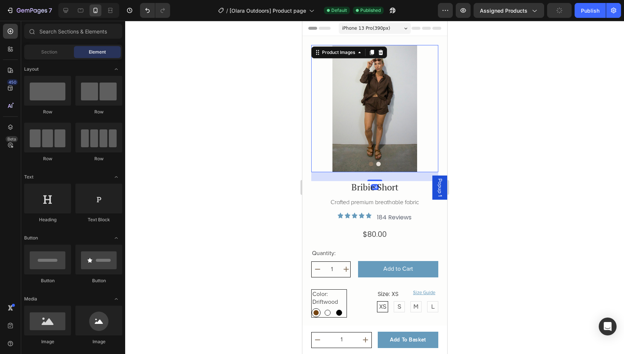
click at [322, 141] on img at bounding box center [374, 108] width 127 height 127
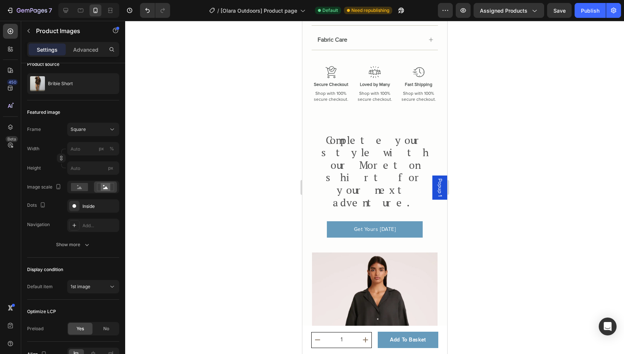
scroll to position [0, 0]
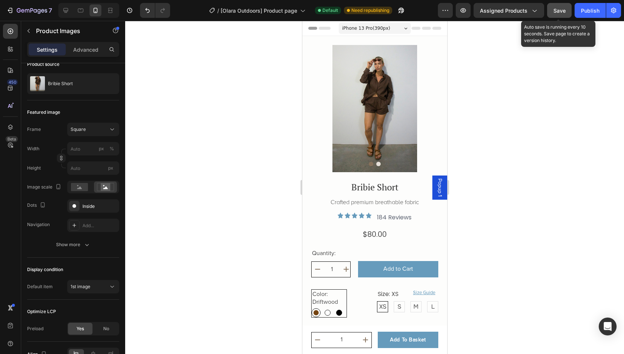
click at [562, 11] on span "Save" at bounding box center [559, 10] width 12 height 6
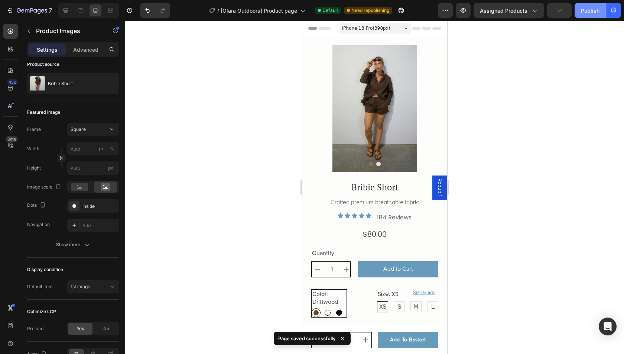
click at [596, 11] on div "Publish" at bounding box center [590, 11] width 19 height 8
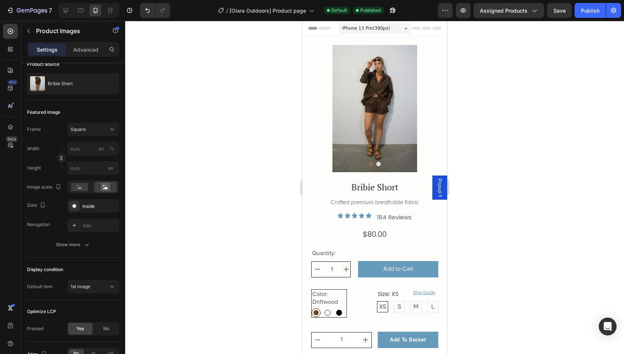
click at [325, 143] on img at bounding box center [374, 108] width 127 height 127
click at [349, 160] on img at bounding box center [374, 108] width 127 height 127
click at [321, 167] on img at bounding box center [374, 108] width 127 height 127
click at [279, 12] on span "[Olara Outdoors] Product page" at bounding box center [267, 11] width 76 height 8
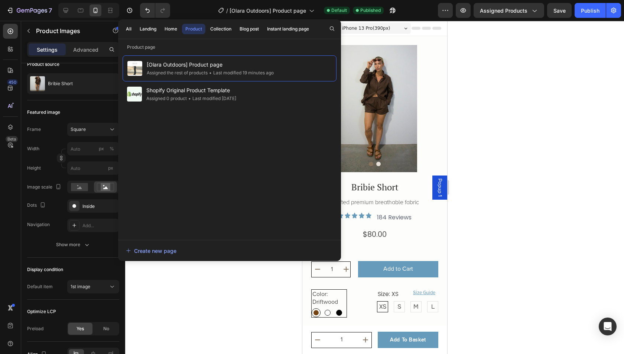
click at [172, 18] on div "7 Version history / [Olara Outdoors] Product page Default Published Preview Ass…" at bounding box center [312, 10] width 624 height 21
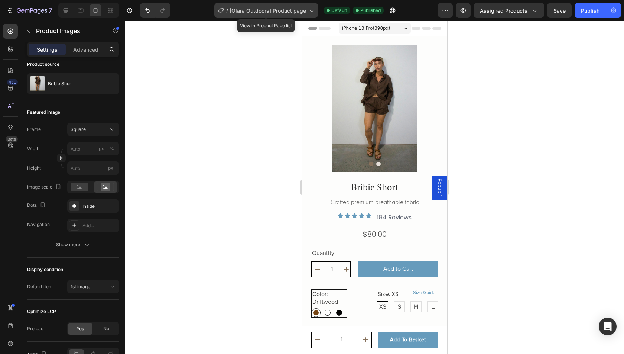
click at [249, 3] on div "/ [Olara Outdoors] Product page" at bounding box center [266, 10] width 104 height 15
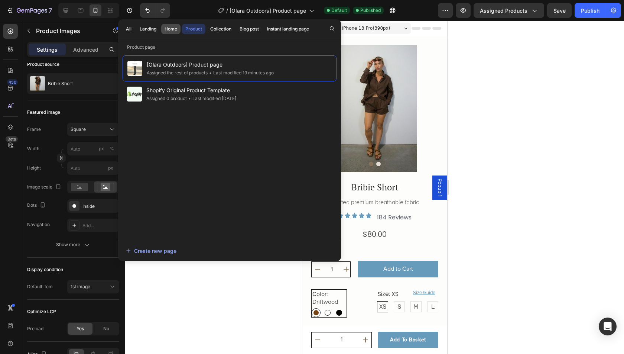
click at [170, 24] on button "Home" at bounding box center [170, 29] width 19 height 10
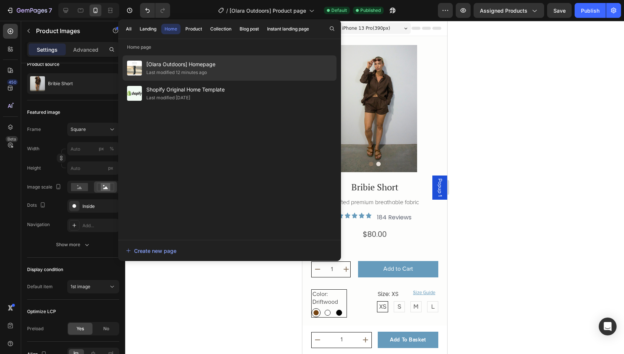
click at [212, 69] on div "Last modified 12 minutes ago" at bounding box center [180, 72] width 69 height 7
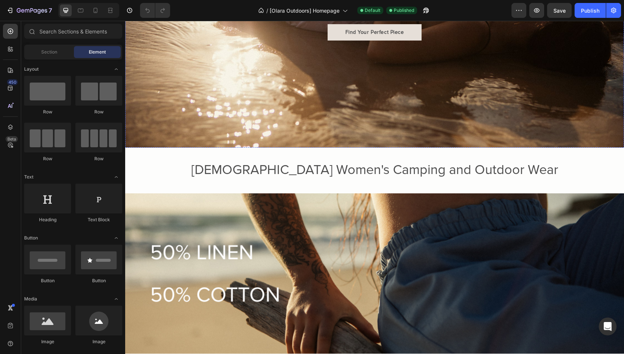
scroll to position [227, 0]
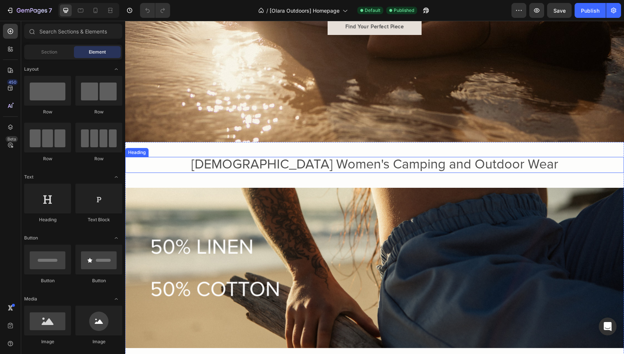
click at [389, 166] on span "[DEMOGRAPHIC_DATA] Women's Camping and Outdoor Wear" at bounding box center [374, 164] width 367 height 16
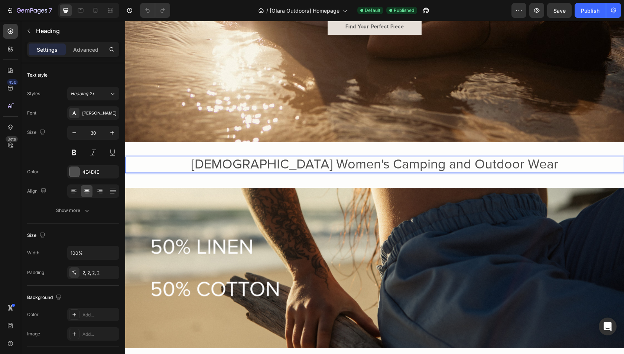
click at [389, 166] on span "[DEMOGRAPHIC_DATA] Women's Camping and Outdoor Wear" at bounding box center [374, 164] width 367 height 16
